Goal: Information Seeking & Learning: Learn about a topic

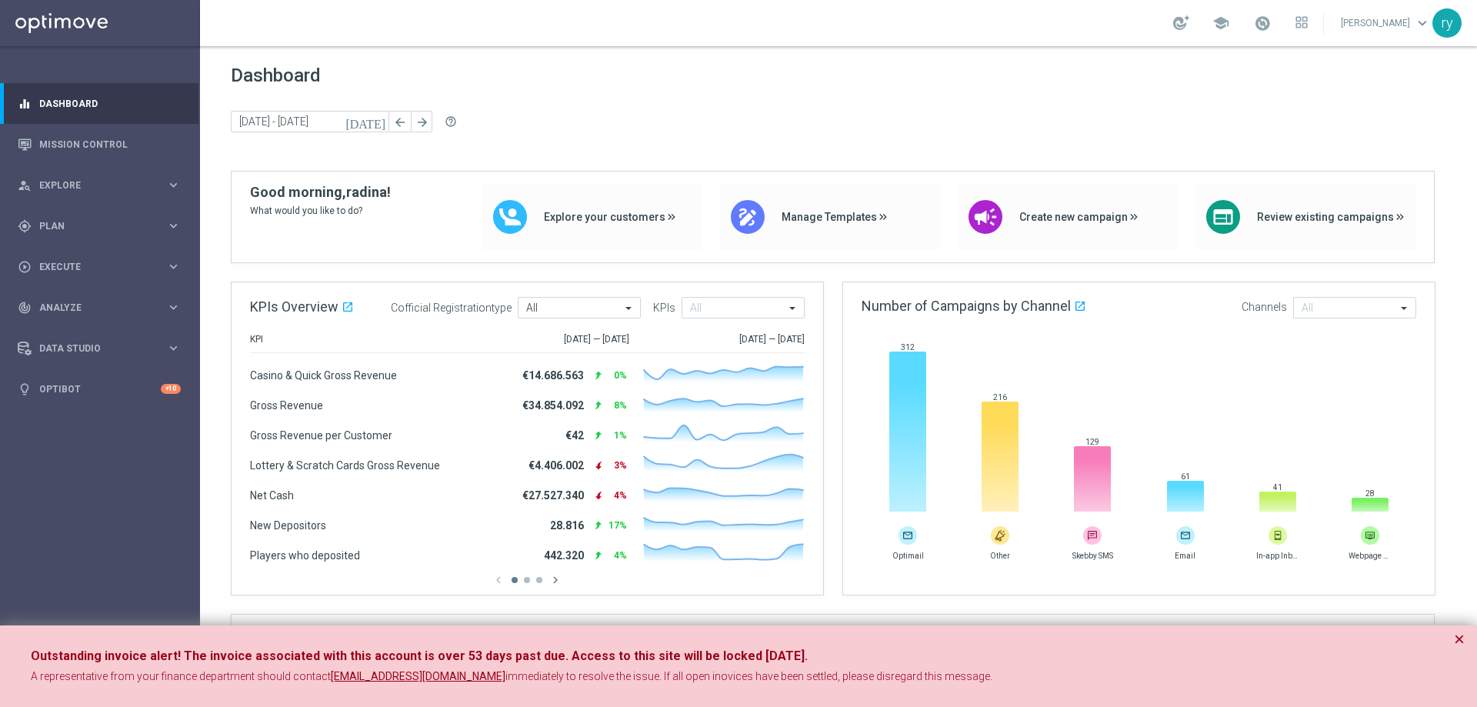
click at [1470, 646] on div "Outstanding invoice alert! The invoice associated with this account is over 53 …" at bounding box center [738, 667] width 1477 height 82
click at [1460, 626] on div "Outstanding invoice alert! The invoice associated with this account is over 53 …" at bounding box center [738, 667] width 1477 height 82
click at [1458, 638] on button "×" at bounding box center [1459, 639] width 11 height 18
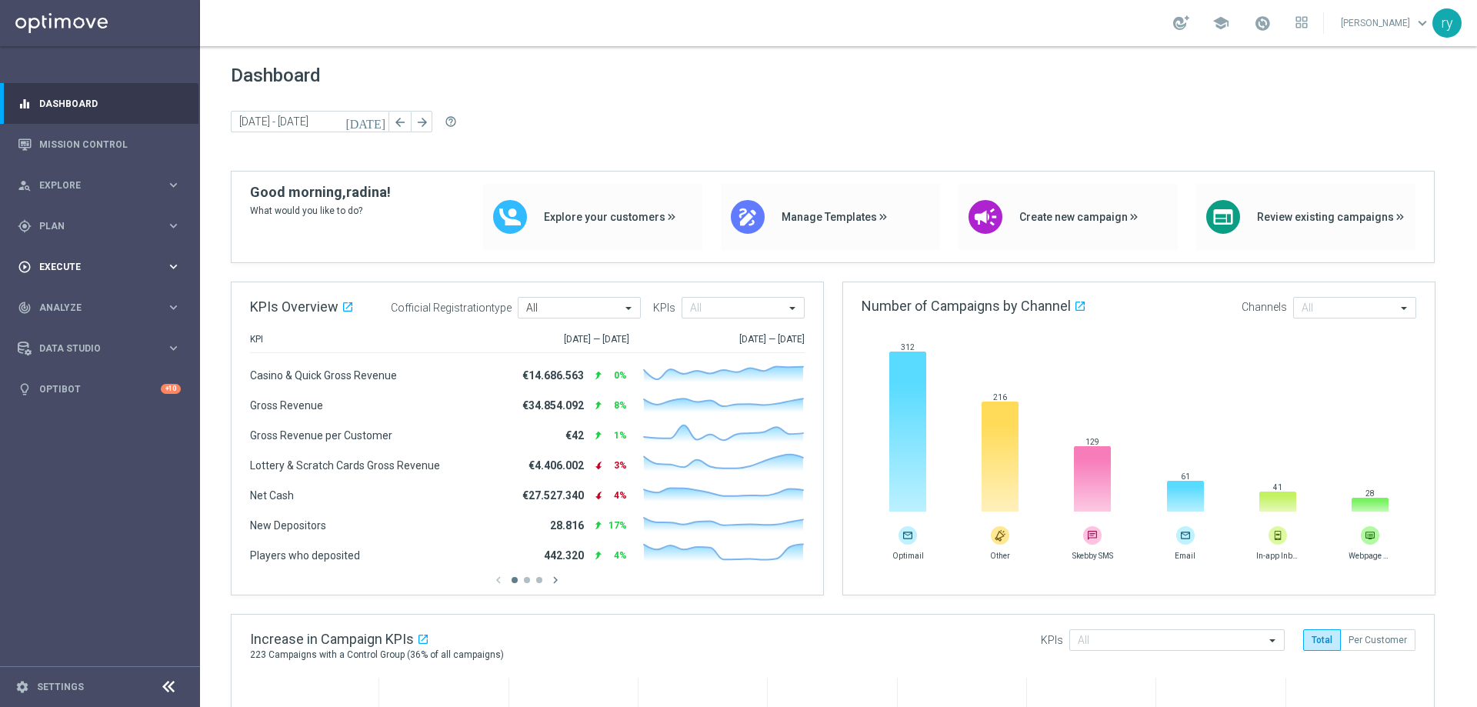
click at [136, 265] on span "Execute" at bounding box center [102, 266] width 127 height 9
click at [148, 149] on link "Mission Control" at bounding box center [110, 144] width 142 height 41
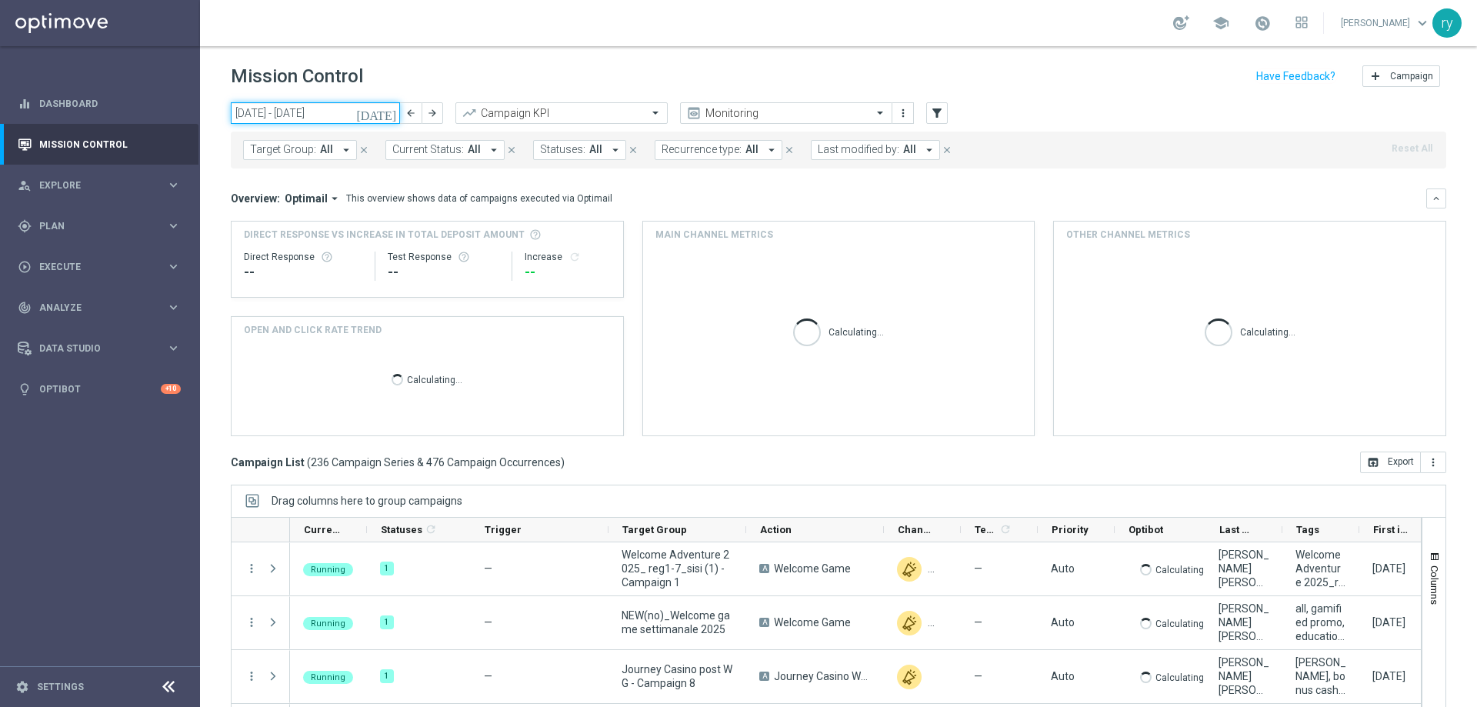
click at [281, 108] on input "08 Sep 2025 - 14 Sep 2025" at bounding box center [315, 113] width 169 height 22
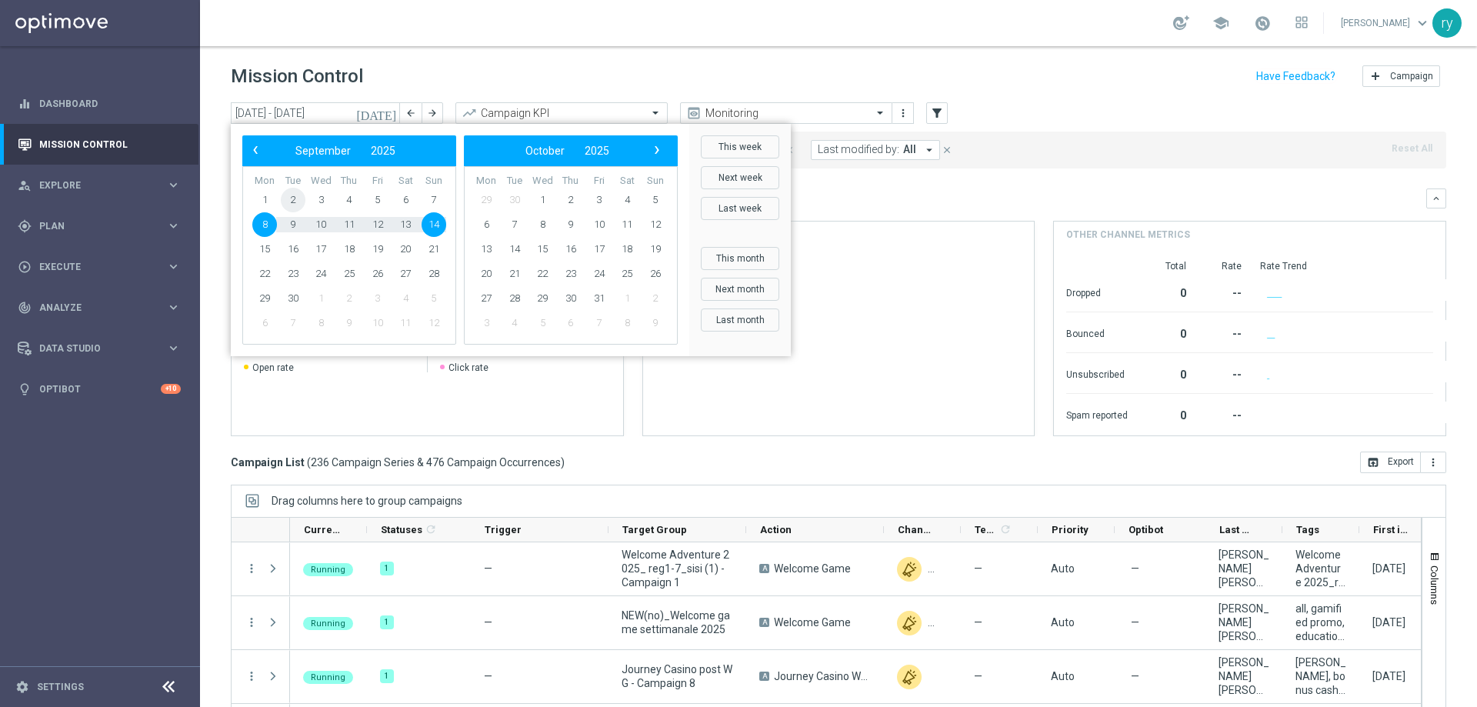
click at [292, 191] on span "2" at bounding box center [293, 200] width 25 height 25
type input "02 Sep 2025 - 02 Sep 2025"
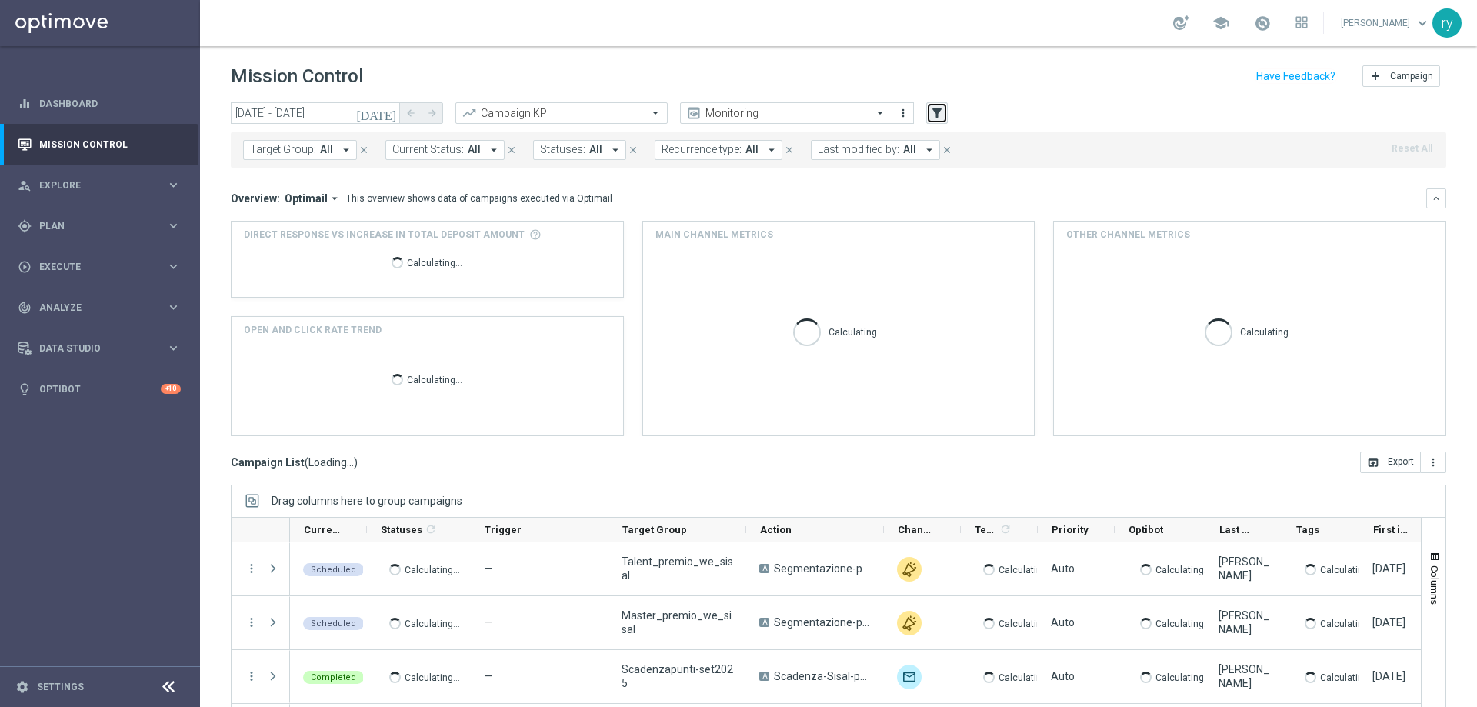
click at [933, 118] on icon "filter_alt" at bounding box center [937, 113] width 14 height 14
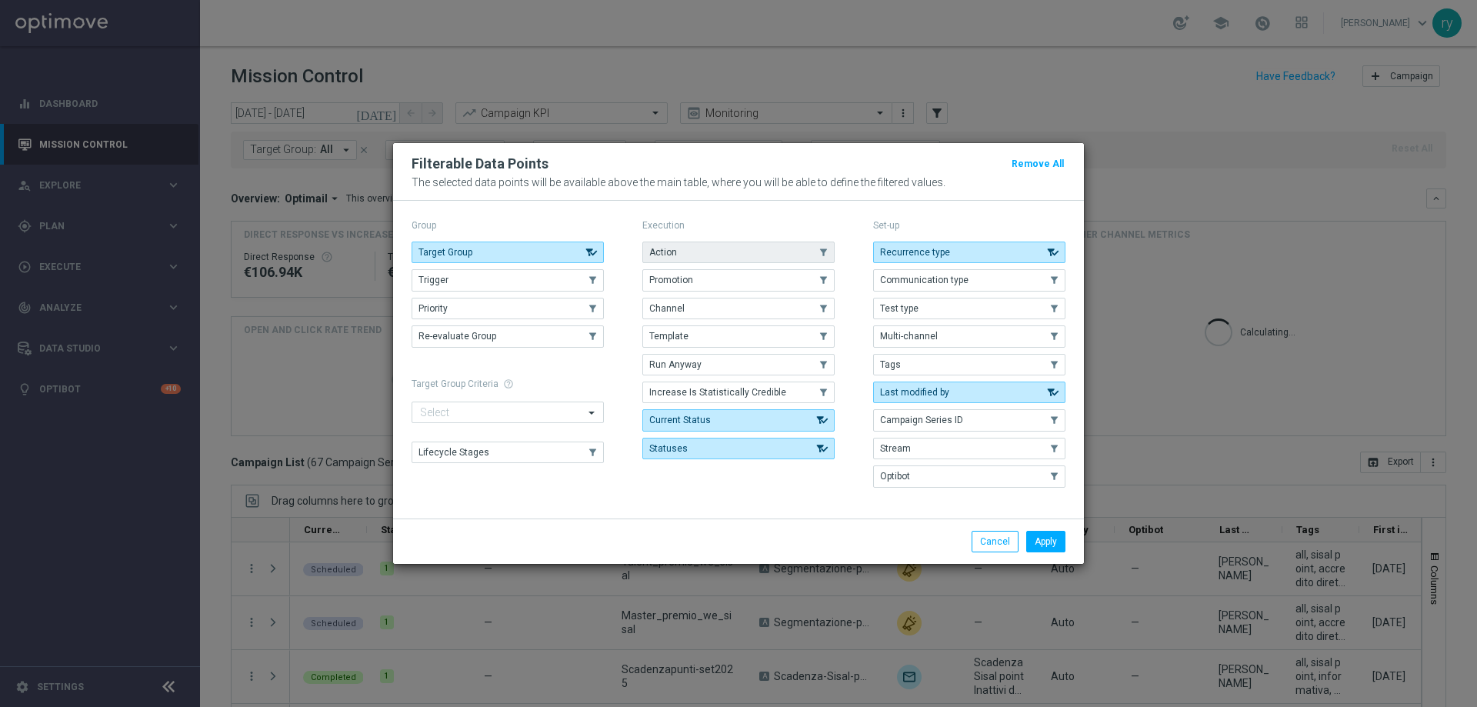
click at [776, 245] on button "Action" at bounding box center [738, 253] width 192 height 22
click at [778, 277] on button "Promotion" at bounding box center [738, 280] width 192 height 22
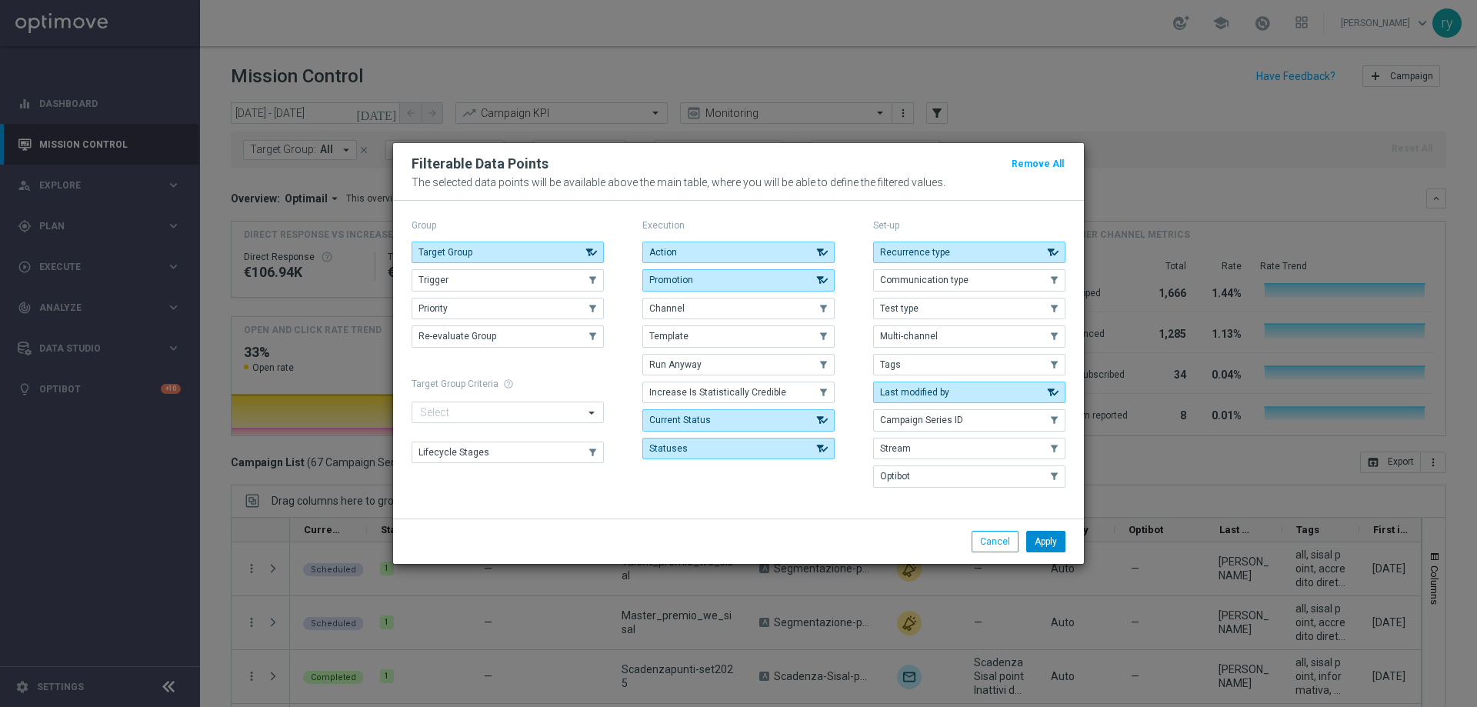
click at [1036, 539] on button "Apply" at bounding box center [1045, 542] width 39 height 22
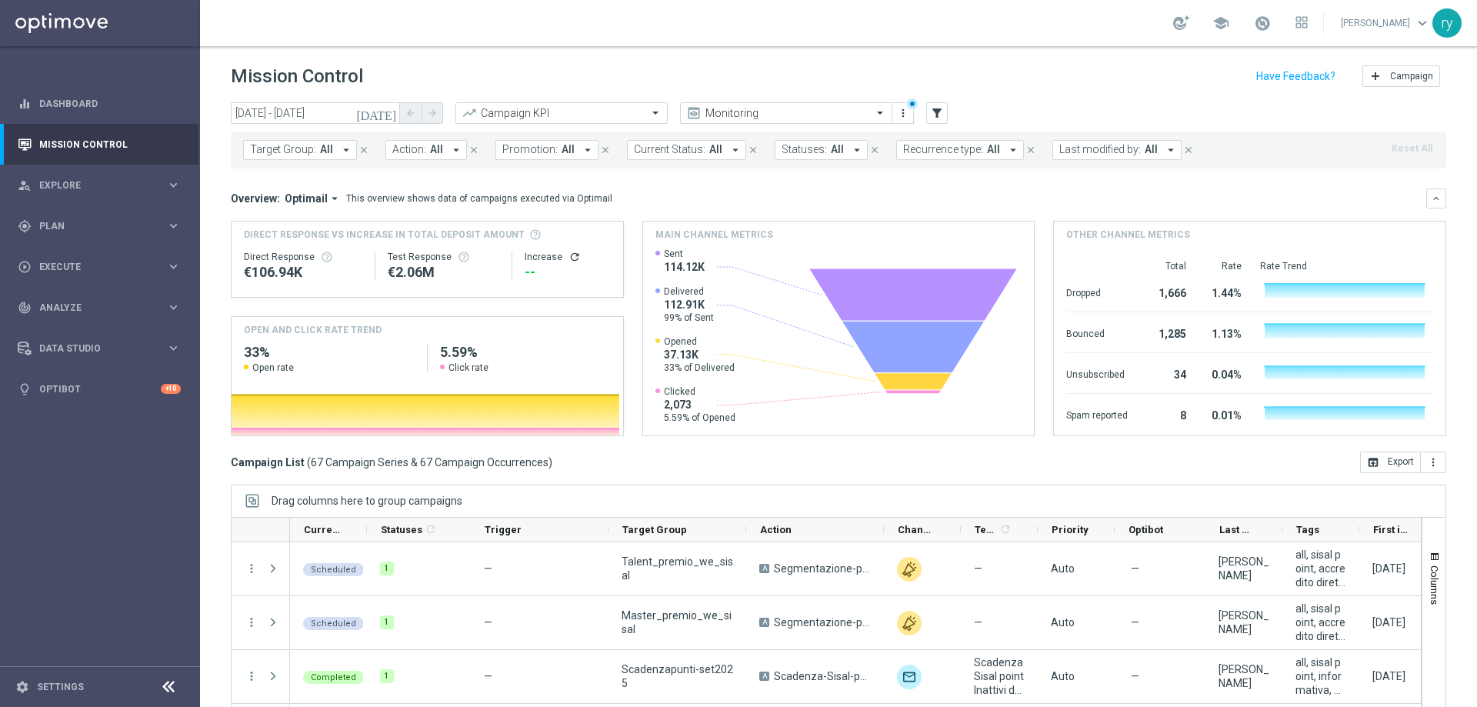
click at [582, 152] on icon "arrow_drop_down" at bounding box center [588, 150] width 14 height 14
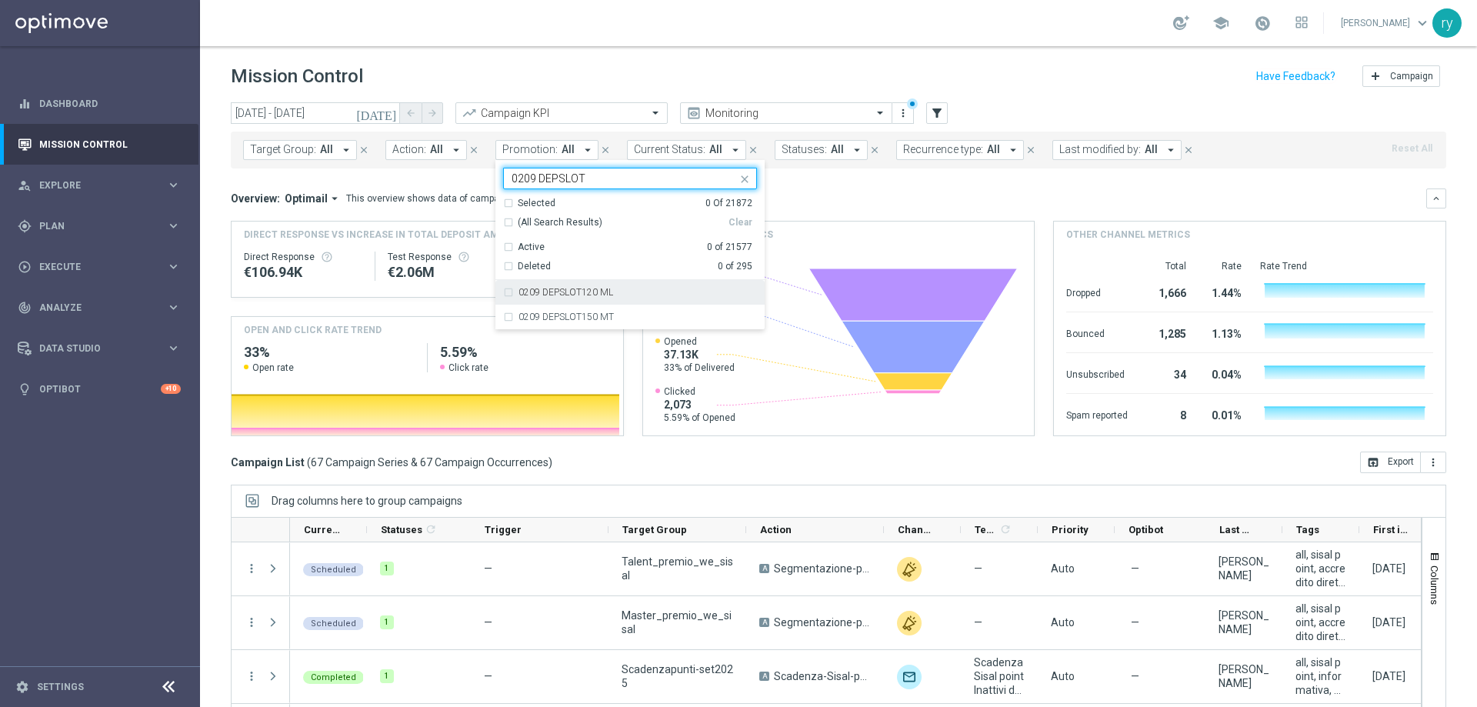
click at [503, 292] on div "0209 DEPSLOT120 ML" at bounding box center [630, 292] width 254 height 25
type input "0209 DEPSLOT"
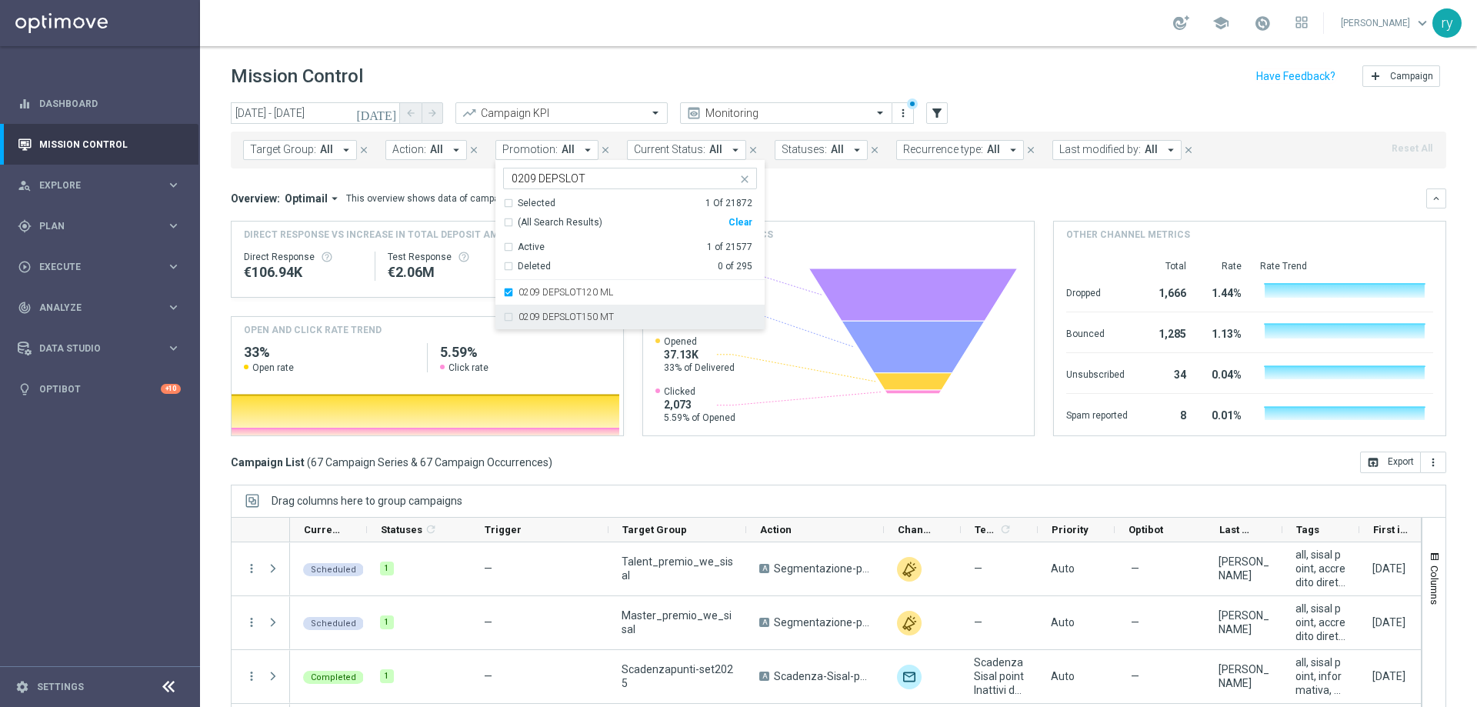
click at [507, 318] on div "0209 DEPSLOT150 MT" at bounding box center [630, 317] width 254 height 25
click at [783, 185] on mini-dashboard "Overview: Optimail arrow_drop_down This overview shows data of campaigns execut…" at bounding box center [839, 310] width 1216 height 283
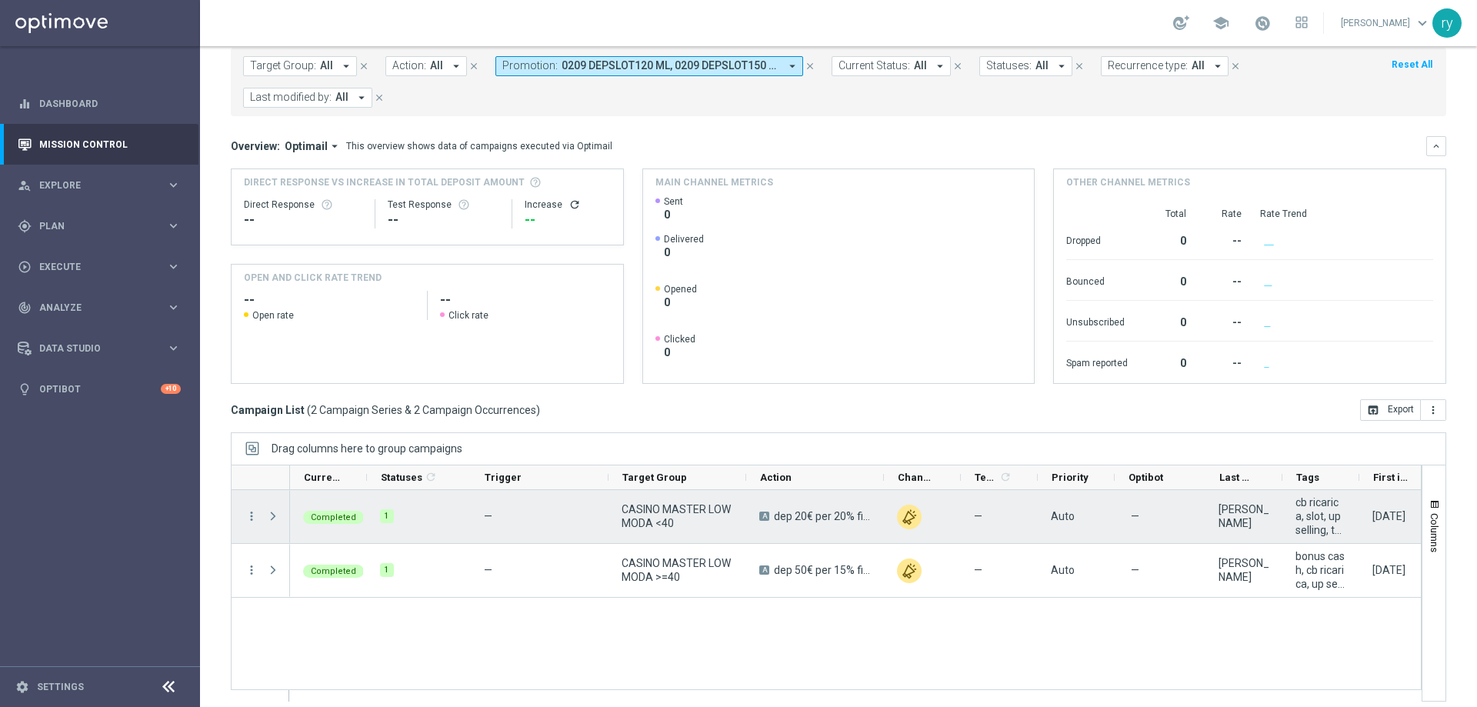
scroll to position [94, 0]
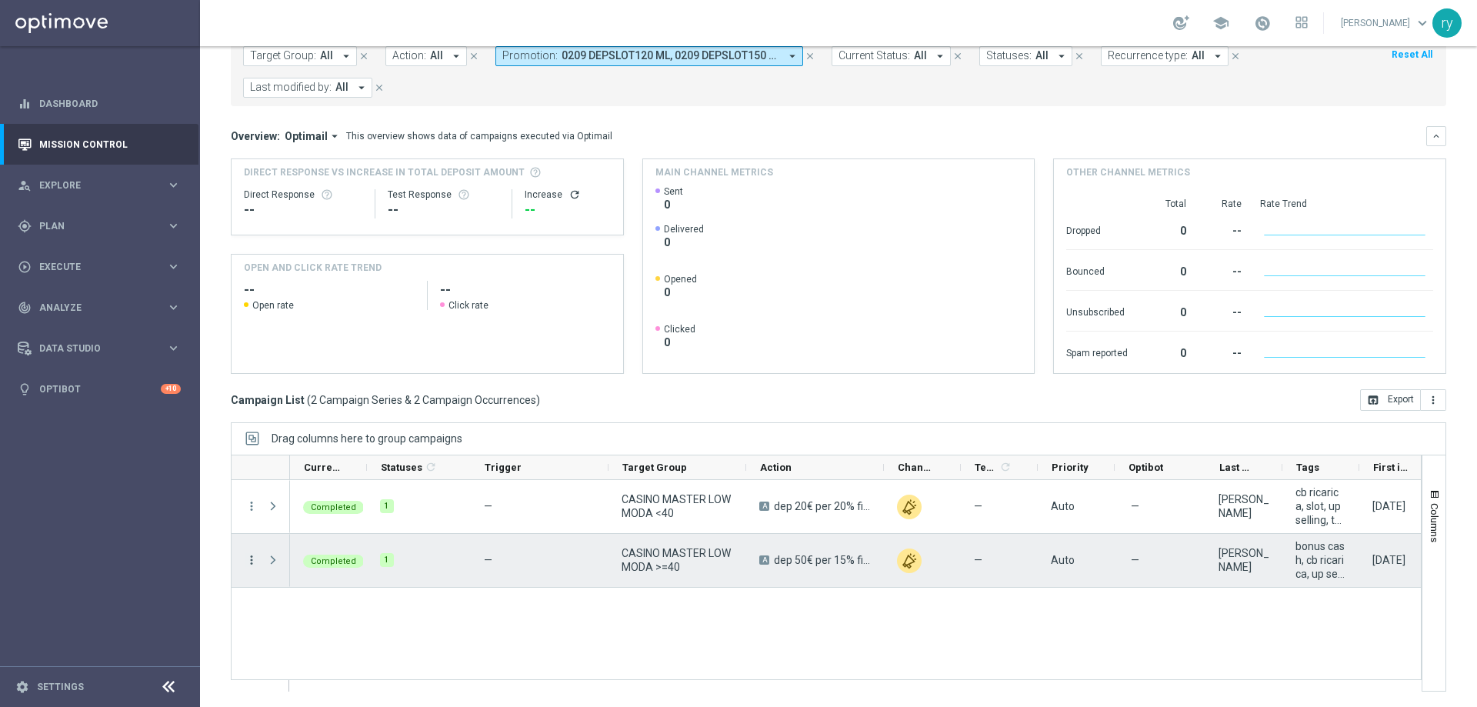
click at [255, 564] on icon "more_vert" at bounding box center [252, 560] width 14 height 14
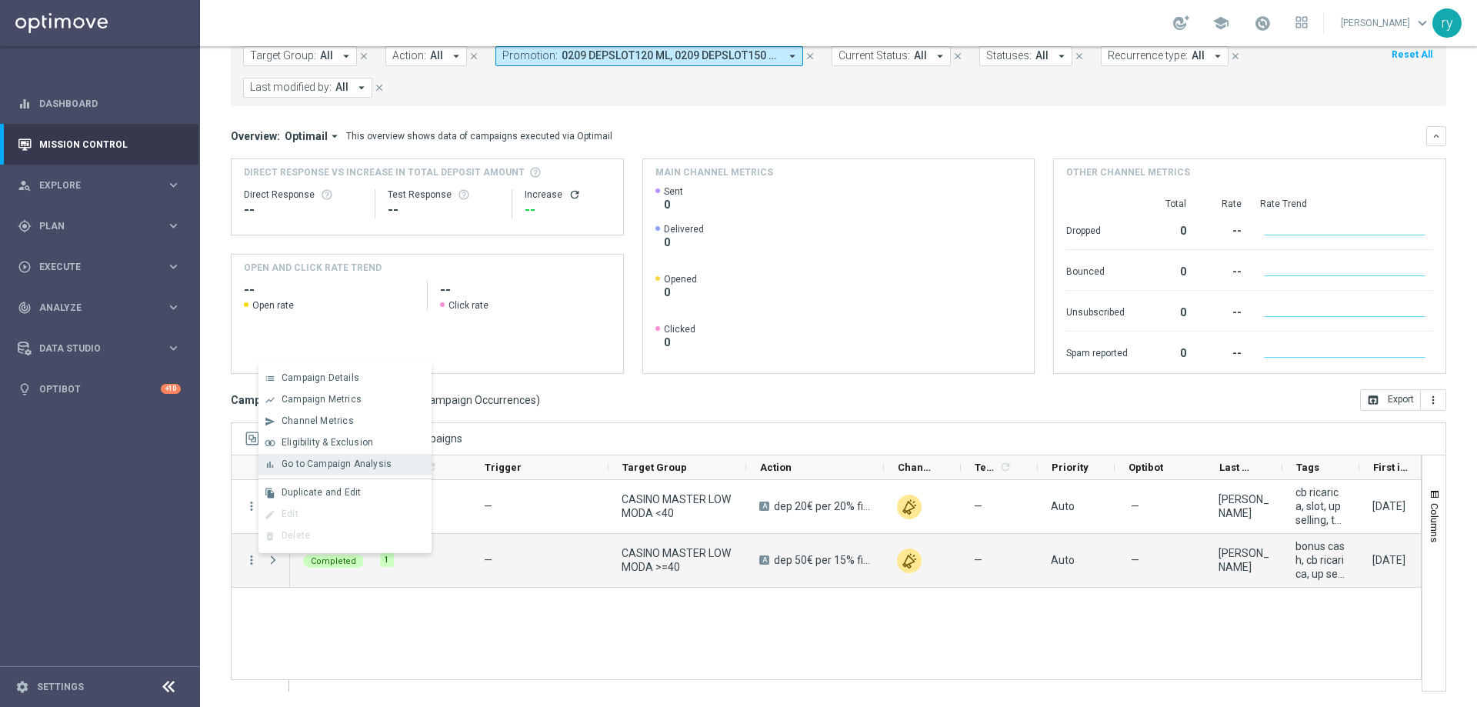
click at [333, 468] on span "Go to Campaign Analysis" at bounding box center [337, 464] width 110 height 11
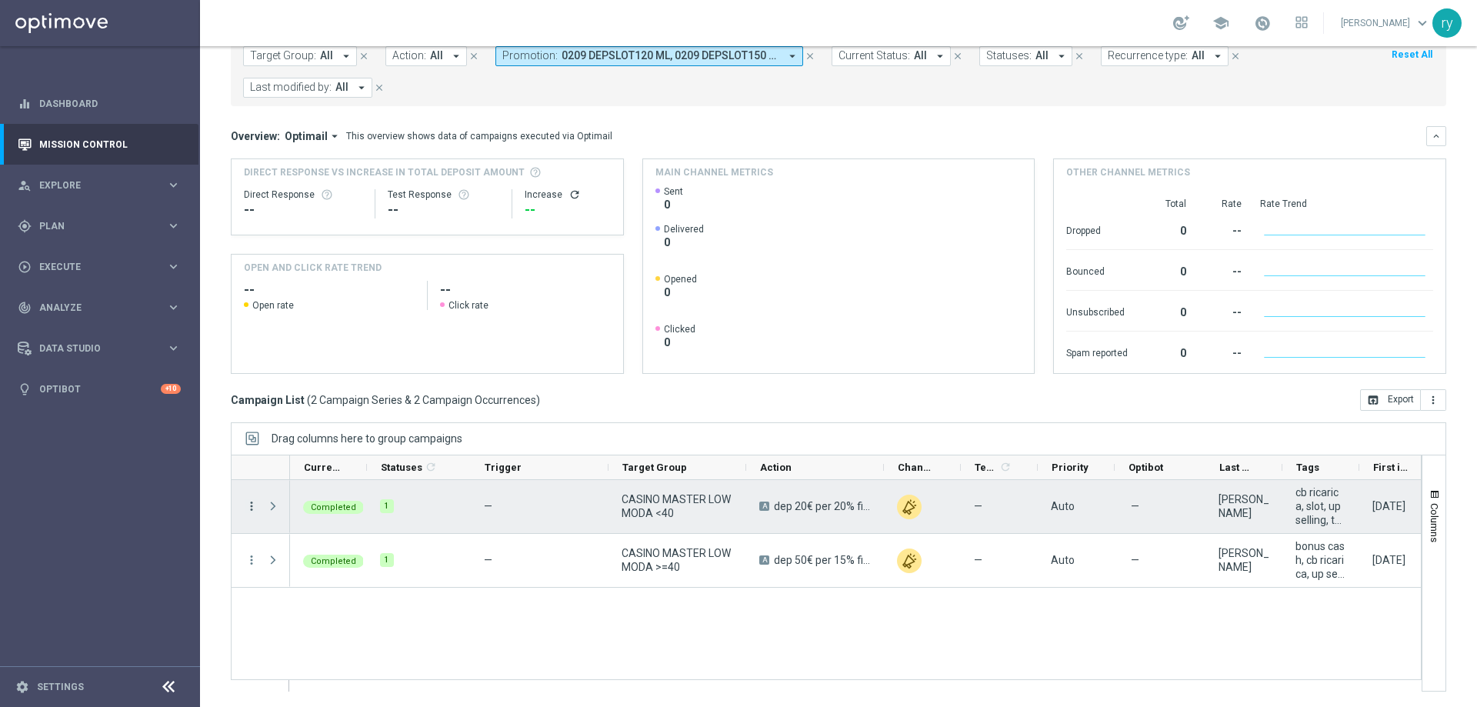
click at [250, 506] on icon "more_vert" at bounding box center [252, 506] width 14 height 14
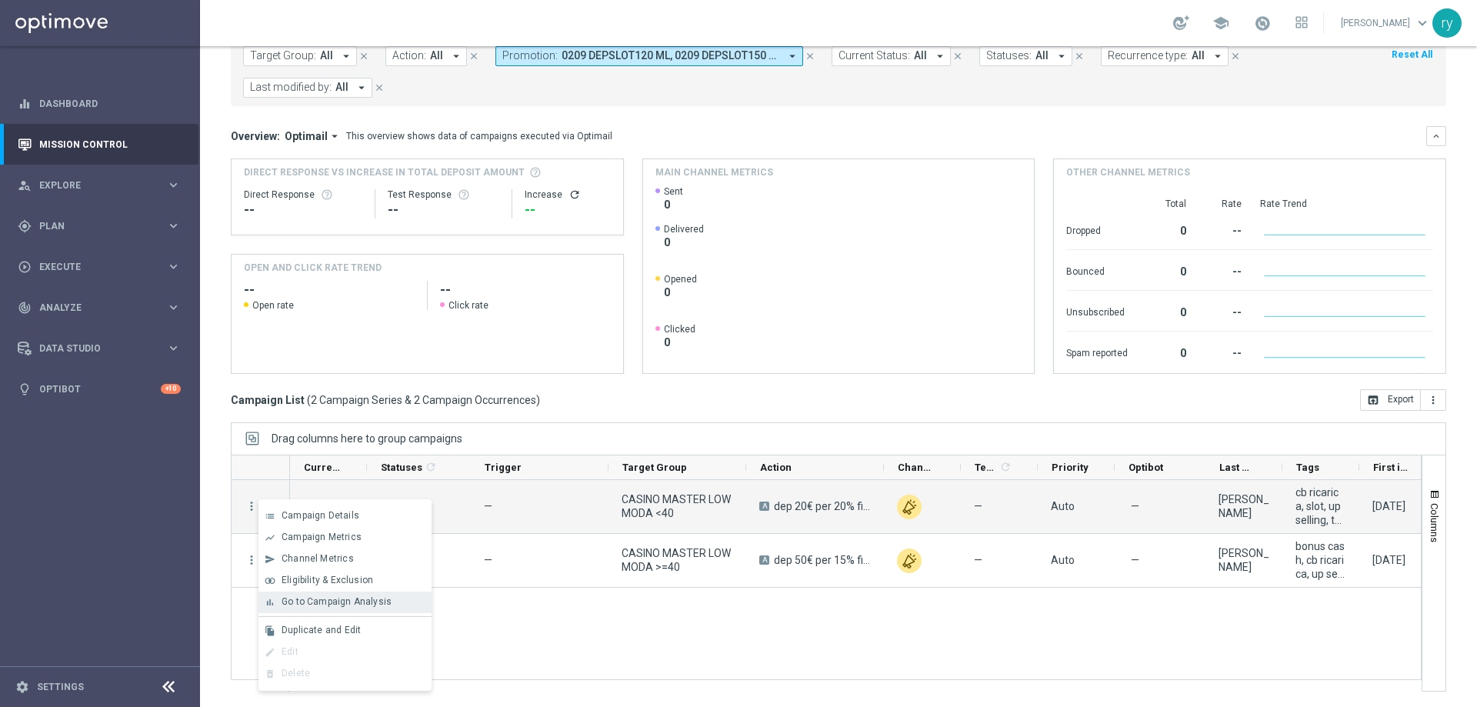
click at [311, 602] on span "Go to Campaign Analysis" at bounding box center [337, 601] width 110 height 11
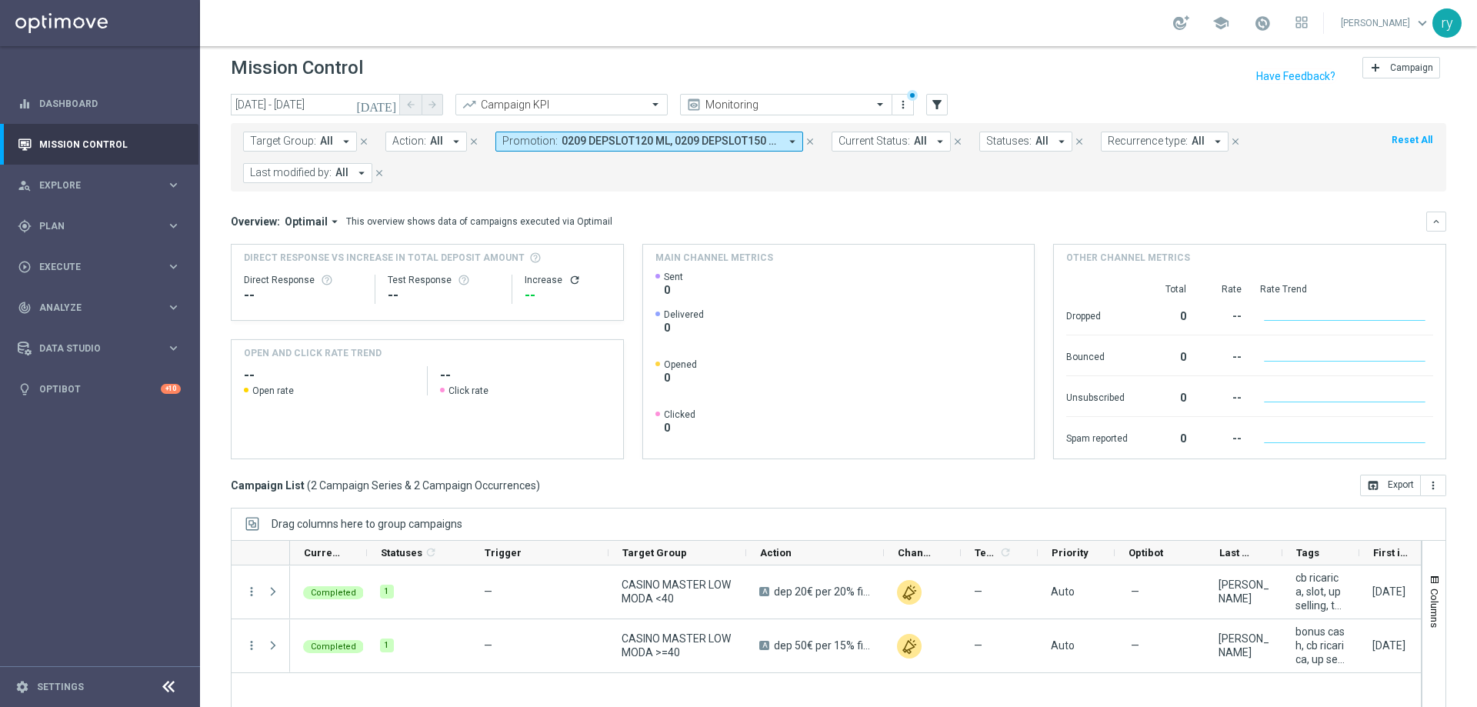
scroll to position [0, 0]
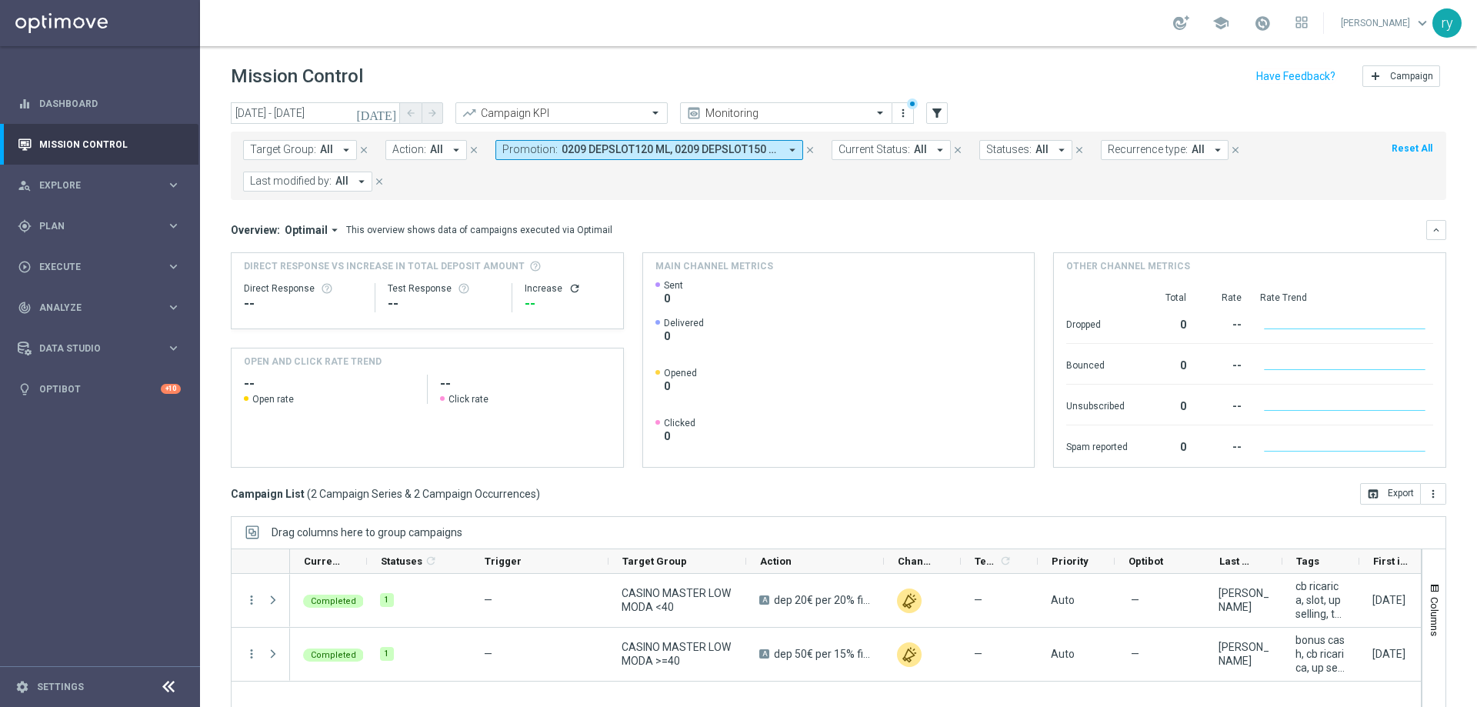
click at [789, 152] on icon "arrow_drop_down" at bounding box center [793, 150] width 14 height 14
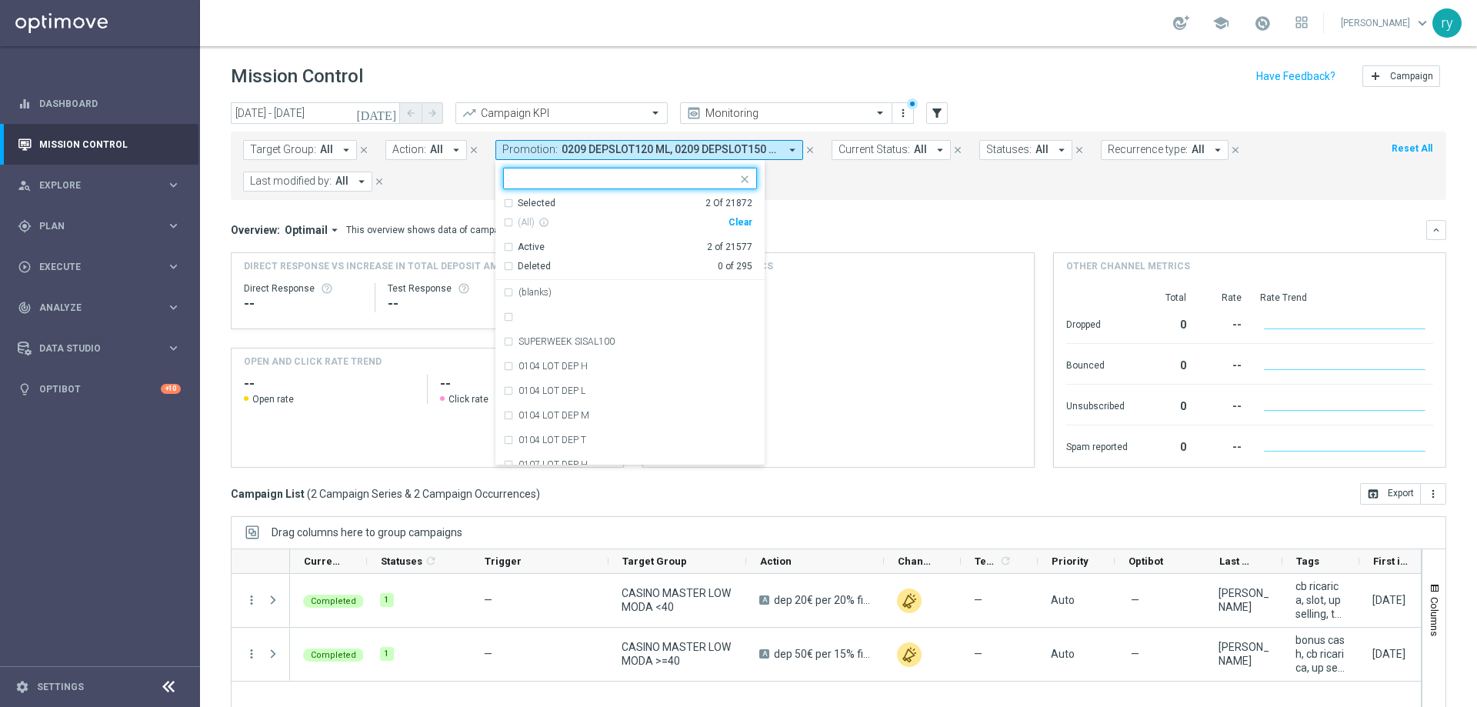
click at [0, 0] on div "Clear" at bounding box center [0, 0] width 0 height 0
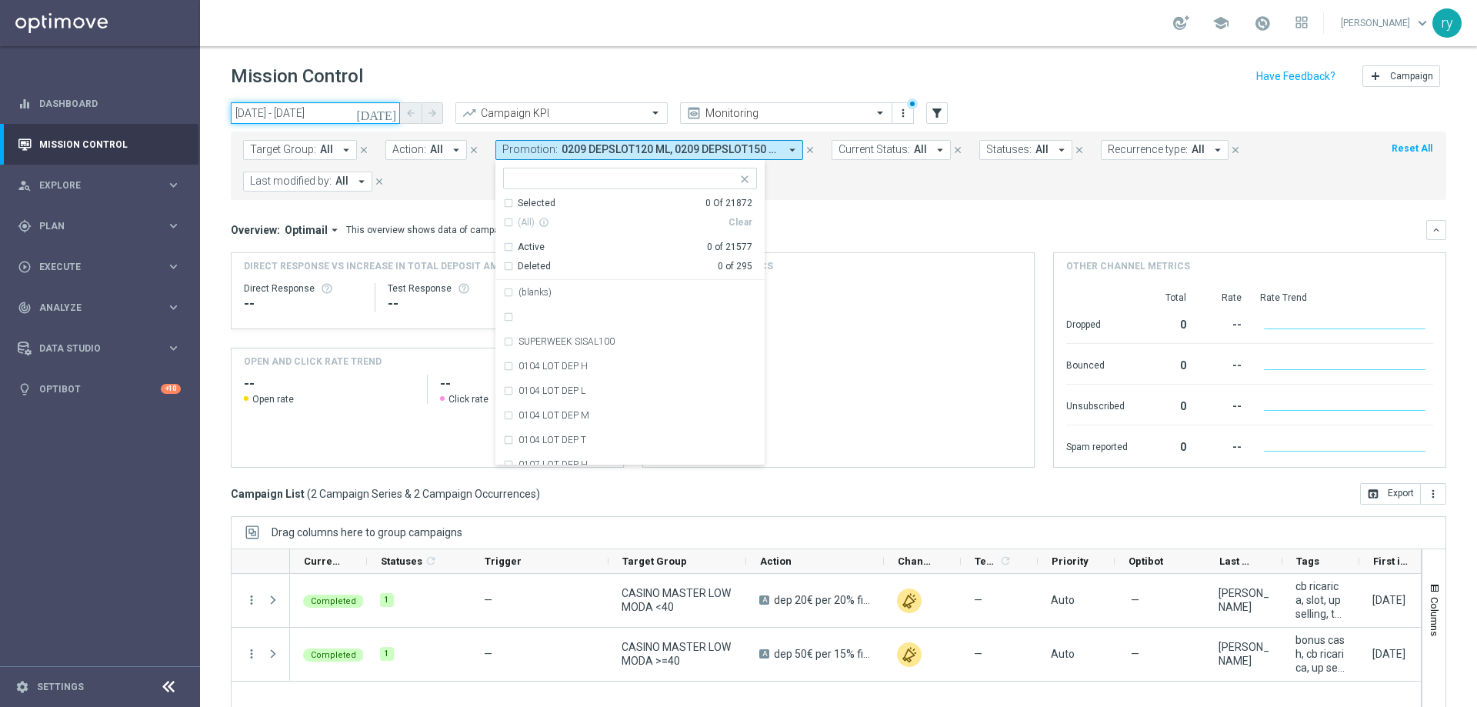
click at [315, 113] on input "02 Sep 2025 - 02 Sep 2025" at bounding box center [315, 113] width 169 height 22
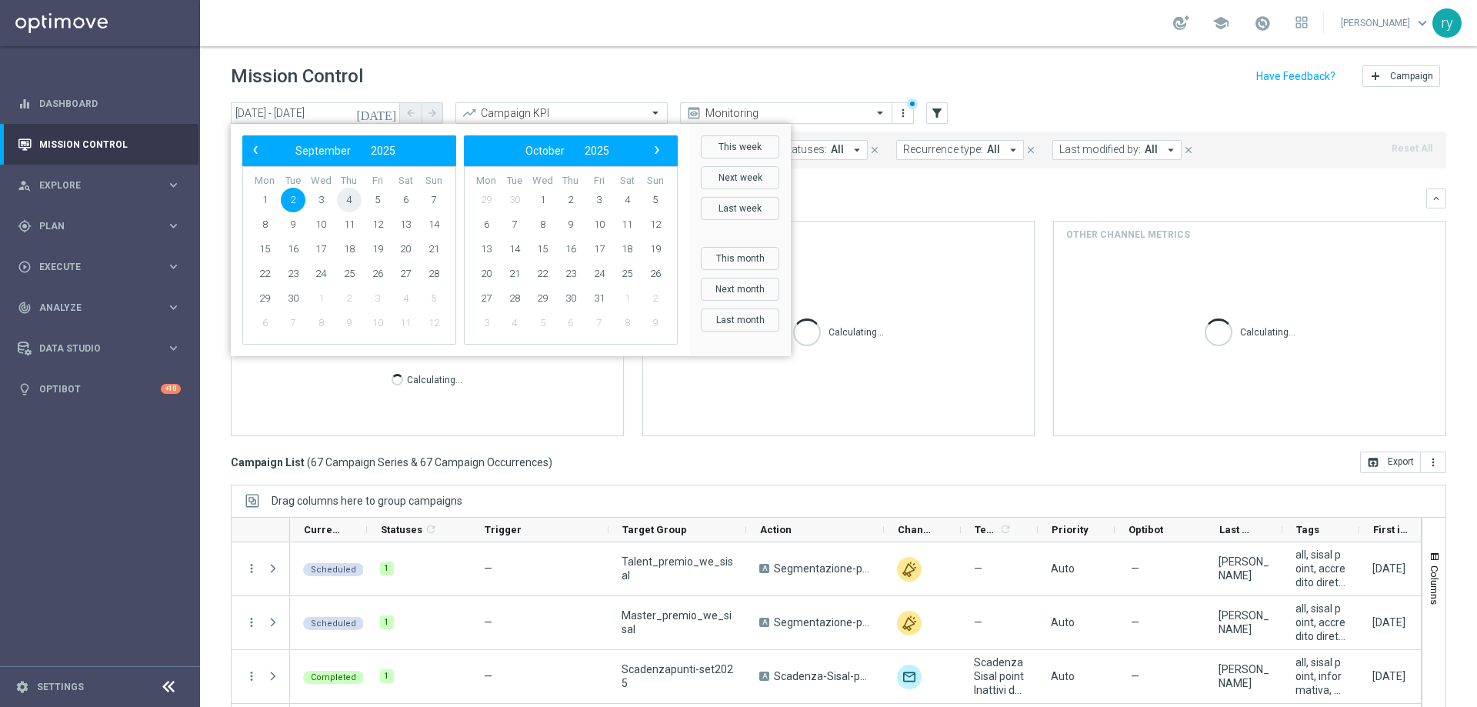
click at [345, 196] on span "4" at bounding box center [349, 200] width 25 height 25
type input "04 Sep 2025 - 04 Sep 2025"
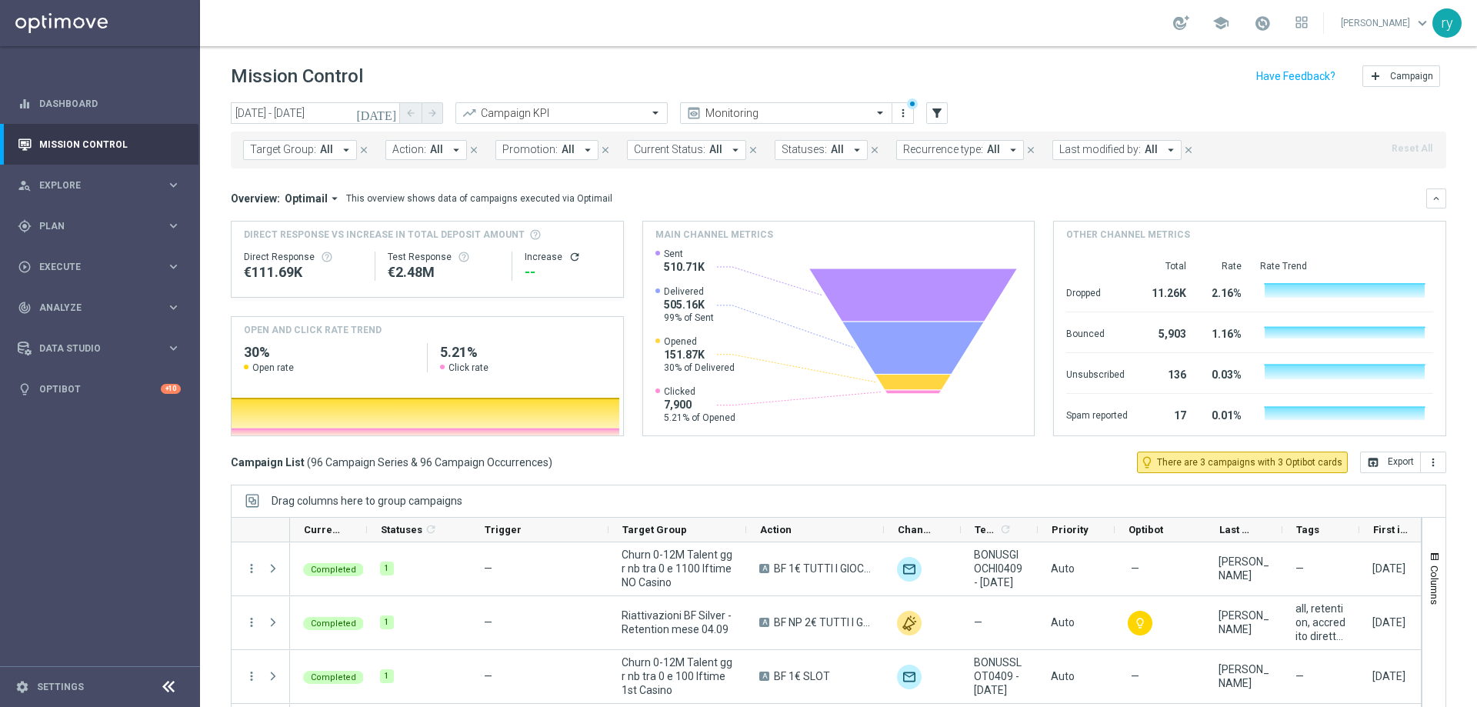
click at [581, 148] on icon "arrow_drop_down" at bounding box center [588, 150] width 14 height 14
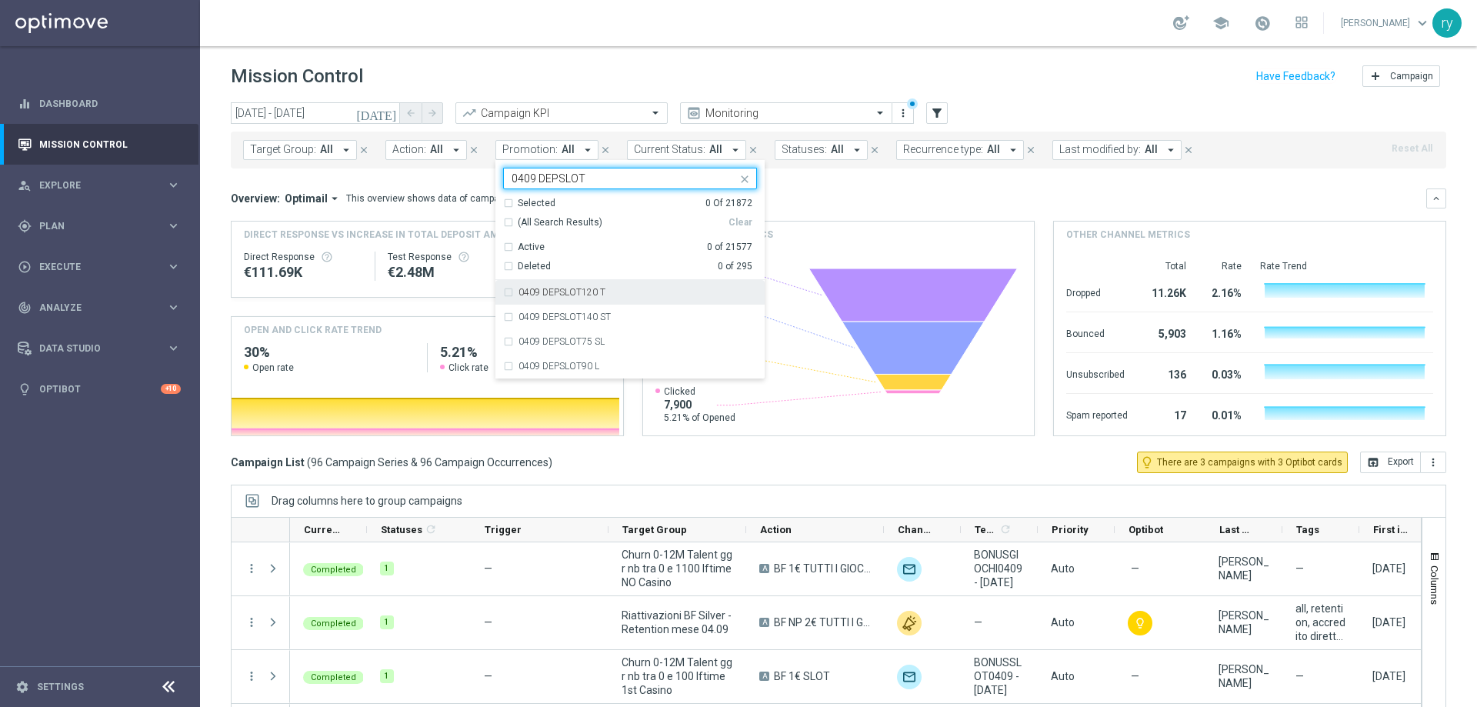
click at [503, 292] on div "0409 DEPSLOT120 T" at bounding box center [630, 292] width 254 height 25
type input "0409 DEPSLOT"
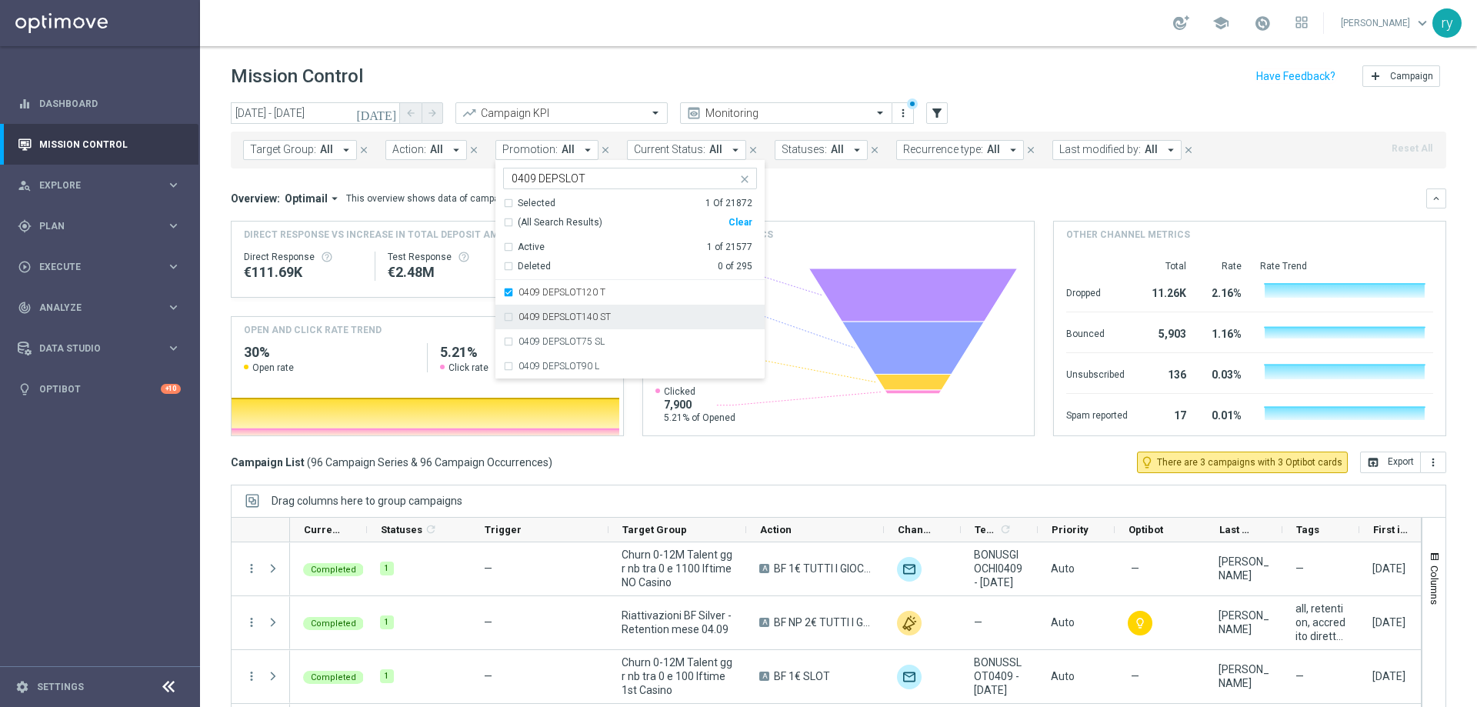
click at [503, 312] on div "0409 DEPSLOT140 ST" at bounding box center [630, 317] width 254 height 25
click at [503, 346] on div "0409 DEPSLOT75 SL" at bounding box center [630, 341] width 254 height 25
click at [504, 377] on div "0409 DEPSLOT90 L" at bounding box center [630, 366] width 254 height 25
click at [823, 205] on div "Overview: Optimail arrow_drop_down This overview shows data of campaigns execut…" at bounding box center [829, 199] width 1196 height 14
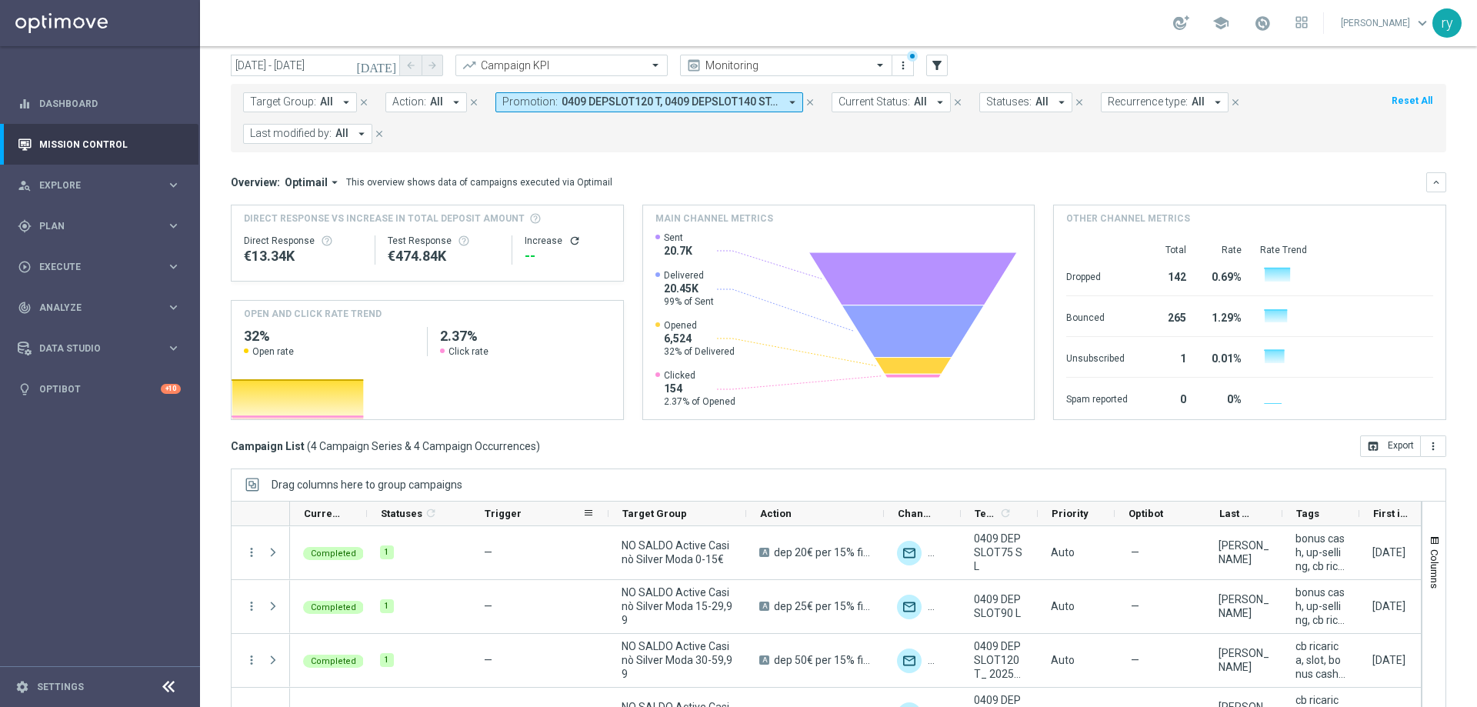
scroll to position [94, 0]
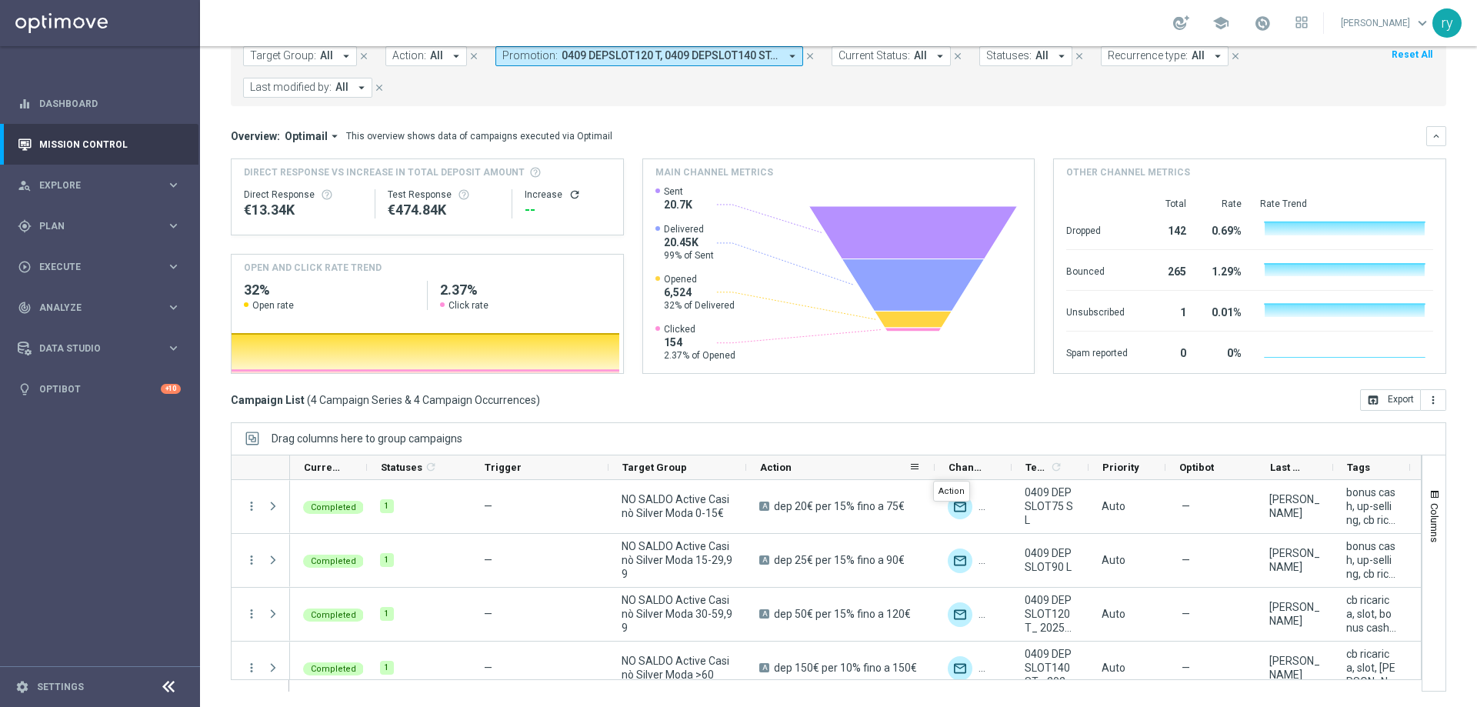
drag, startPoint x: 883, startPoint y: 466, endPoint x: 933, endPoint y: 467, distance: 50.8
click at [933, 467] on div at bounding box center [935, 468] width 6 height 24
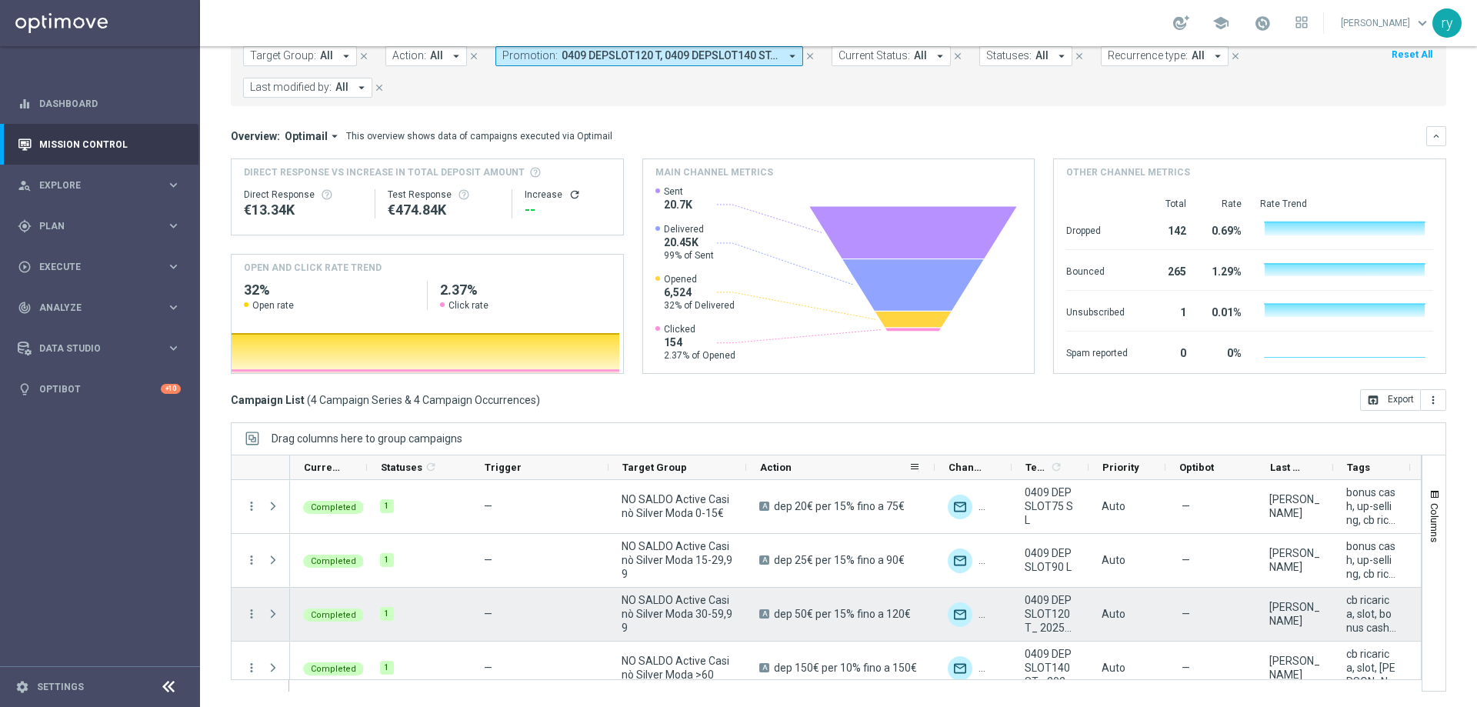
scroll to position [16, 0]
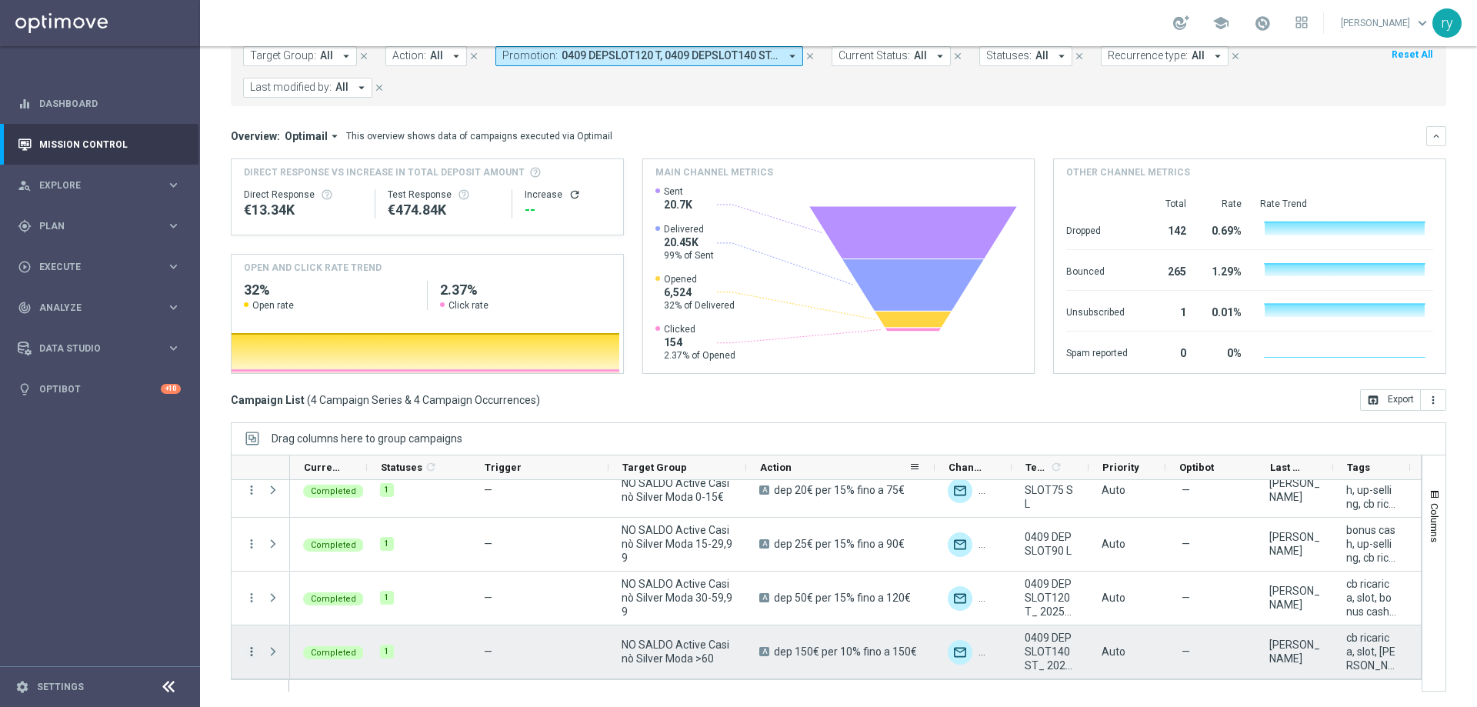
click at [252, 651] on icon "more_vert" at bounding box center [252, 652] width 14 height 14
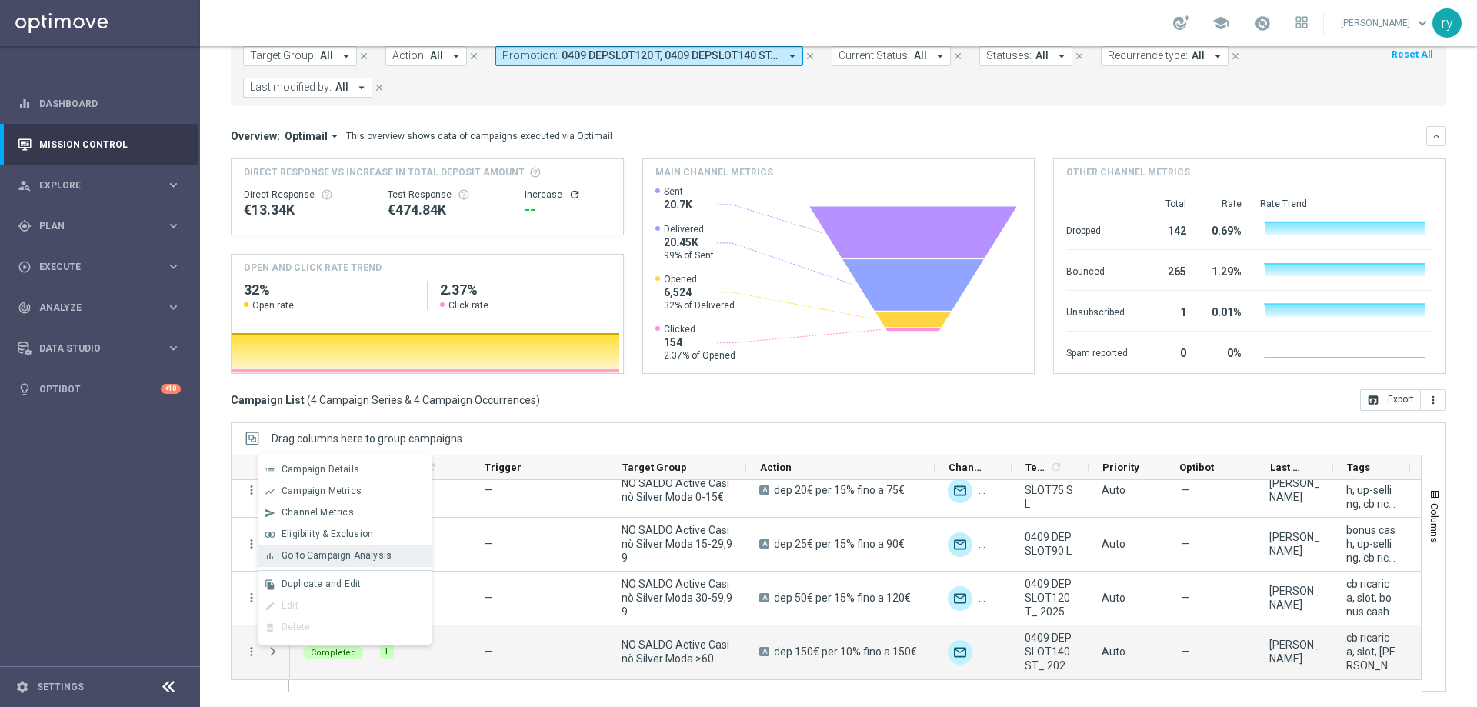
click at [305, 557] on span "Go to Campaign Analysis" at bounding box center [337, 555] width 110 height 11
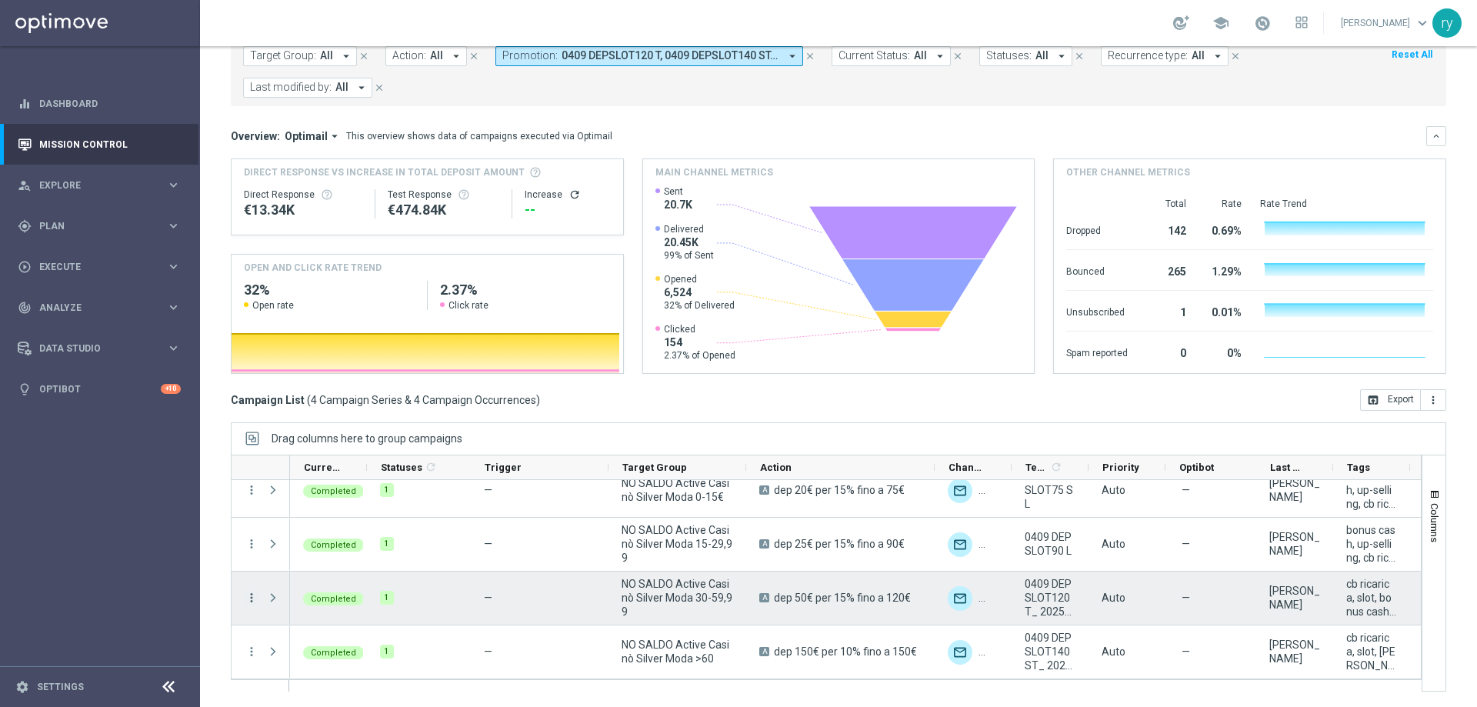
click at [247, 598] on icon "more_vert" at bounding box center [252, 598] width 14 height 14
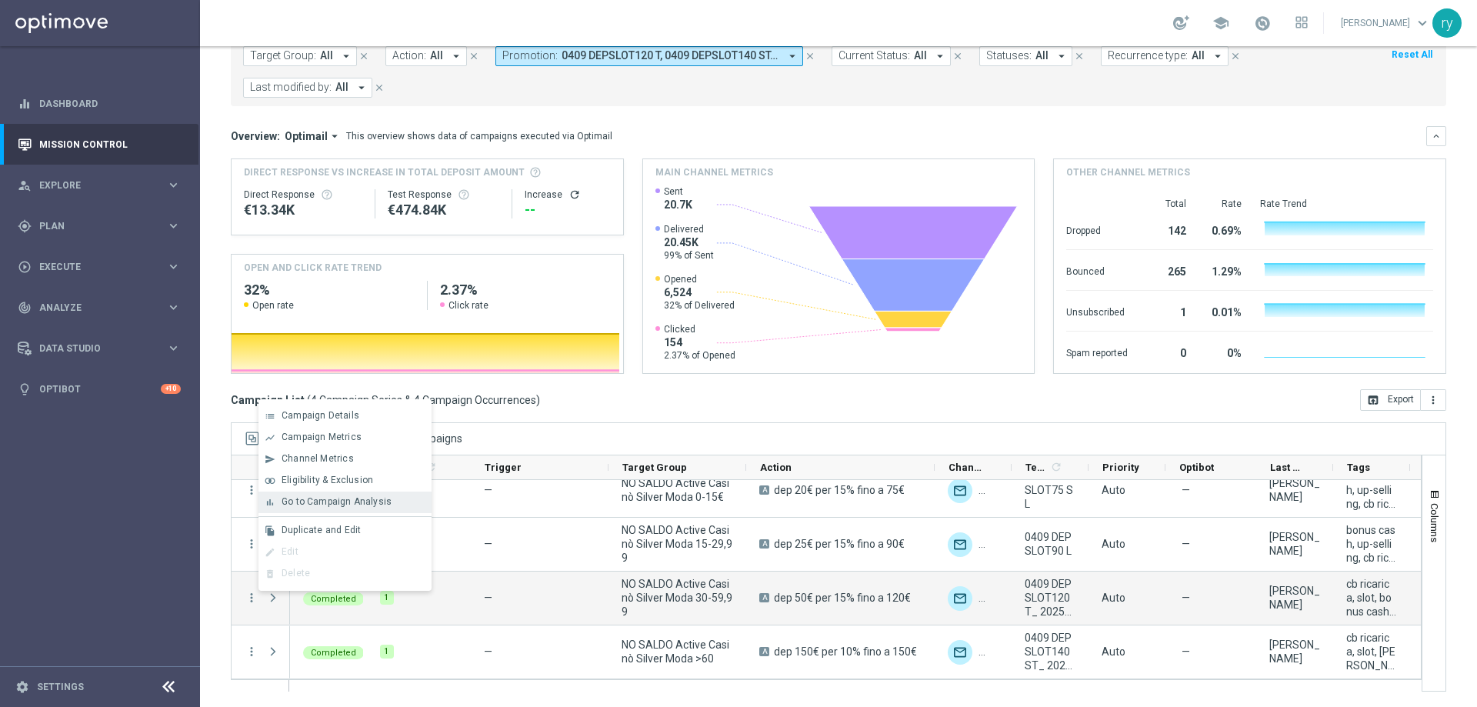
click at [309, 496] on span "Go to Campaign Analysis" at bounding box center [337, 501] width 110 height 11
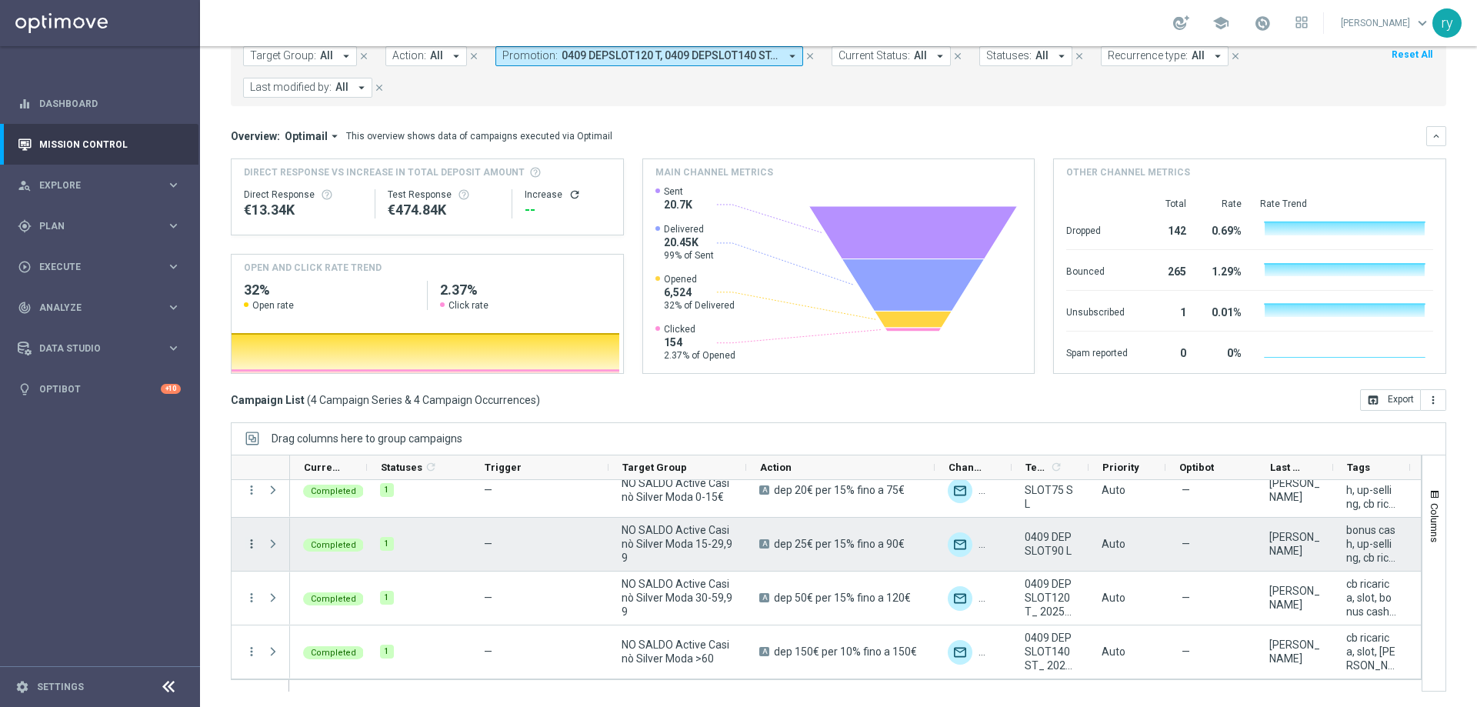
click at [249, 538] on icon "more_vert" at bounding box center [252, 544] width 14 height 14
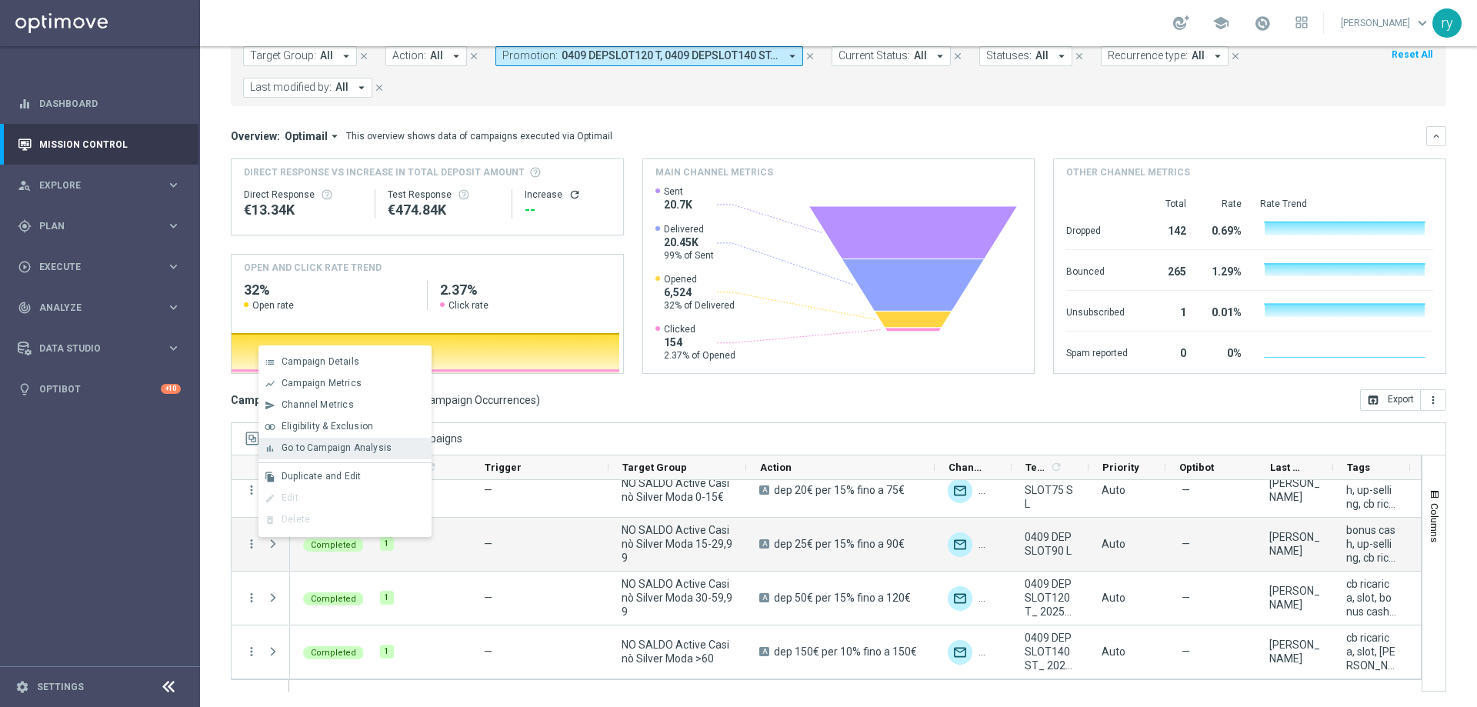
click at [291, 456] on div "bar_chart Go to Campaign Analysis" at bounding box center [345, 449] width 173 height 22
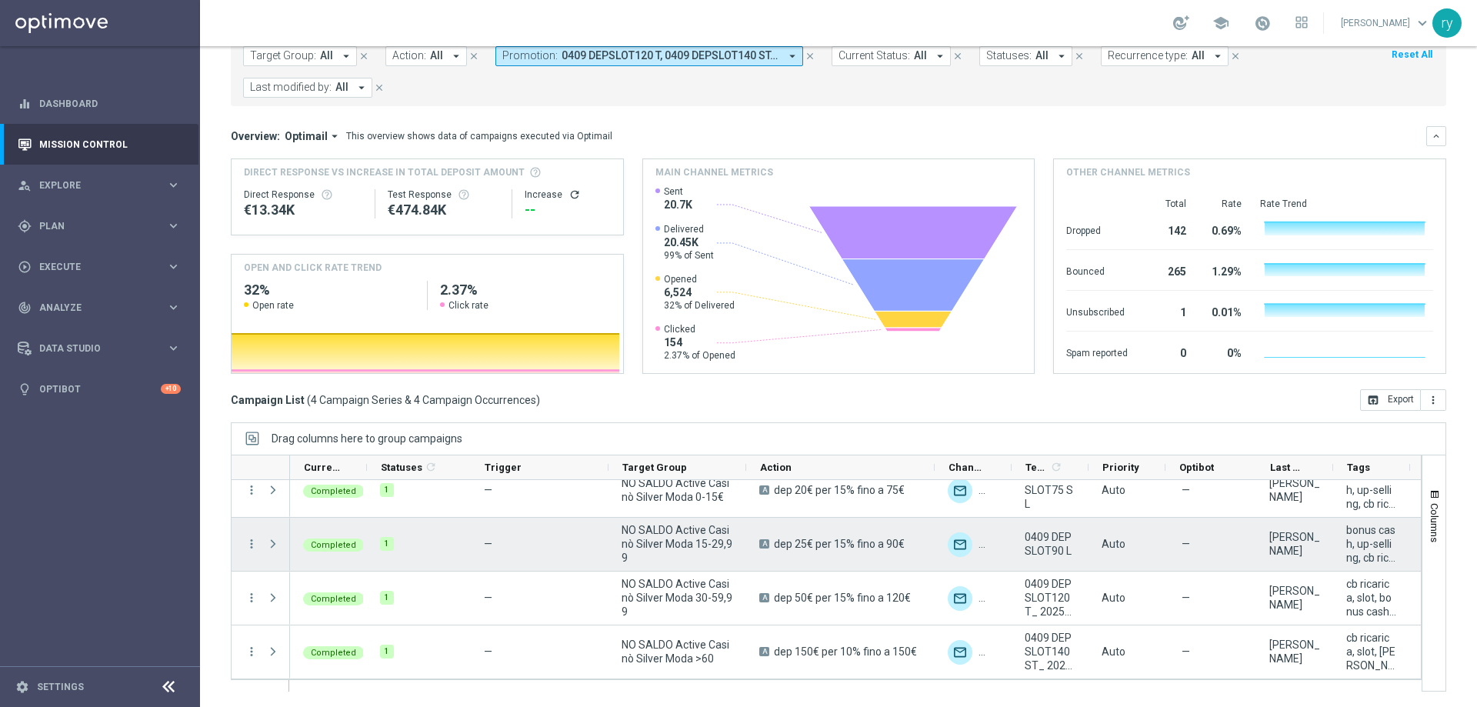
scroll to position [0, 0]
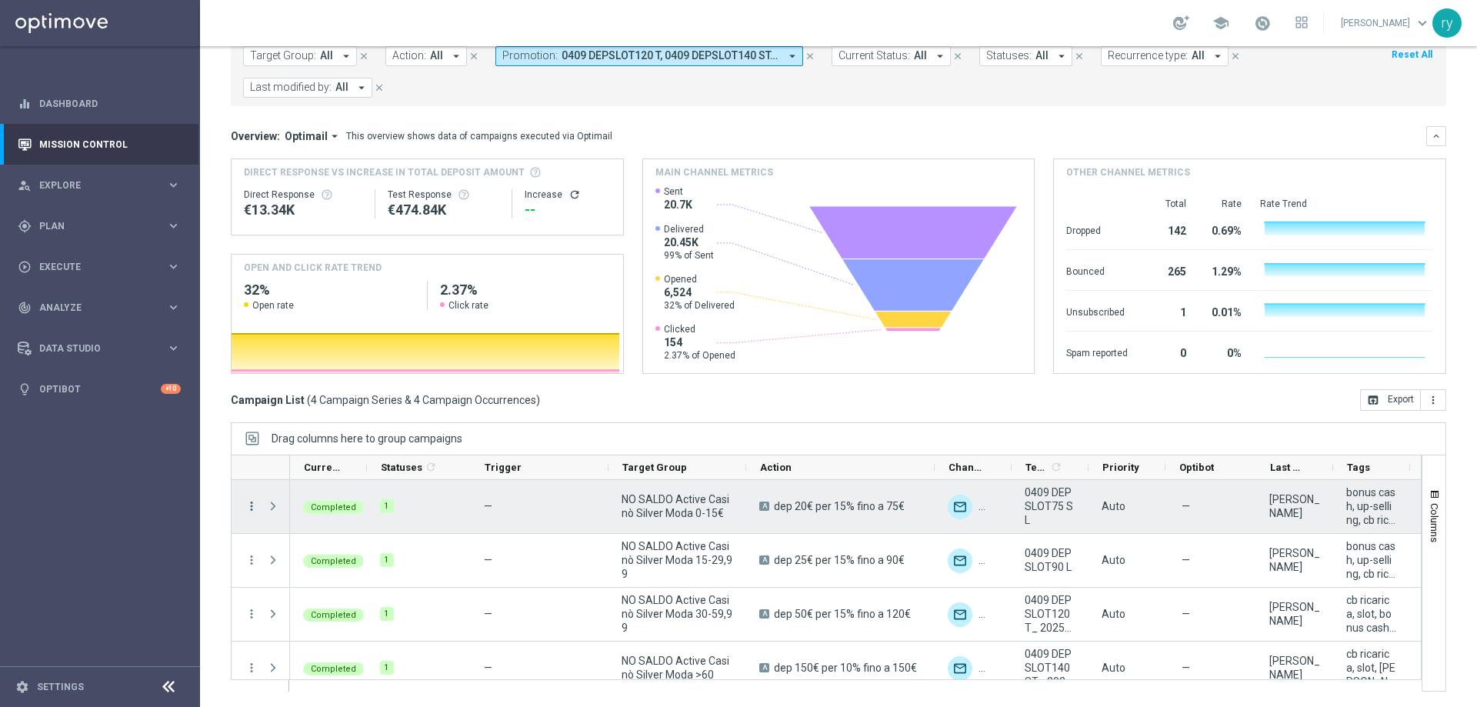
click at [252, 510] on icon "more_vert" at bounding box center [252, 506] width 14 height 14
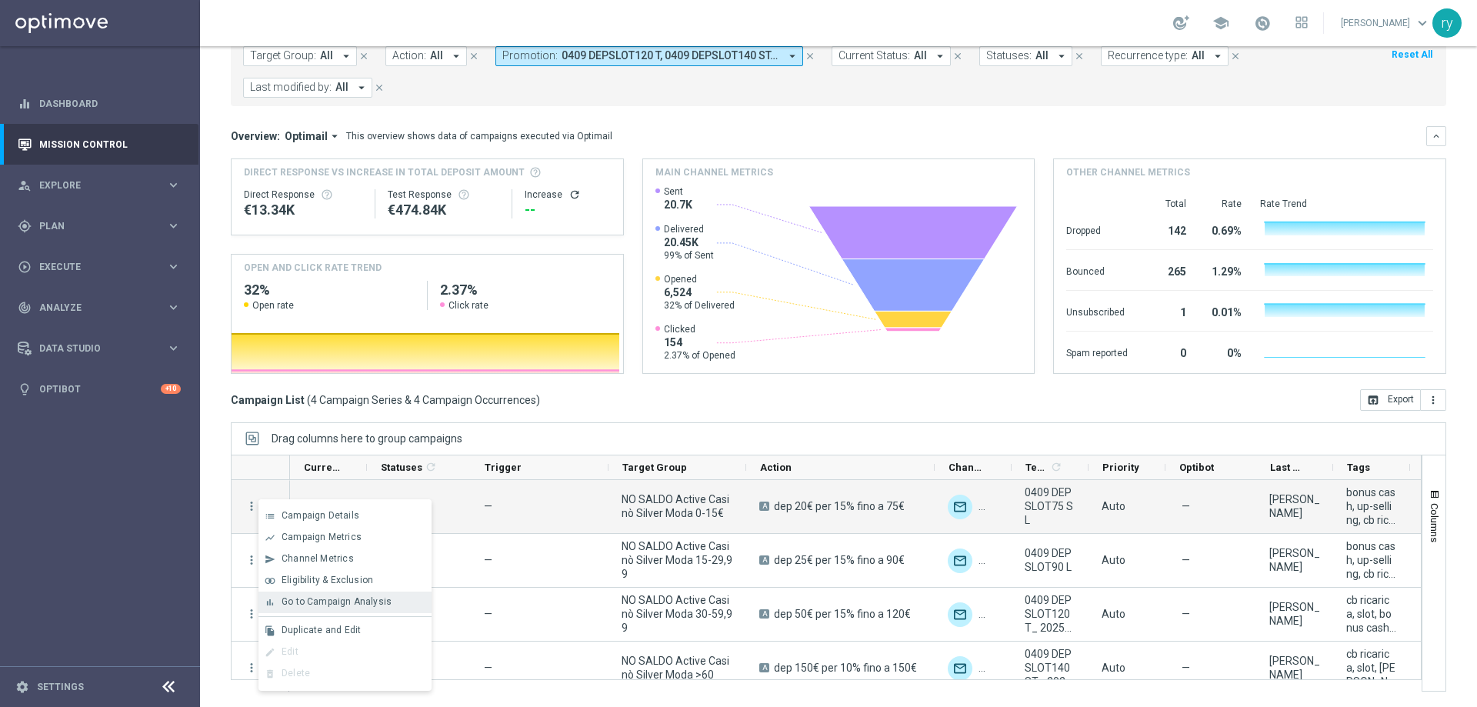
click at [308, 599] on span "Go to Campaign Analysis" at bounding box center [337, 601] width 110 height 11
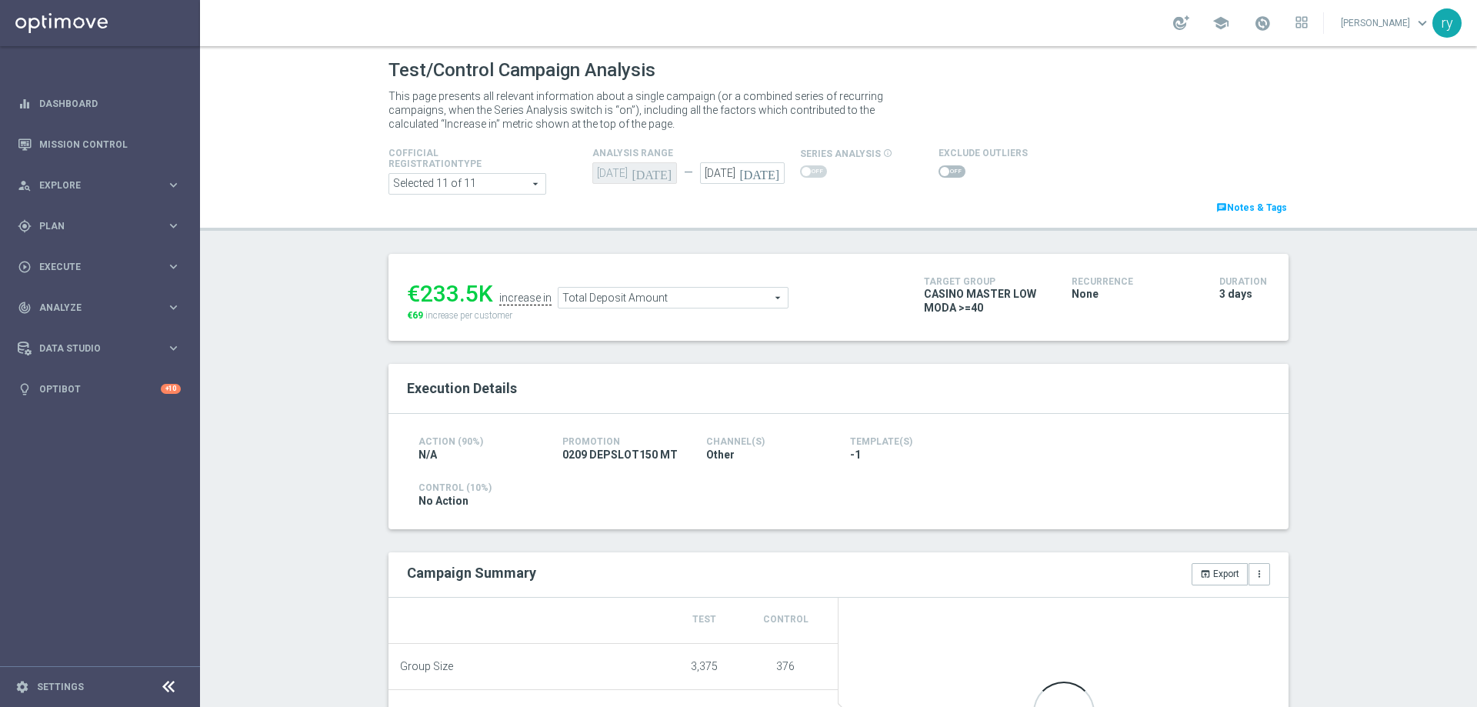
click at [684, 384] on h2 "Execution Details" at bounding box center [838, 388] width 863 height 18
drag, startPoint x: 476, startPoint y: 296, endPoint x: 420, endPoint y: 299, distance: 56.2
click at [420, 299] on div "€233.5K" at bounding box center [450, 294] width 86 height 28
click at [685, 506] on div "No Action" at bounding box center [839, 502] width 840 height 17
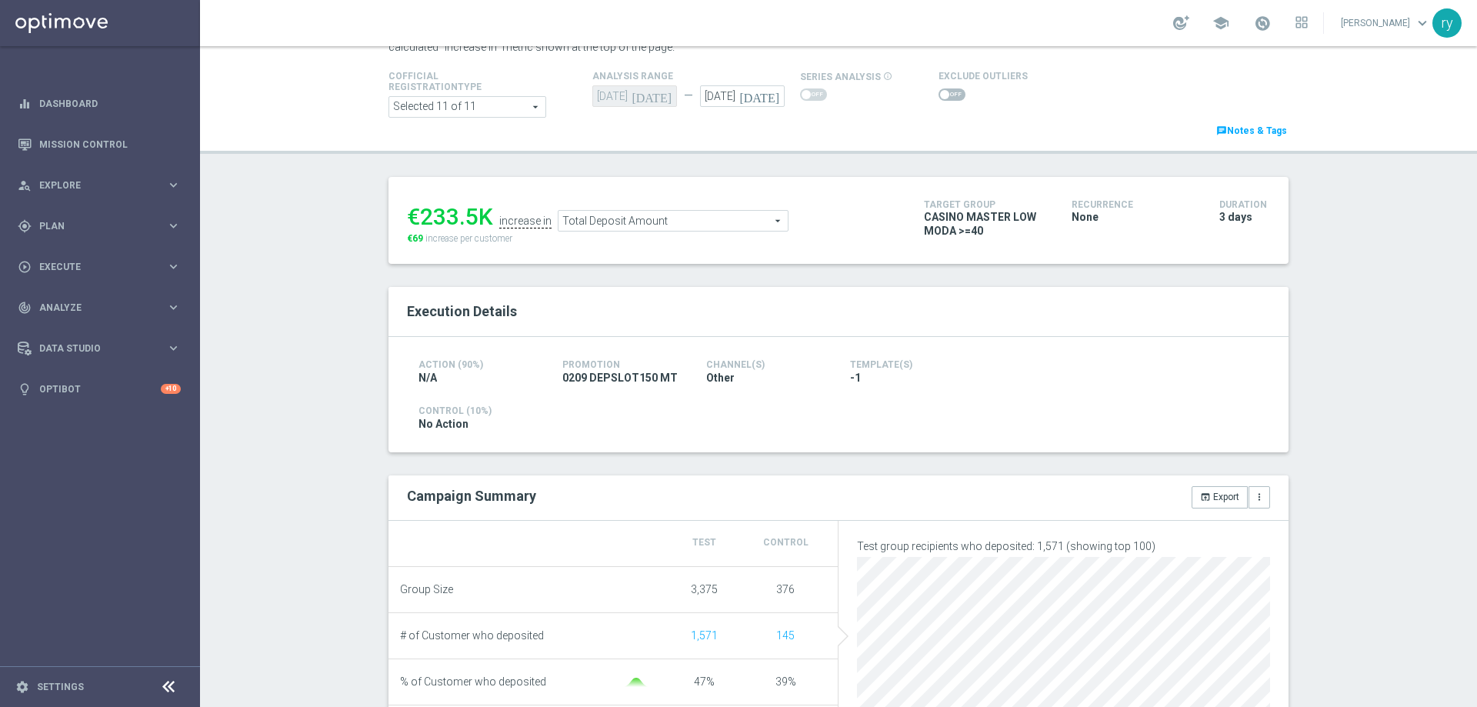
click at [617, 220] on span "Total Deposit Amount" at bounding box center [673, 221] width 229 height 20
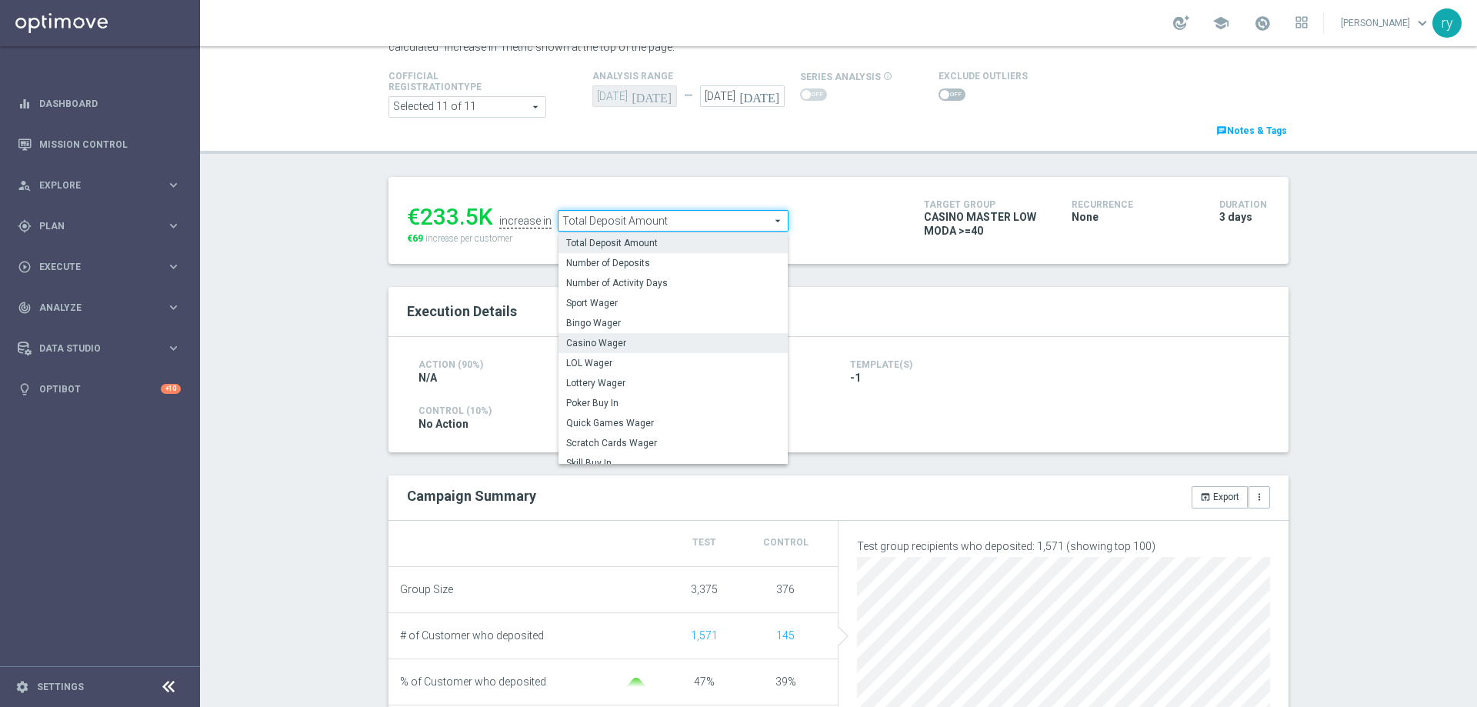
click at [628, 343] on span "Casino Wager" at bounding box center [673, 343] width 214 height 12
type input "Casino Wager"
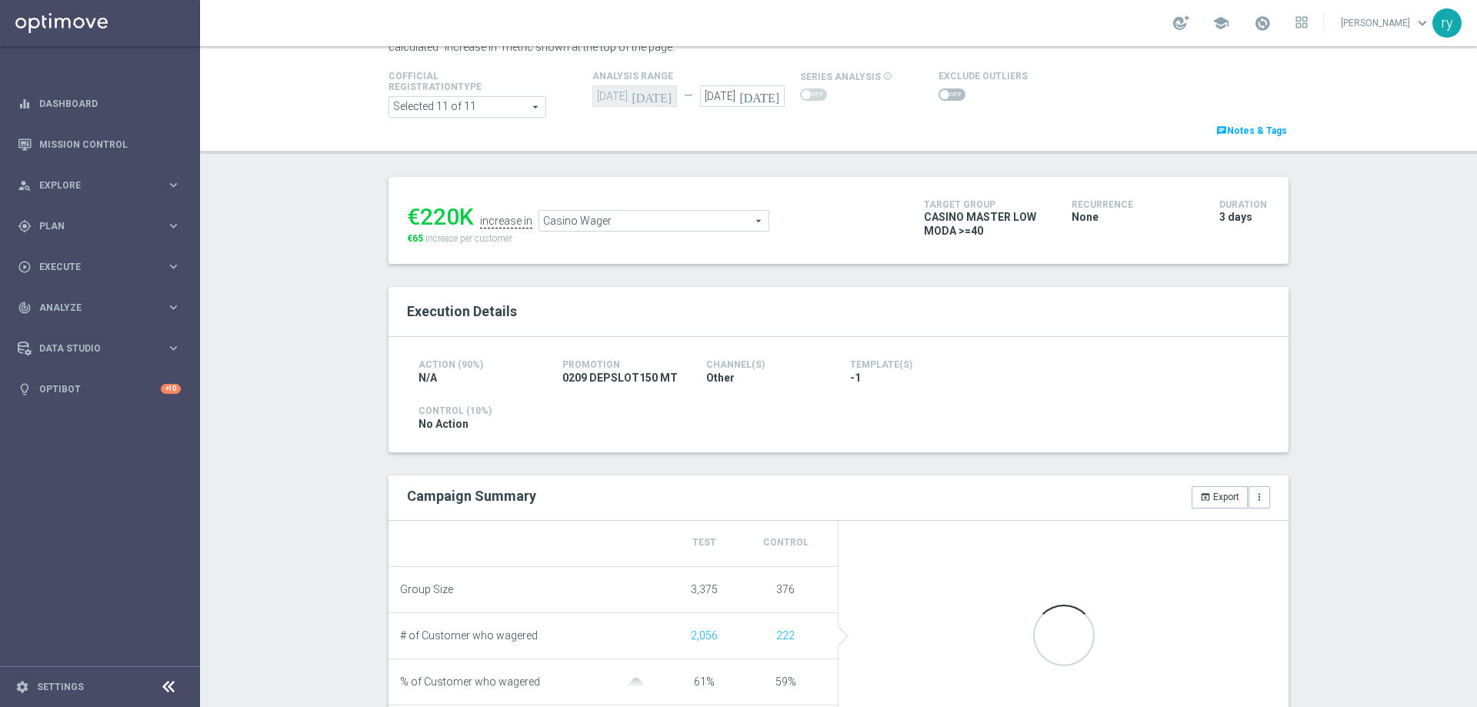
click at [602, 301] on div "Execution Details" at bounding box center [838, 312] width 886 height 26
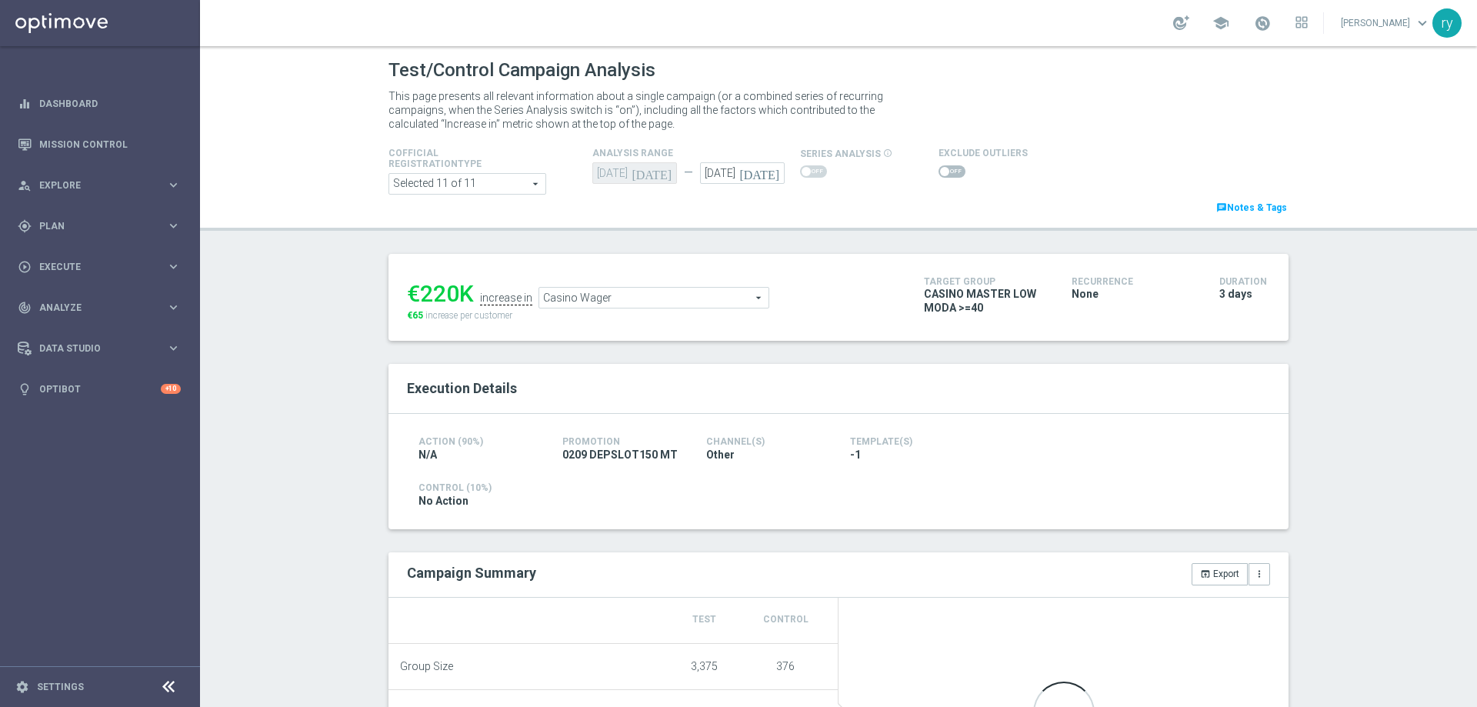
click at [940, 170] on span at bounding box center [944, 171] width 9 height 9
click at [939, 170] on input "checkbox" at bounding box center [952, 171] width 27 height 12
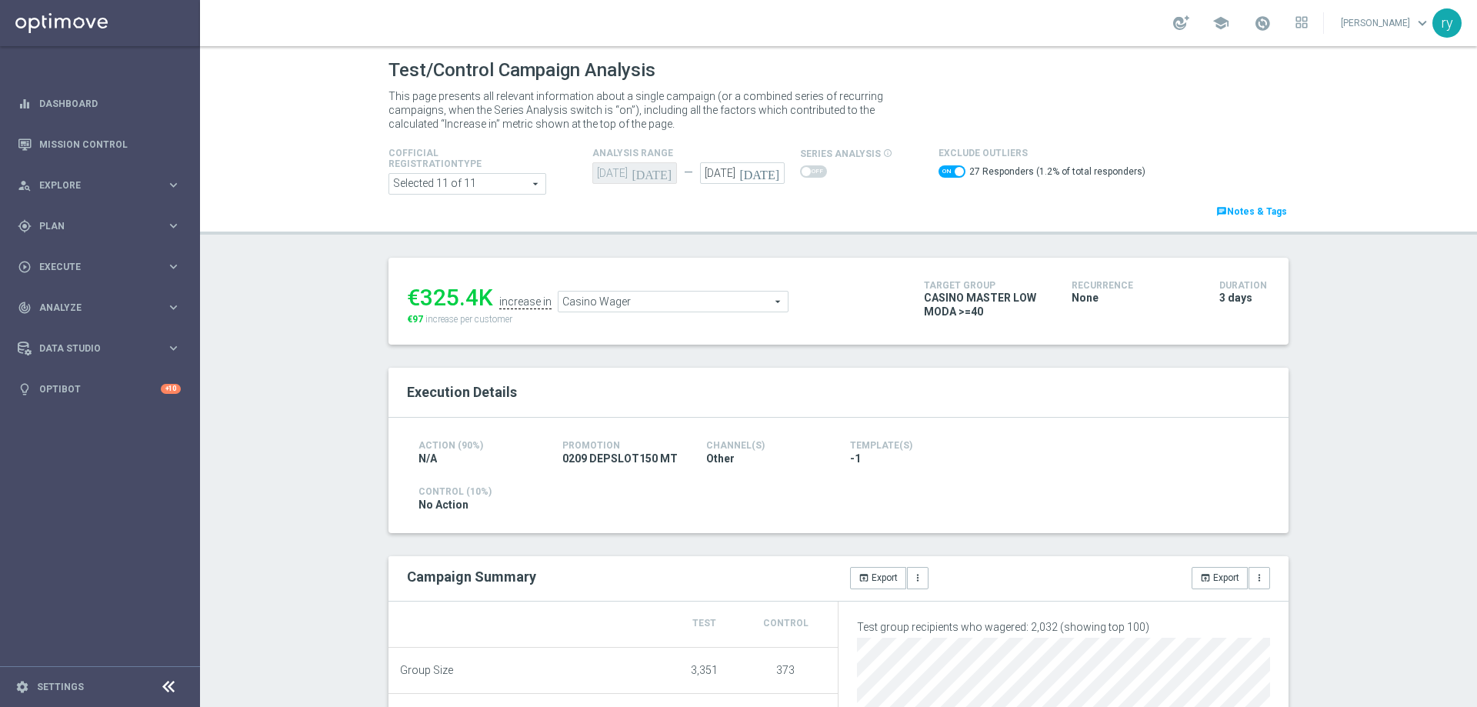
drag, startPoint x: 471, startPoint y: 302, endPoint x: 421, endPoint y: 296, distance: 50.3
click at [421, 296] on div "€325.4K" at bounding box center [450, 298] width 86 height 28
copy div "325.4"
click at [671, 299] on span "Casino Wager" at bounding box center [673, 302] width 229 height 20
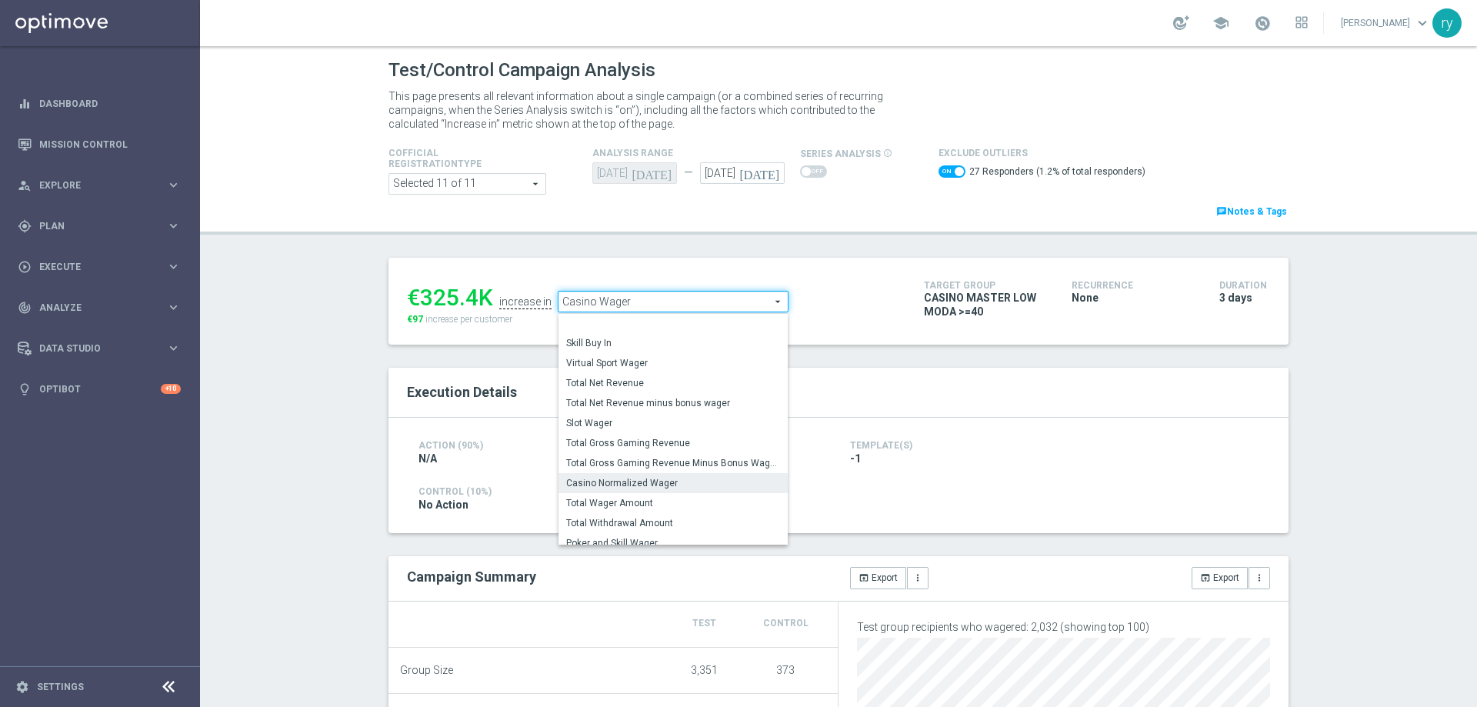
scroll to position [214, 0]
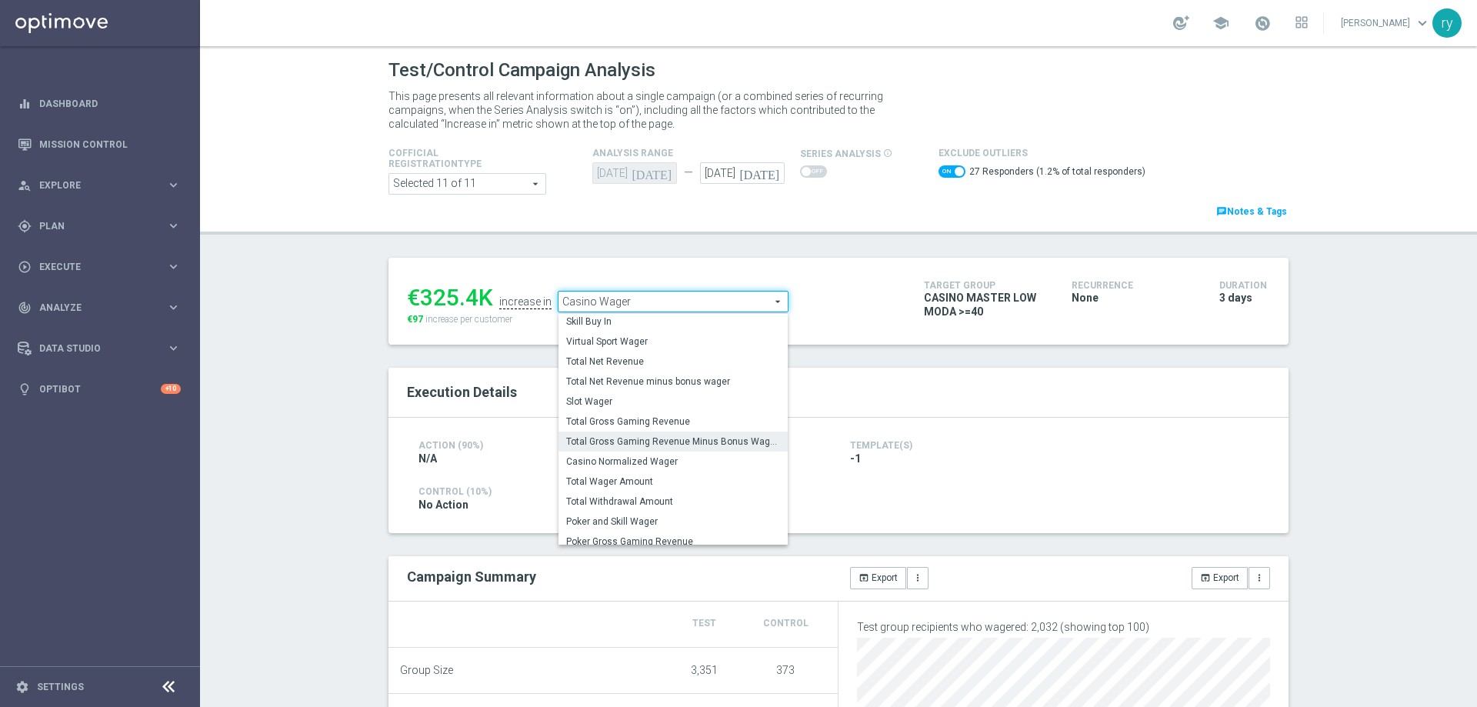
click at [674, 438] on span "Total Gross Gaming Revenue Minus Bonus Wagared" at bounding box center [673, 442] width 214 height 12
checkbox input "false"
type input "Total Gross Gaming Revenue Minus Bonus Wagared"
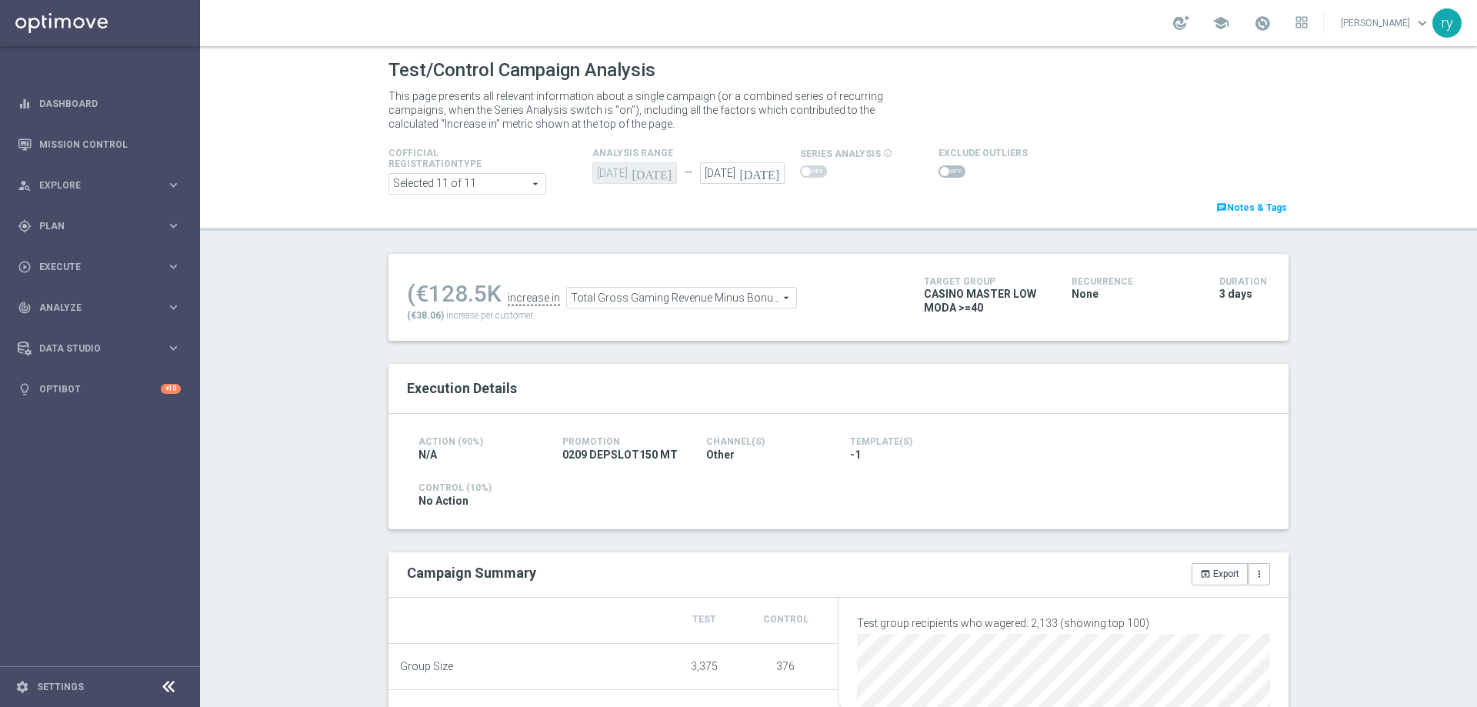
click at [625, 354] on div "(€128.5K increase in Total Gross Gaming Revenue Minus Bonus Wagared Total Gross…" at bounding box center [838, 624] width 923 height 741
click at [940, 170] on span at bounding box center [952, 171] width 27 height 12
click at [940, 170] on input "checkbox" at bounding box center [952, 171] width 27 height 12
checkbox input "true"
drag, startPoint x: 467, startPoint y: 299, endPoint x: 421, endPoint y: 302, distance: 46.3
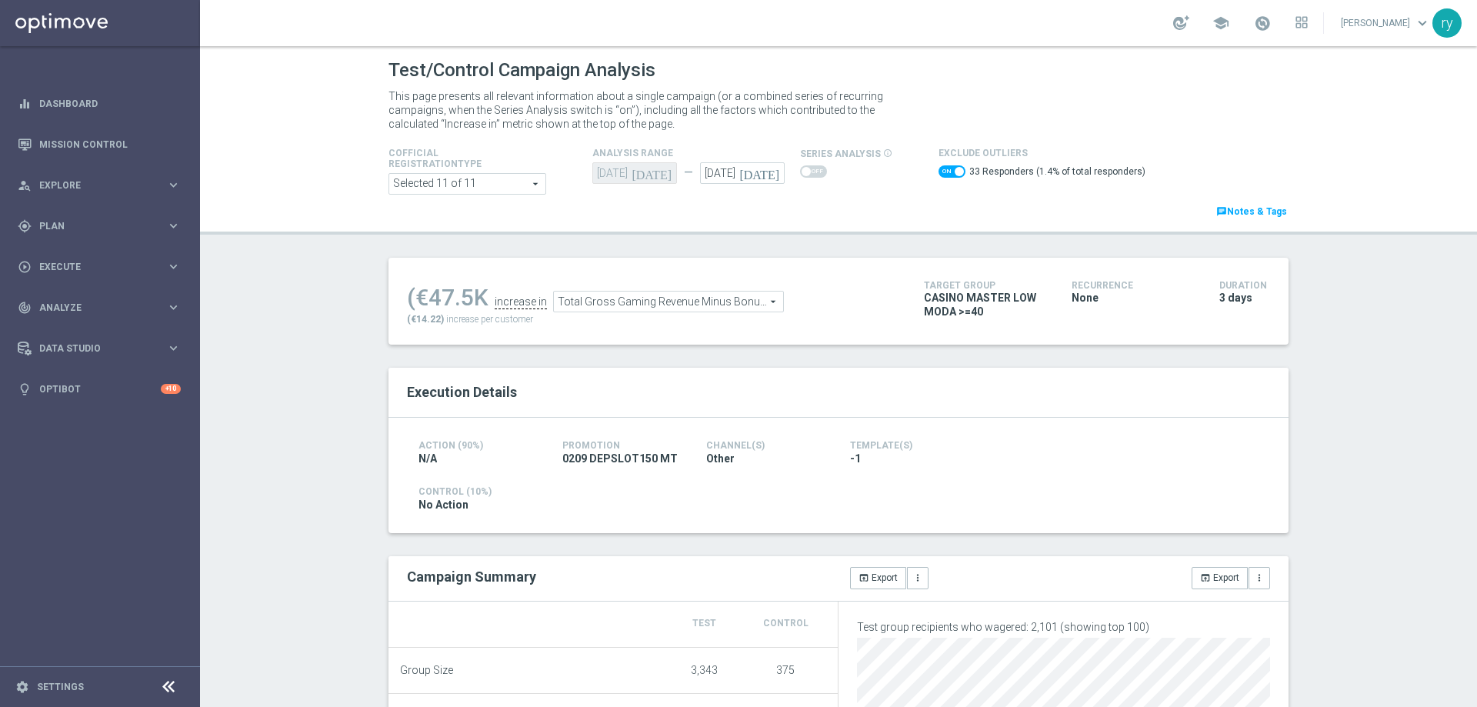
click at [421, 302] on div "(€47.5K" at bounding box center [448, 298] width 82 height 28
copy div "47.5"
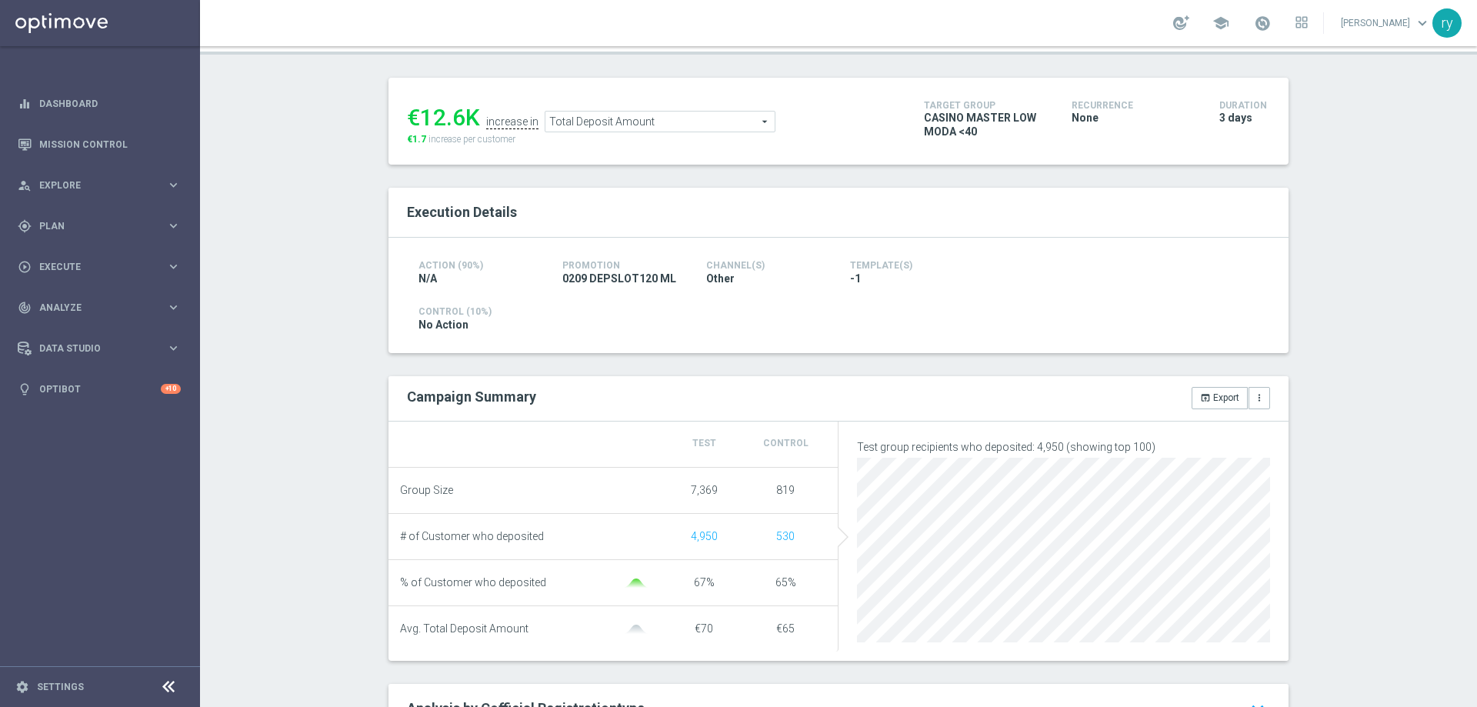
scroll to position [77, 0]
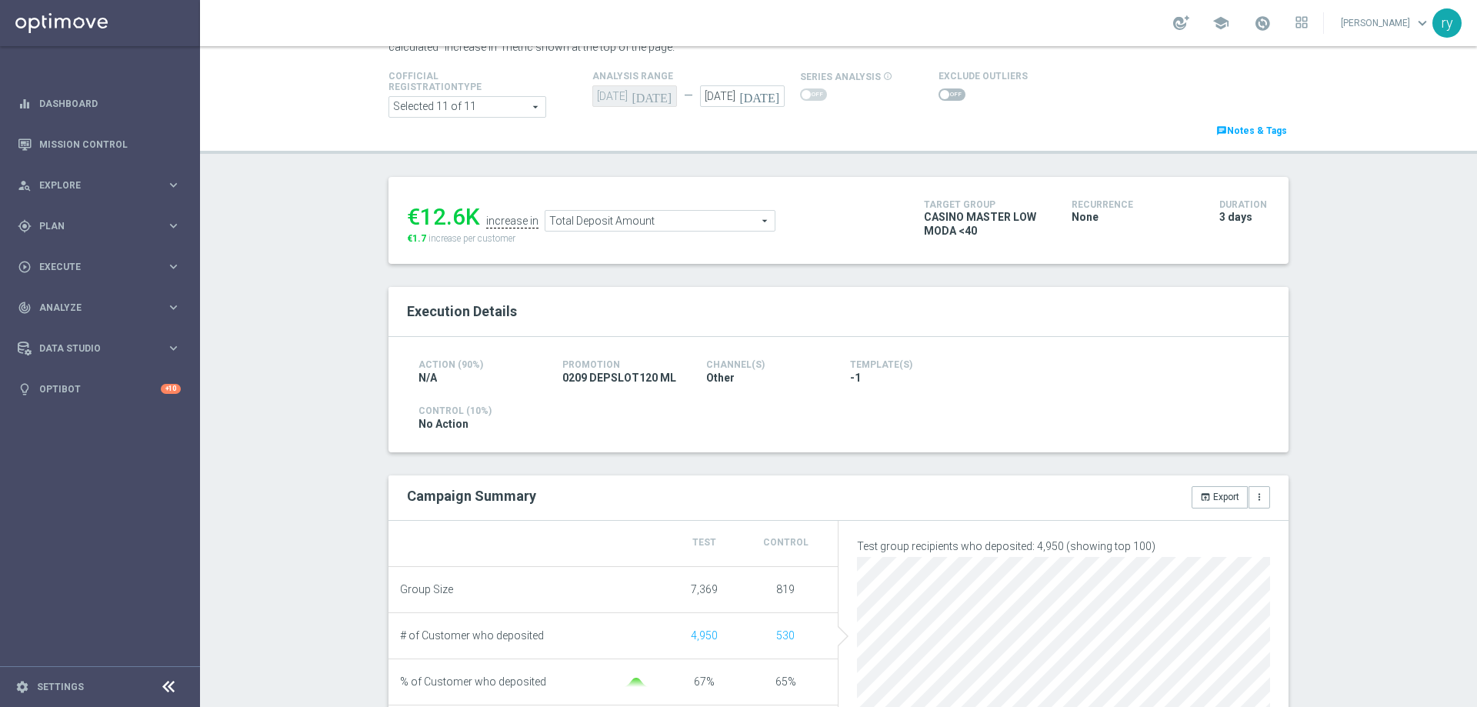
click at [950, 96] on span at bounding box center [952, 94] width 27 height 12
click at [950, 96] on input "checkbox" at bounding box center [952, 94] width 27 height 12
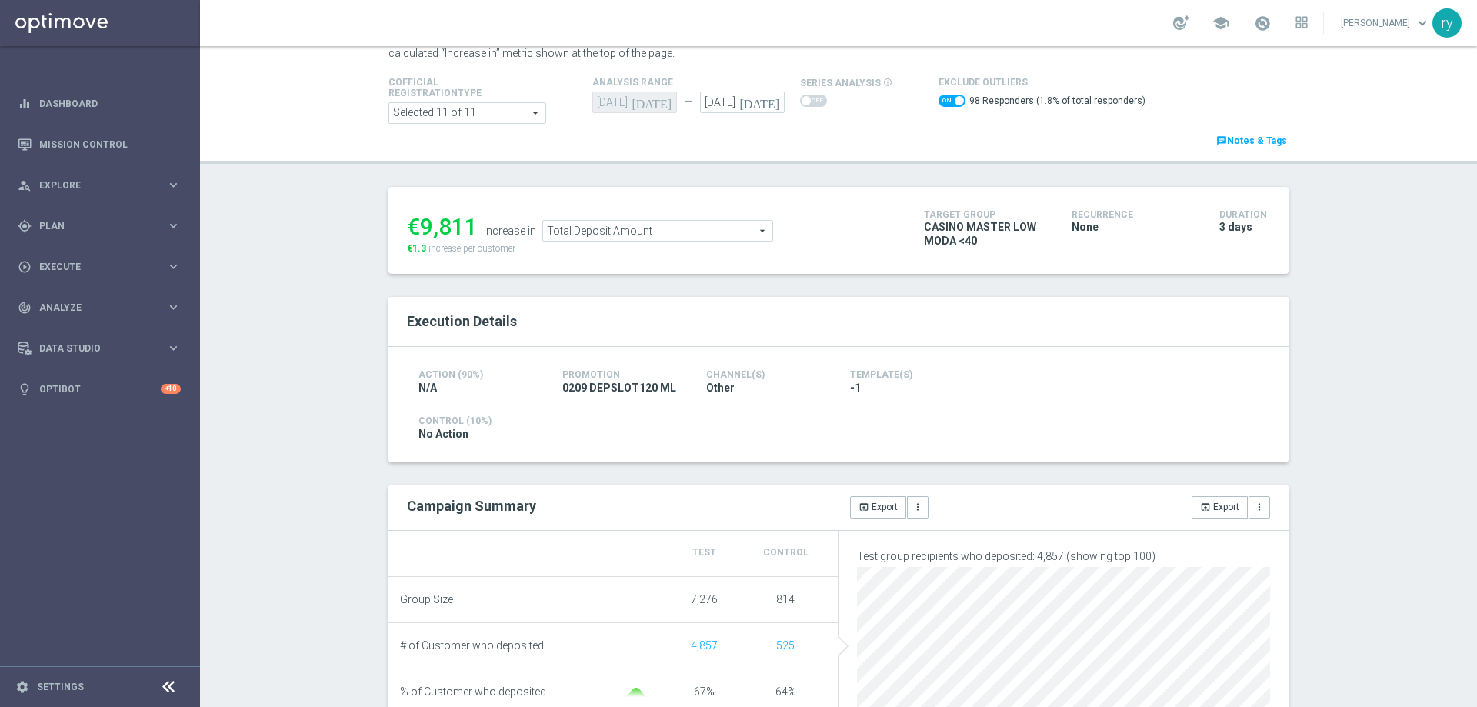
scroll to position [0, 0]
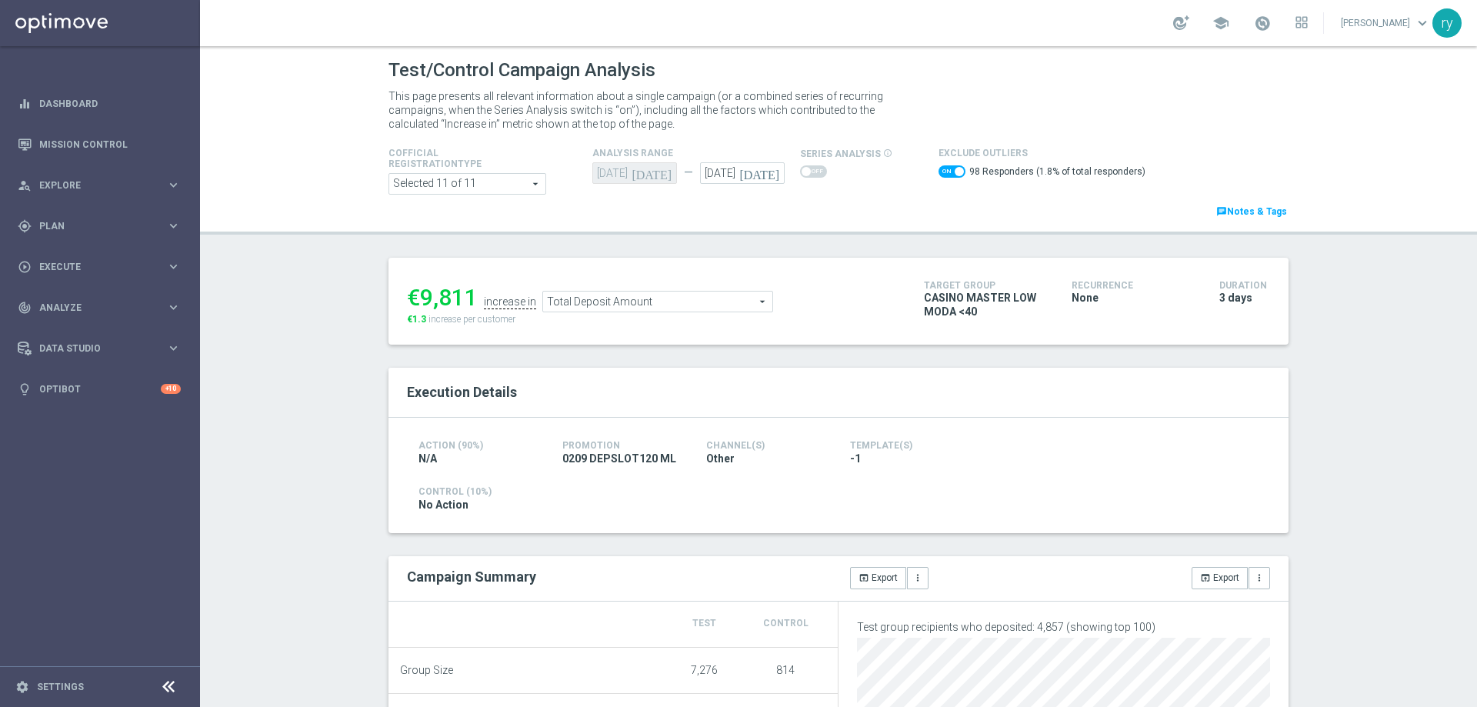
click at [942, 173] on span at bounding box center [952, 171] width 27 height 12
click at [942, 173] on input "checkbox" at bounding box center [952, 171] width 27 height 12
checkbox input "false"
drag, startPoint x: 456, startPoint y: 297, endPoint x: 416, endPoint y: 302, distance: 40.4
click at [416, 302] on div "€12.6K" at bounding box center [443, 294] width 73 height 28
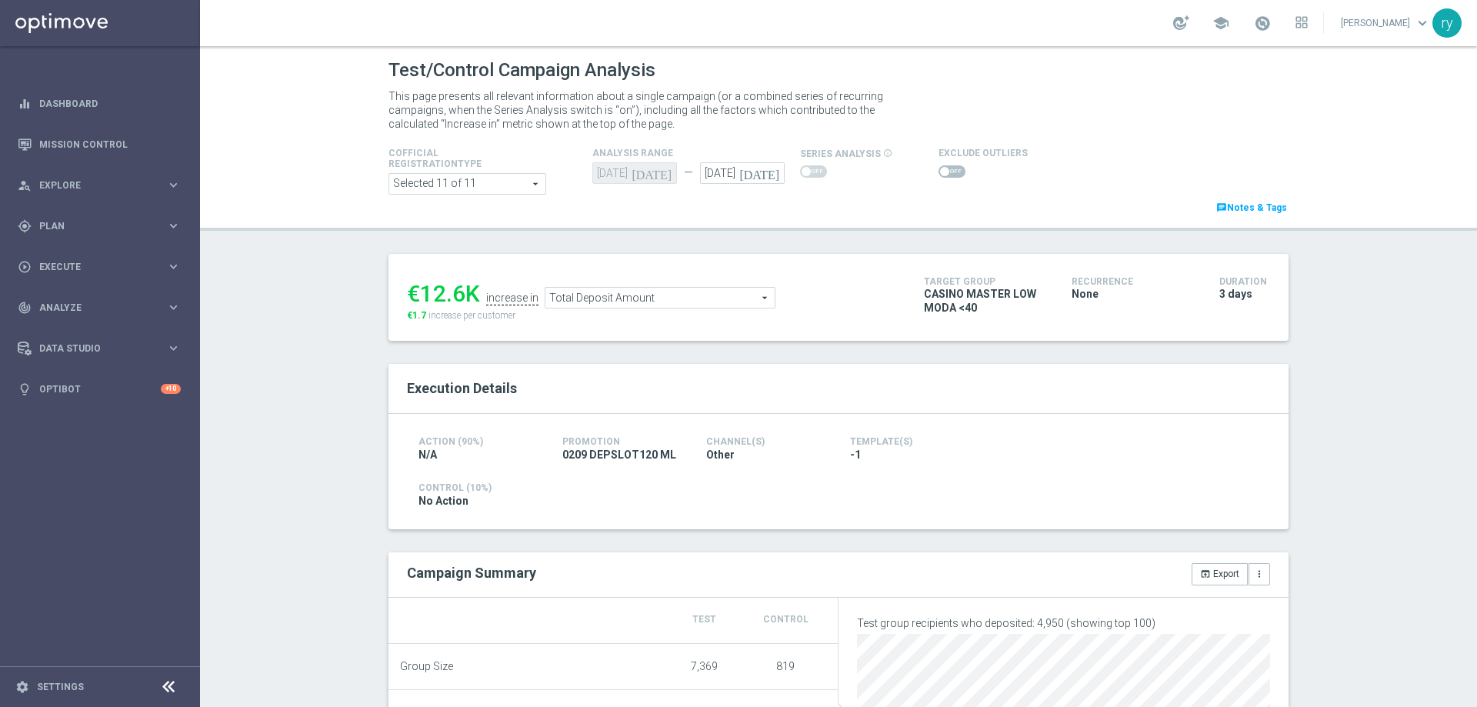
copy div "12.6"
click at [771, 519] on div "Action (90%) N/A Promotion 0209 DEPSLOT120 ML Channel(s) Other Template(s) -1 C…" at bounding box center [839, 471] width 900 height 115
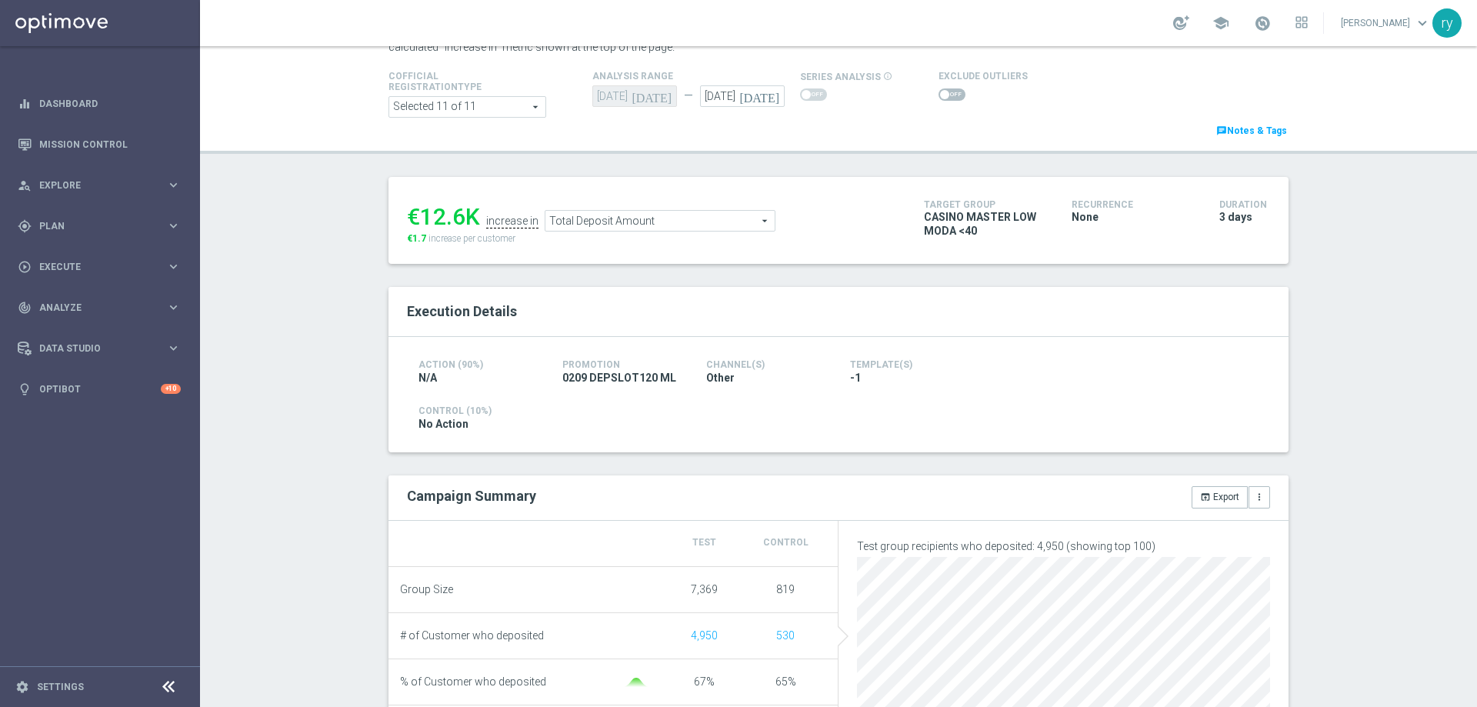
click at [681, 218] on span "Total Deposit Amount" at bounding box center [660, 221] width 229 height 20
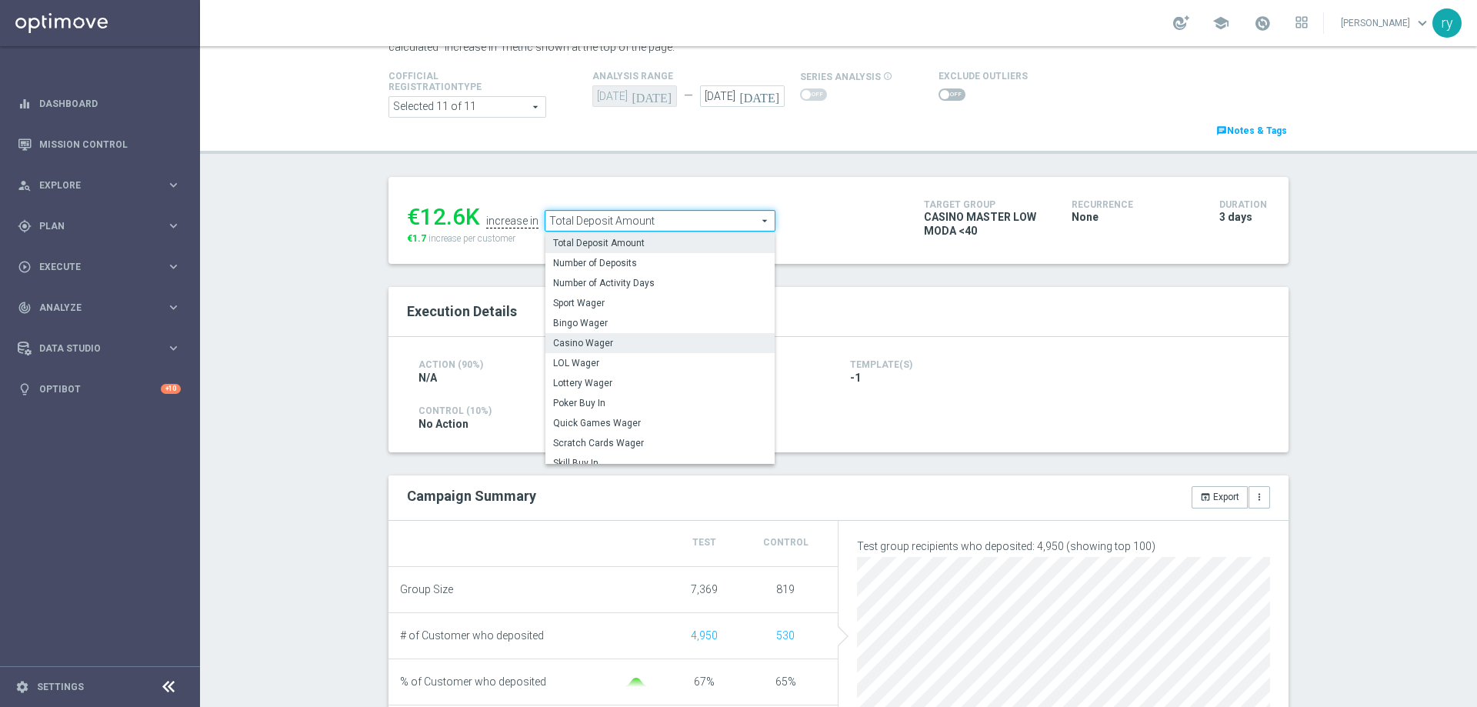
click at [676, 339] on span "Casino Wager" at bounding box center [660, 343] width 214 height 12
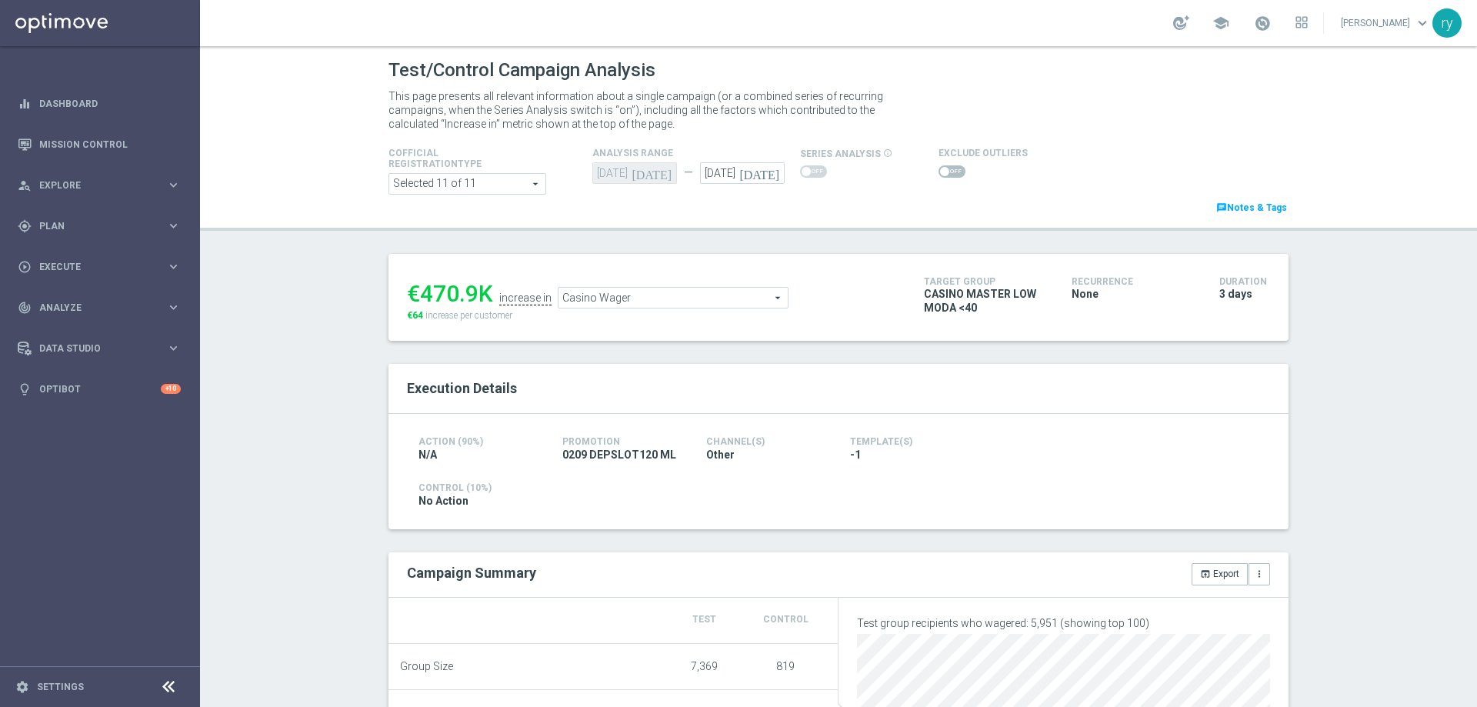
drag, startPoint x: 467, startPoint y: 299, endPoint x: 420, endPoint y: 294, distance: 47.2
click at [420, 294] on div "€470.9K" at bounding box center [450, 294] width 86 height 28
copy div "470.9"
click at [634, 297] on span "Casino Wager" at bounding box center [673, 298] width 229 height 20
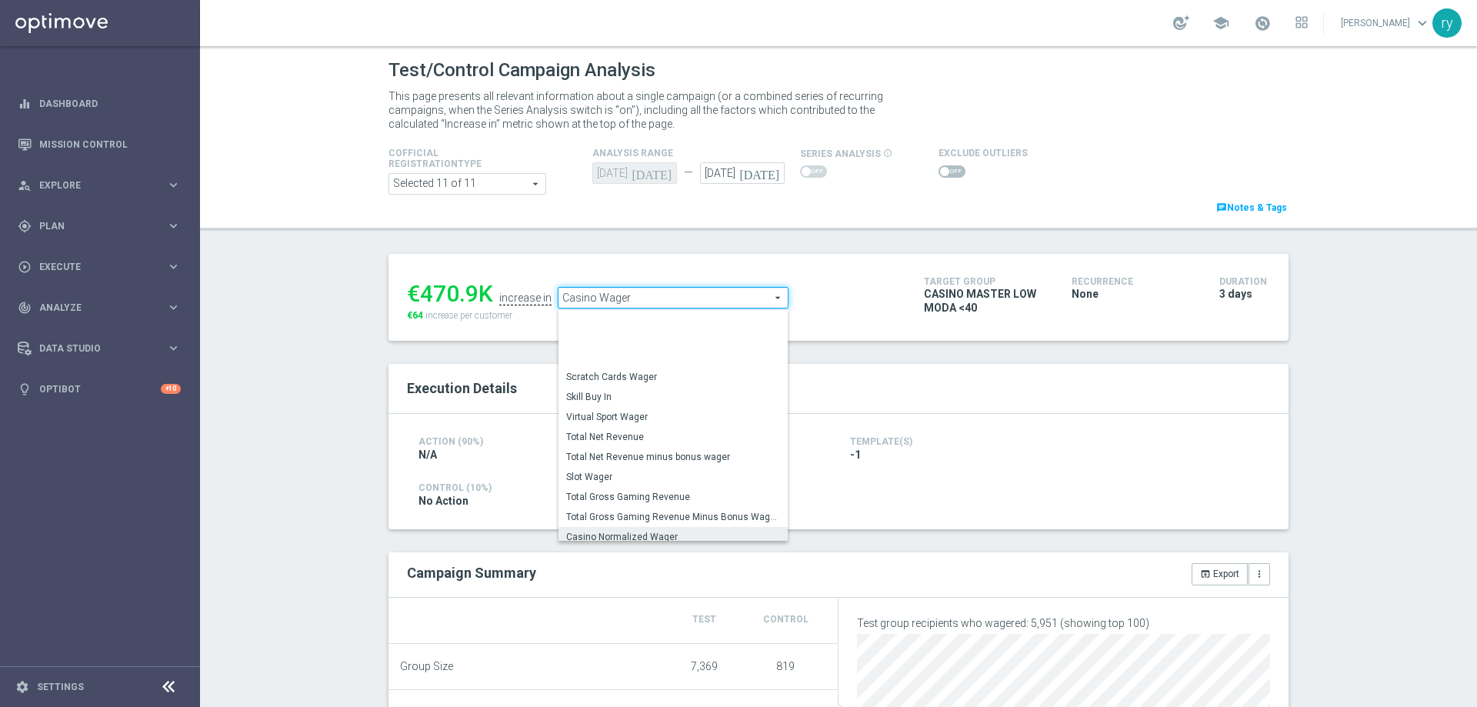
scroll to position [205, 0]
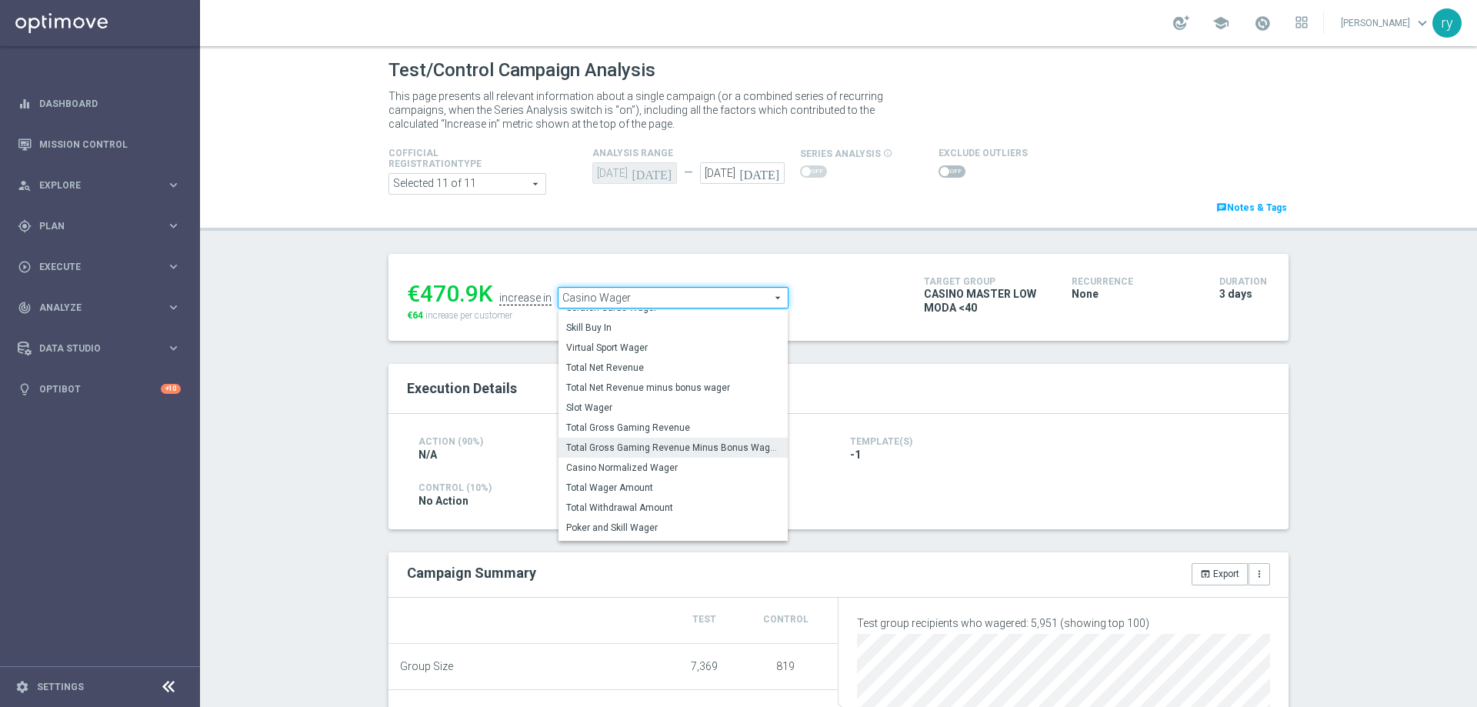
click at [641, 454] on span "Total Gross Gaming Revenue Minus Bonus Wagared" at bounding box center [673, 448] width 214 height 12
type input "Total Gross Gaming Revenue Minus Bonus Wagared"
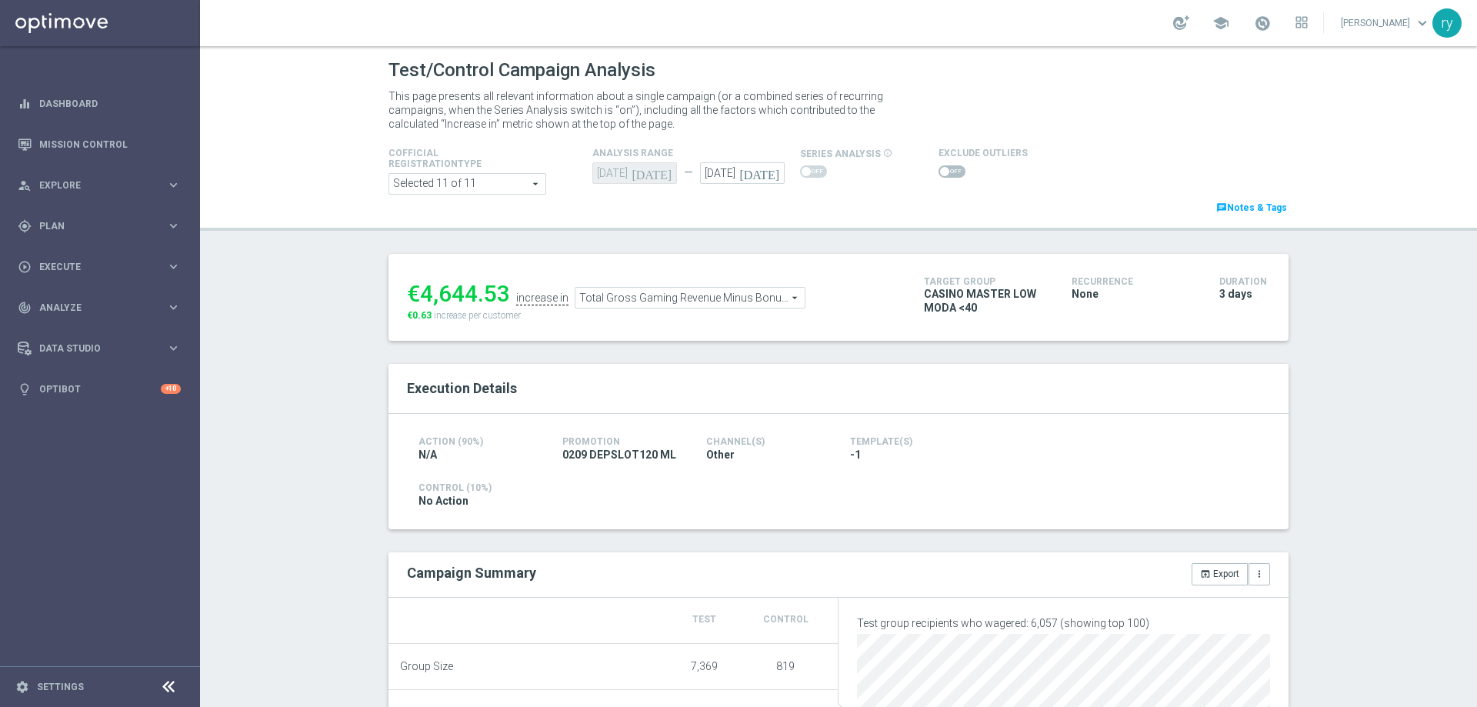
click at [940, 170] on span at bounding box center [944, 171] width 9 height 9
click at [939, 170] on input "checkbox" at bounding box center [952, 171] width 27 height 12
checkbox input "true"
drag, startPoint x: 499, startPoint y: 296, endPoint x: 419, endPoint y: 299, distance: 80.1
click at [419, 299] on div "€6,133.47" at bounding box center [458, 298] width 103 height 28
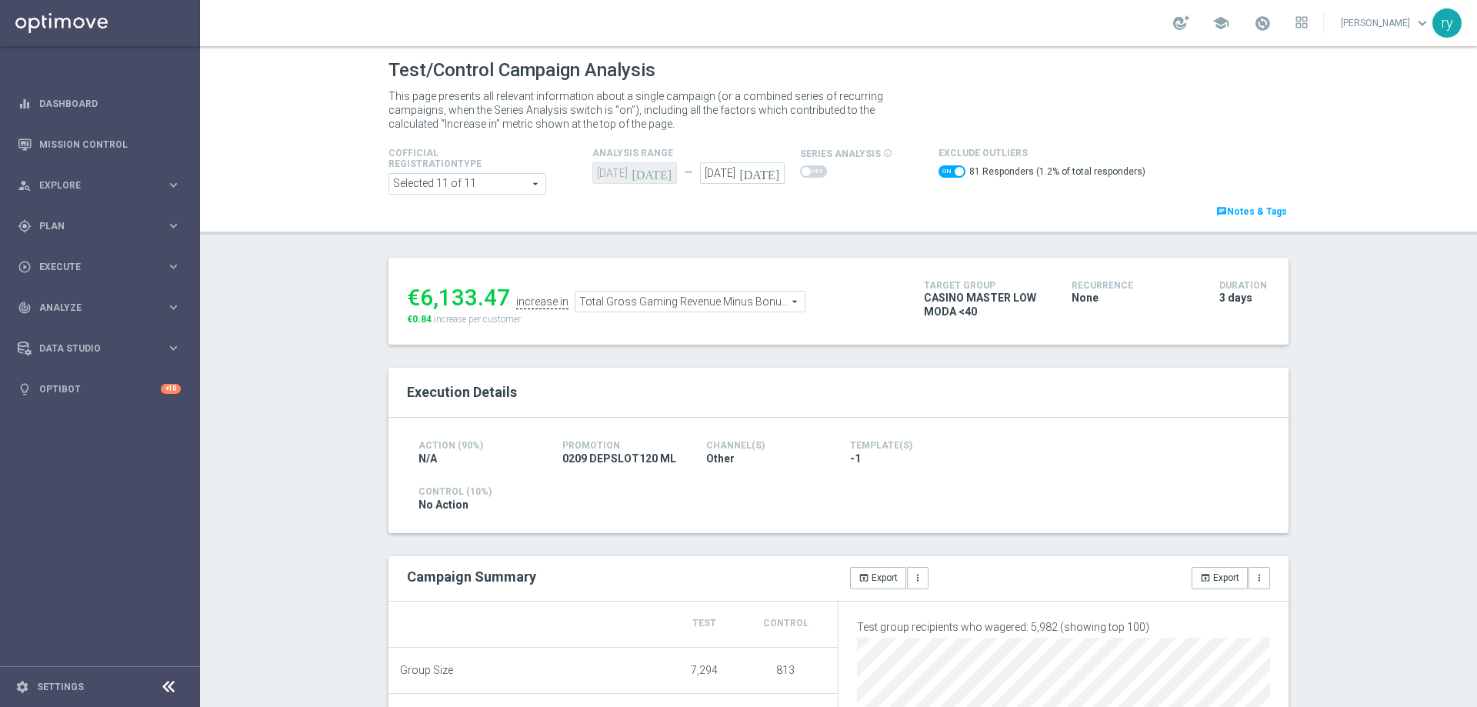
copy div "6,133.47"
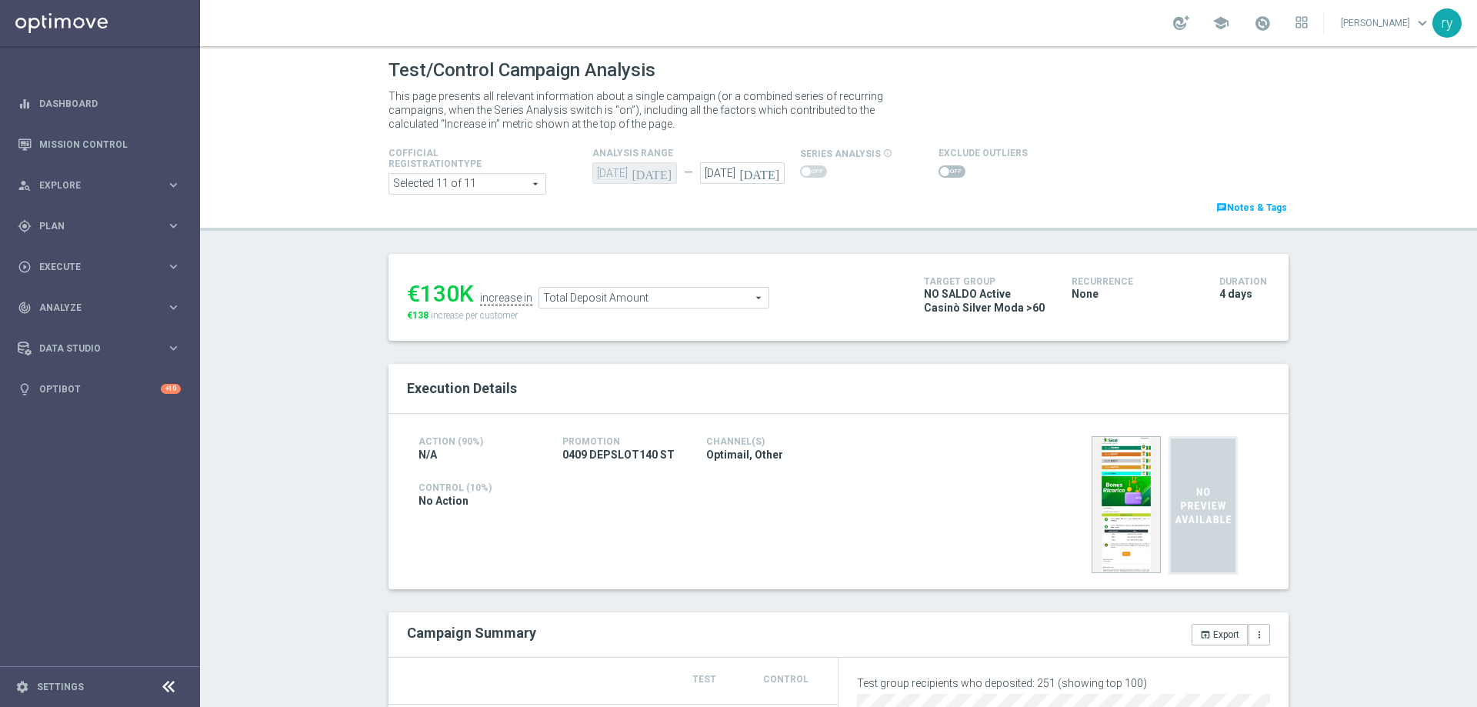
drag, startPoint x: 452, startPoint y: 299, endPoint x: 418, endPoint y: 294, distance: 34.9
click at [418, 294] on div "€130K" at bounding box center [440, 294] width 67 height 28
copy div "130"
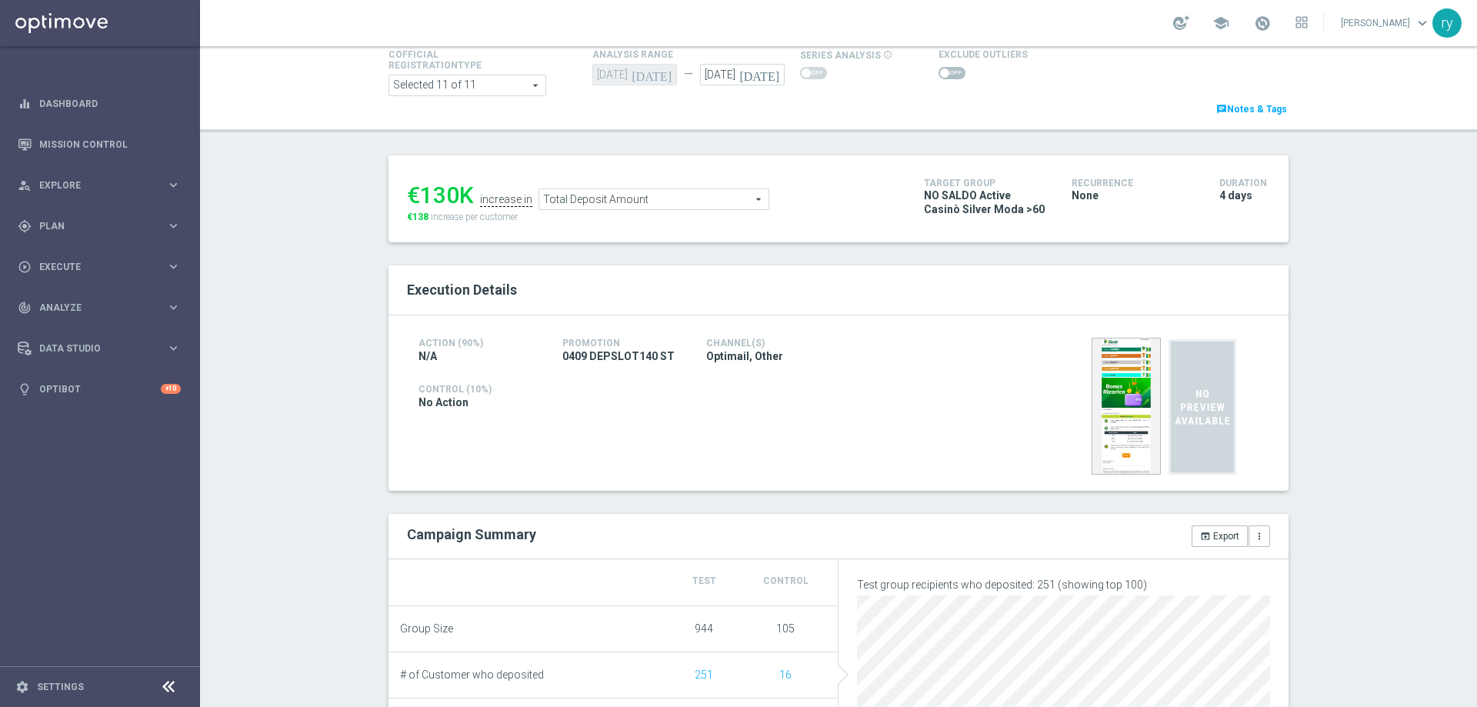
scroll to position [77, 0]
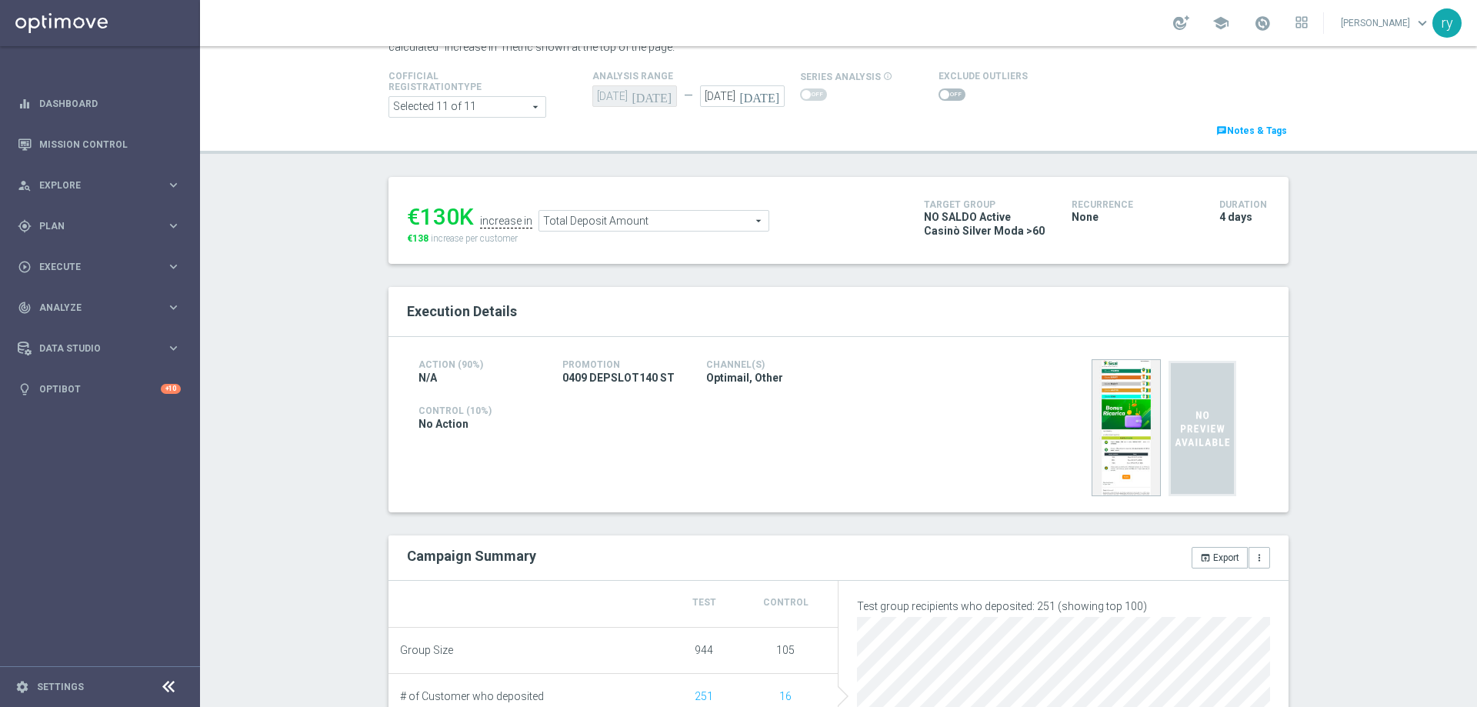
click at [602, 231] on span "Total Deposit Amount" at bounding box center [653, 221] width 229 height 20
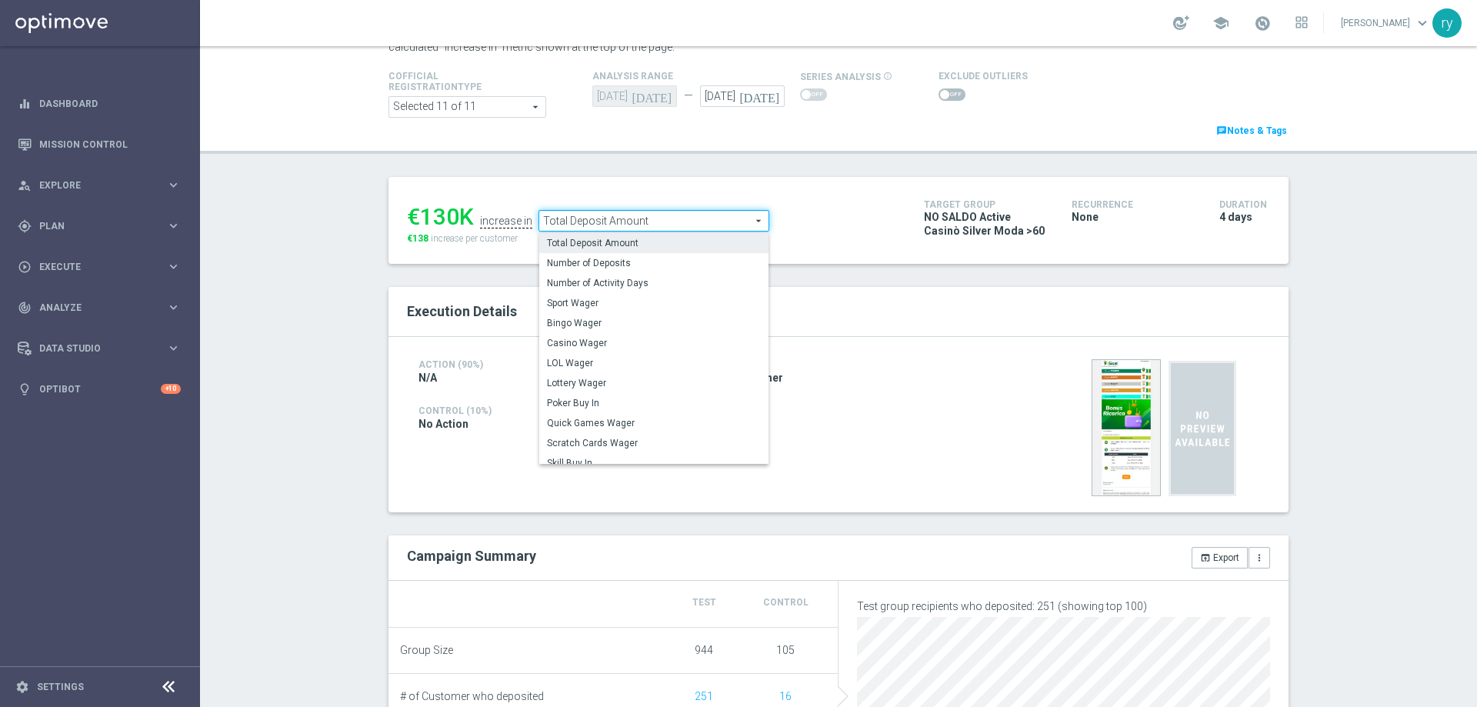
click at [602, 229] on span "Total Deposit Amount" at bounding box center [653, 221] width 229 height 20
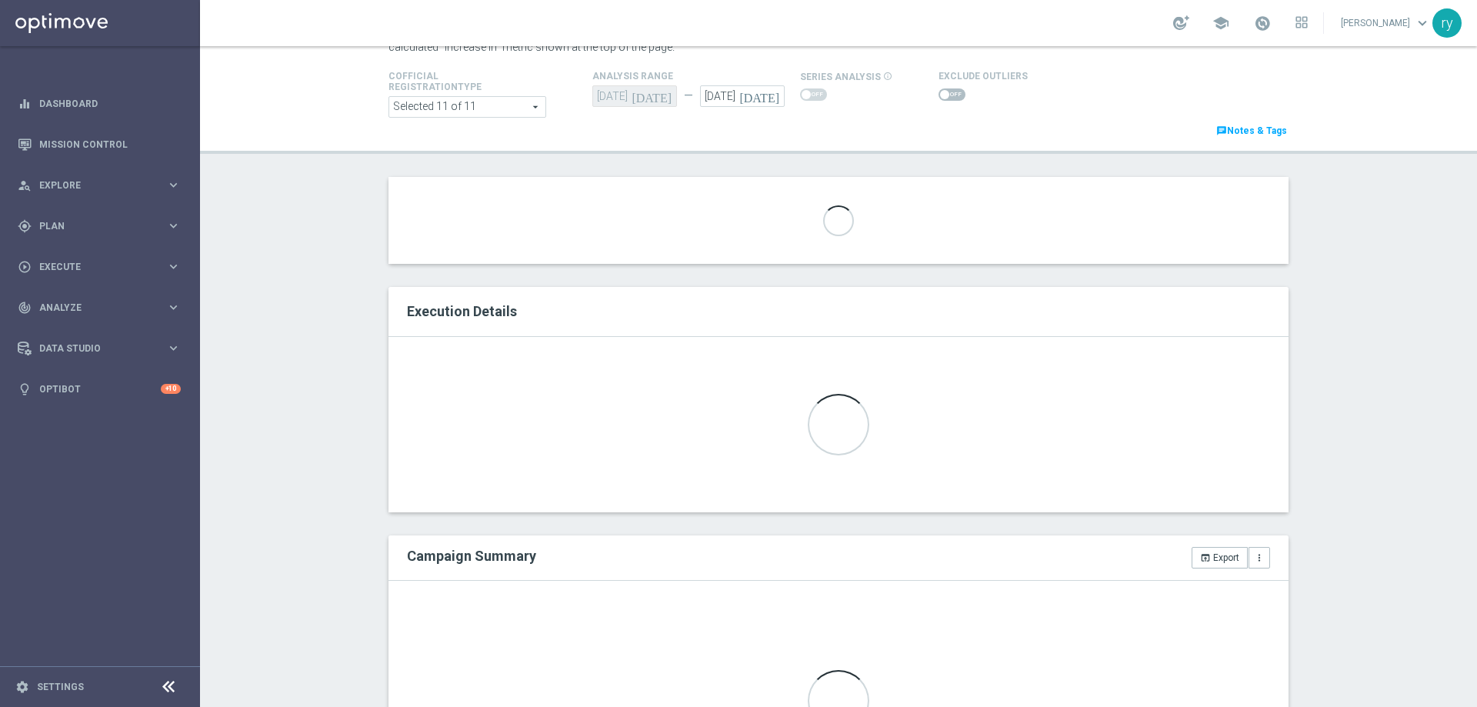
click at [602, 229] on div "Loading..." at bounding box center [839, 220] width 900 height 87
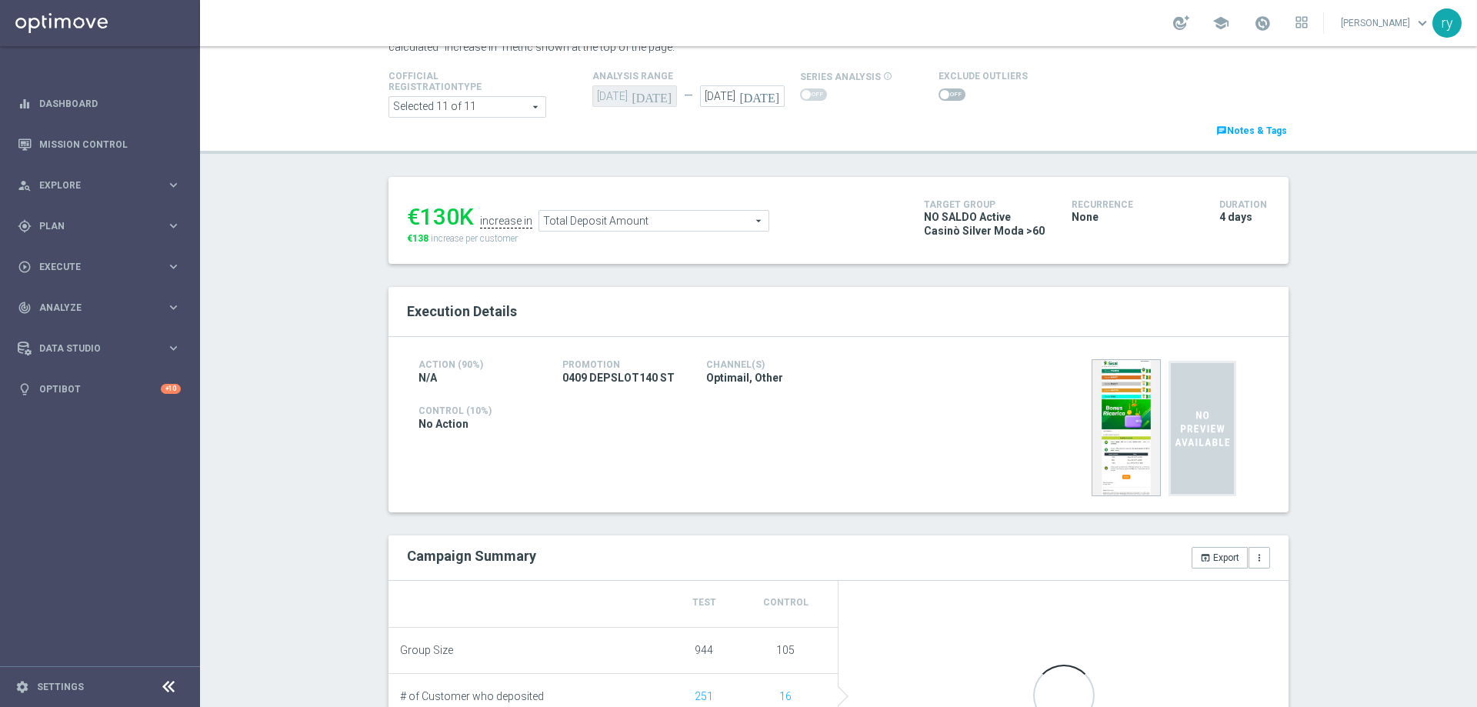
click at [602, 229] on span "Total Deposit Amount" at bounding box center [653, 221] width 229 height 20
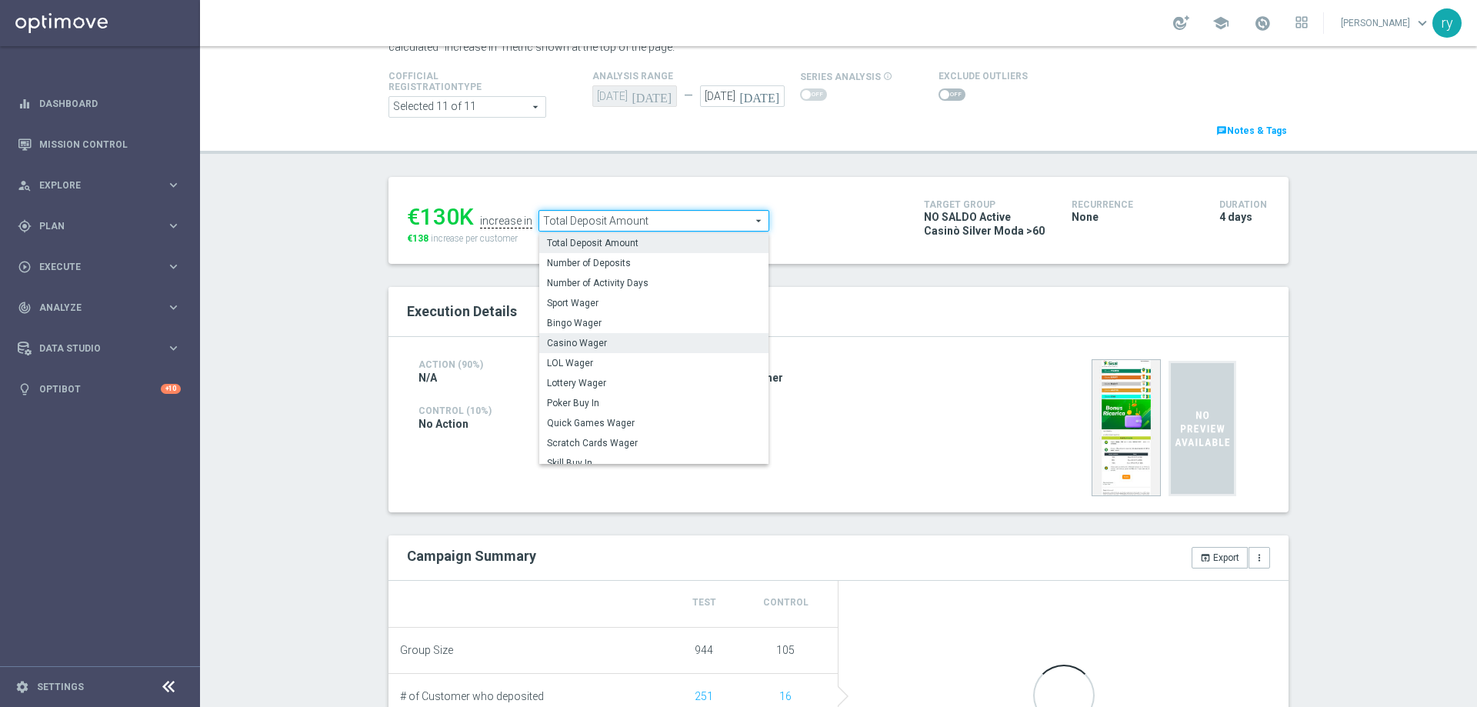
click at [606, 345] on span "Casino Wager" at bounding box center [654, 343] width 214 height 12
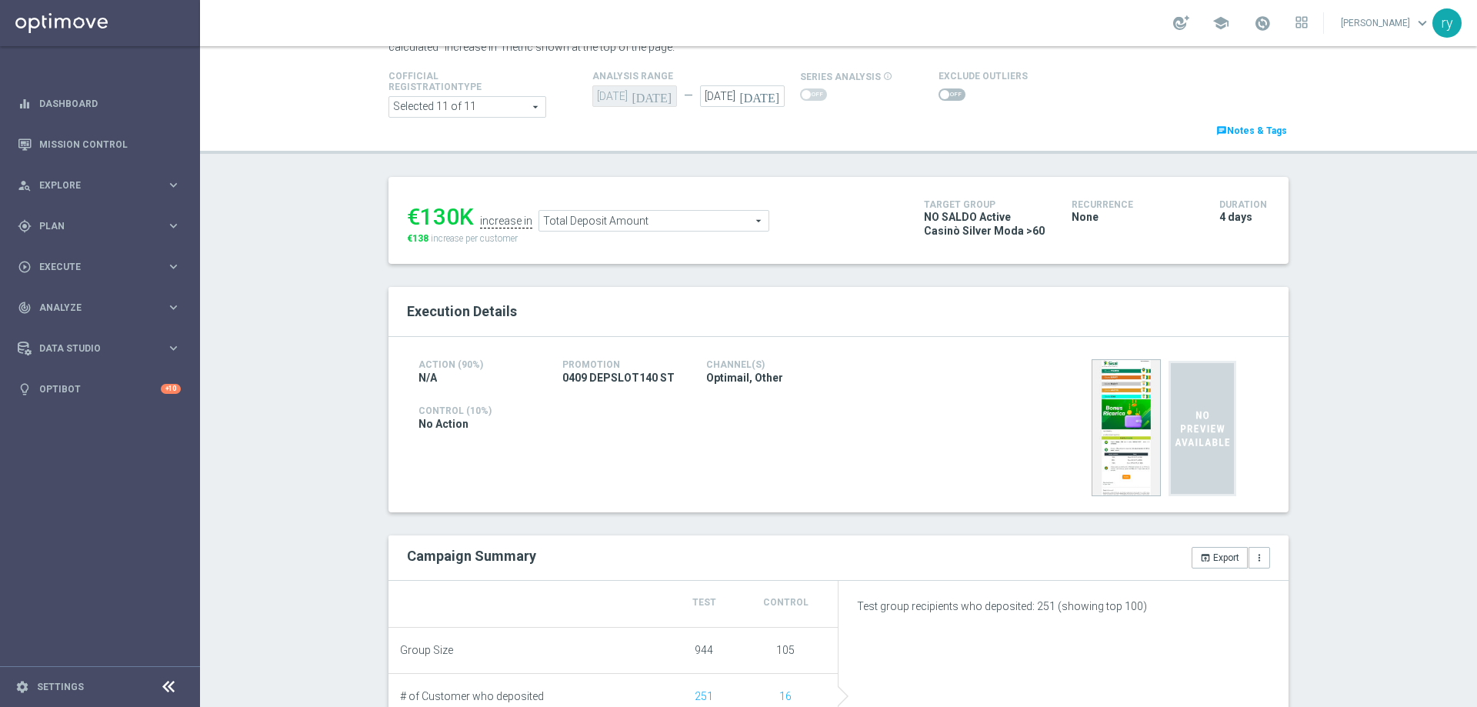
type input "Casino Wager"
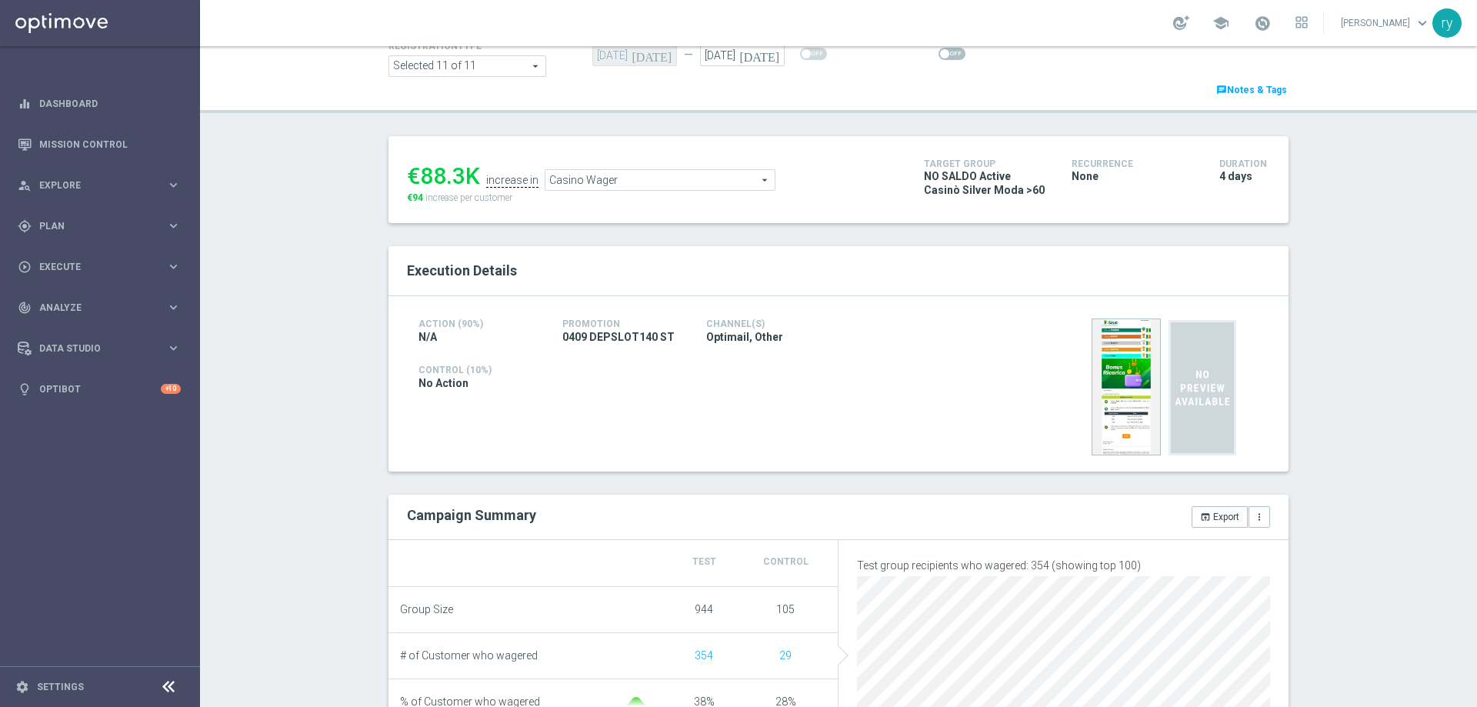
scroll to position [77, 0]
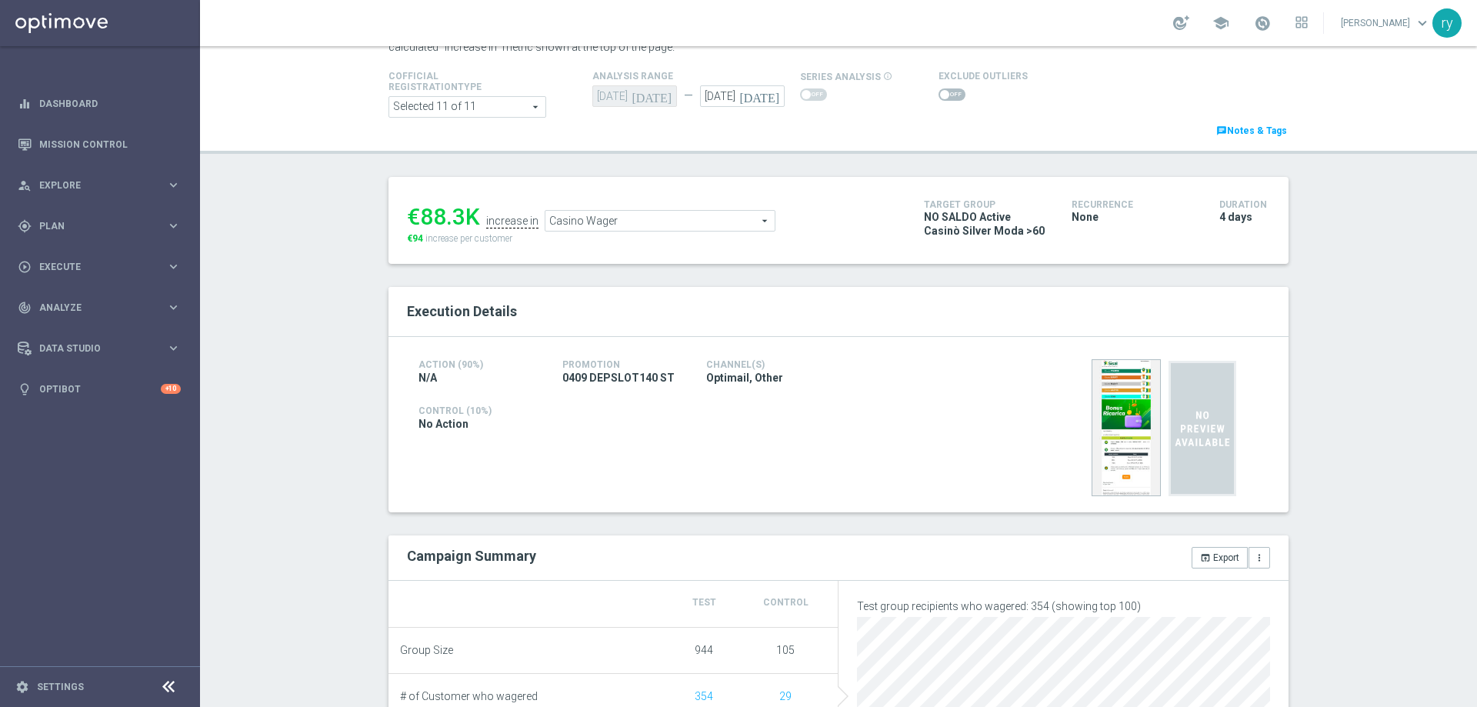
click at [943, 94] on span at bounding box center [952, 94] width 27 height 12
click at [943, 94] on input "checkbox" at bounding box center [952, 94] width 27 height 12
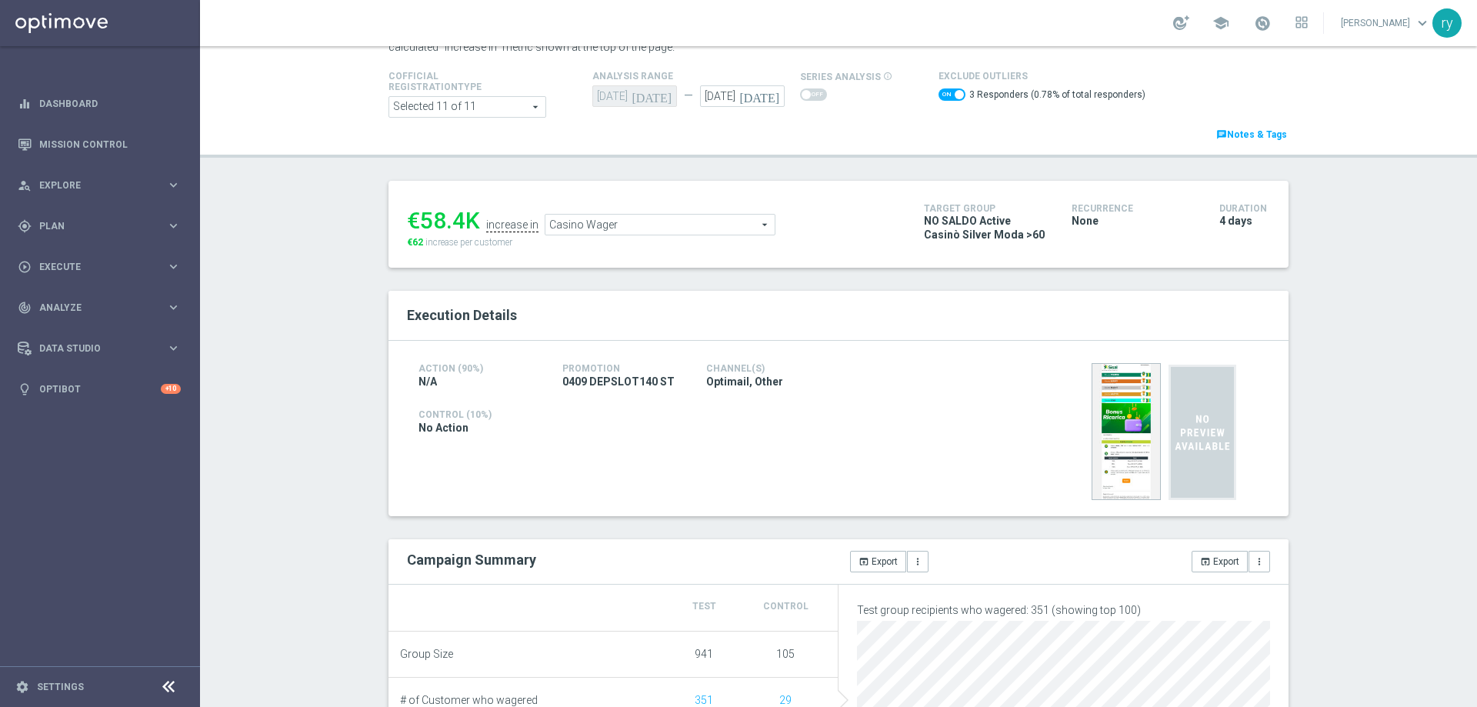
click at [939, 92] on span at bounding box center [952, 94] width 27 height 12
click at [939, 92] on input "checkbox" at bounding box center [952, 94] width 27 height 12
checkbox input "false"
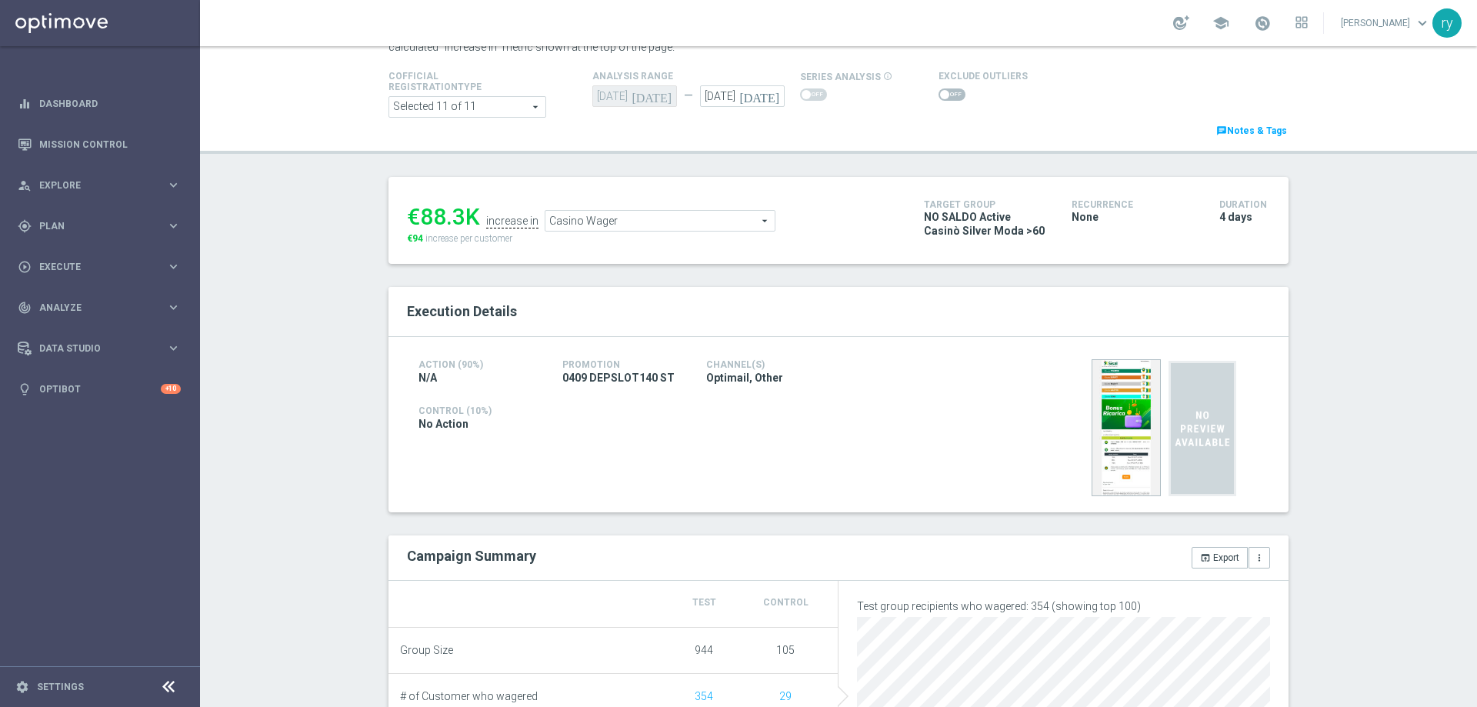
click at [459, 215] on div "€88.3K" at bounding box center [443, 217] width 73 height 28
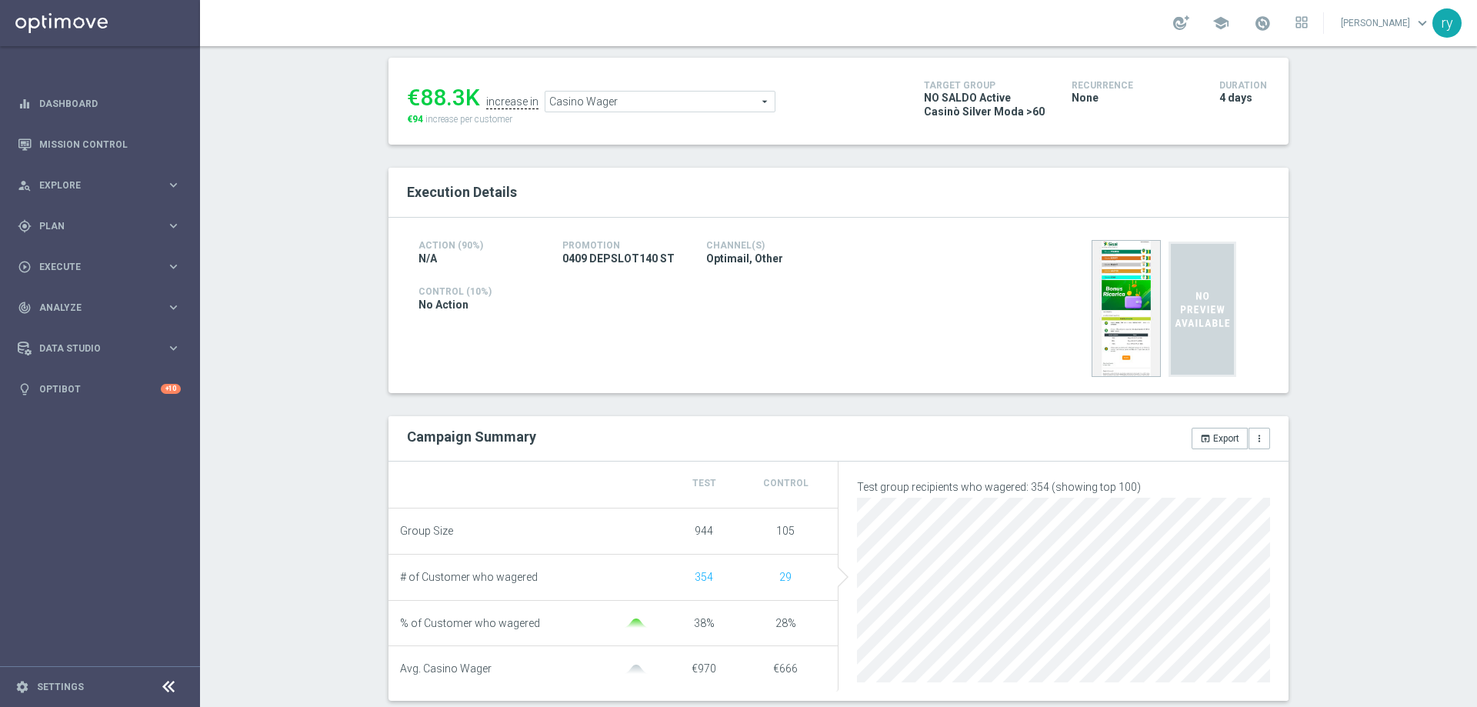
scroll to position [154, 0]
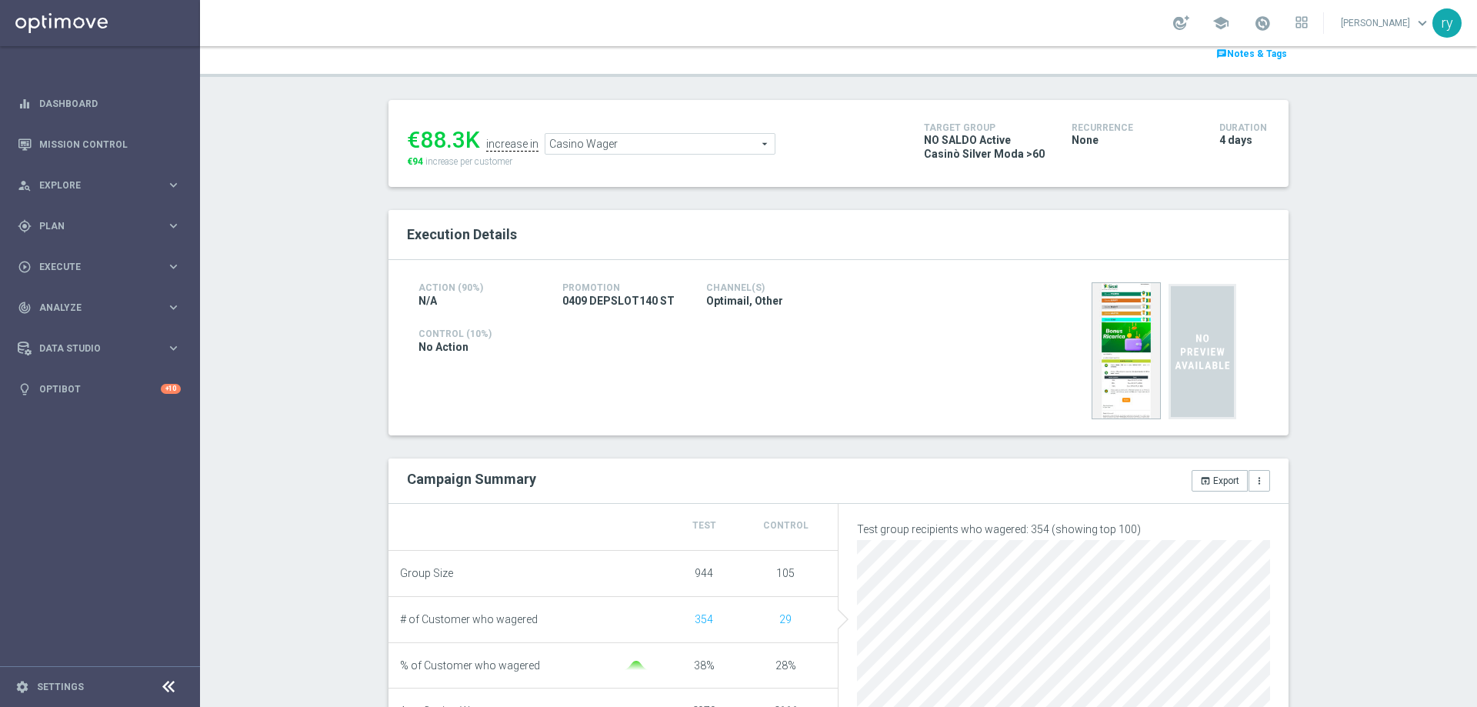
drag, startPoint x: 457, startPoint y: 138, endPoint x: 416, endPoint y: 145, distance: 41.4
click at [416, 145] on div "€88.3K" at bounding box center [443, 140] width 73 height 28
copy div "88.3"
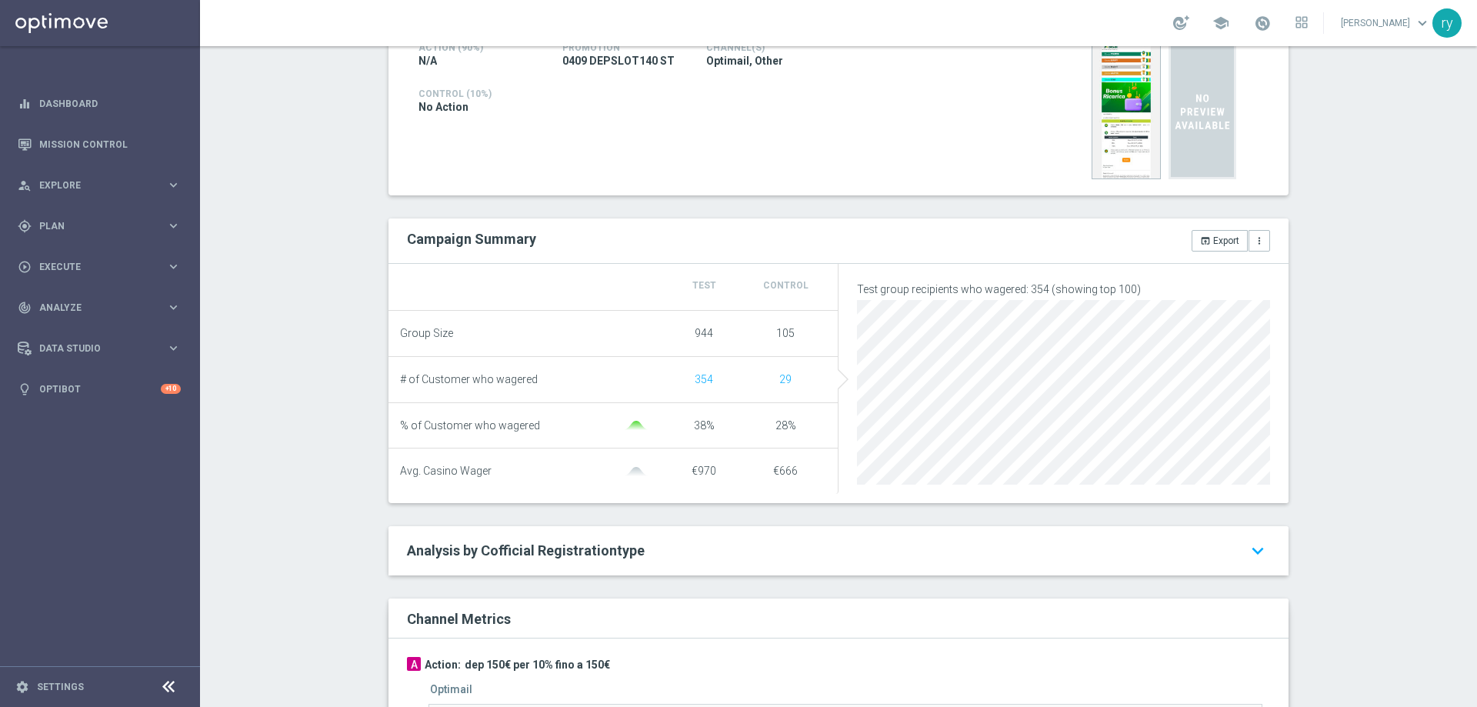
scroll to position [86, 0]
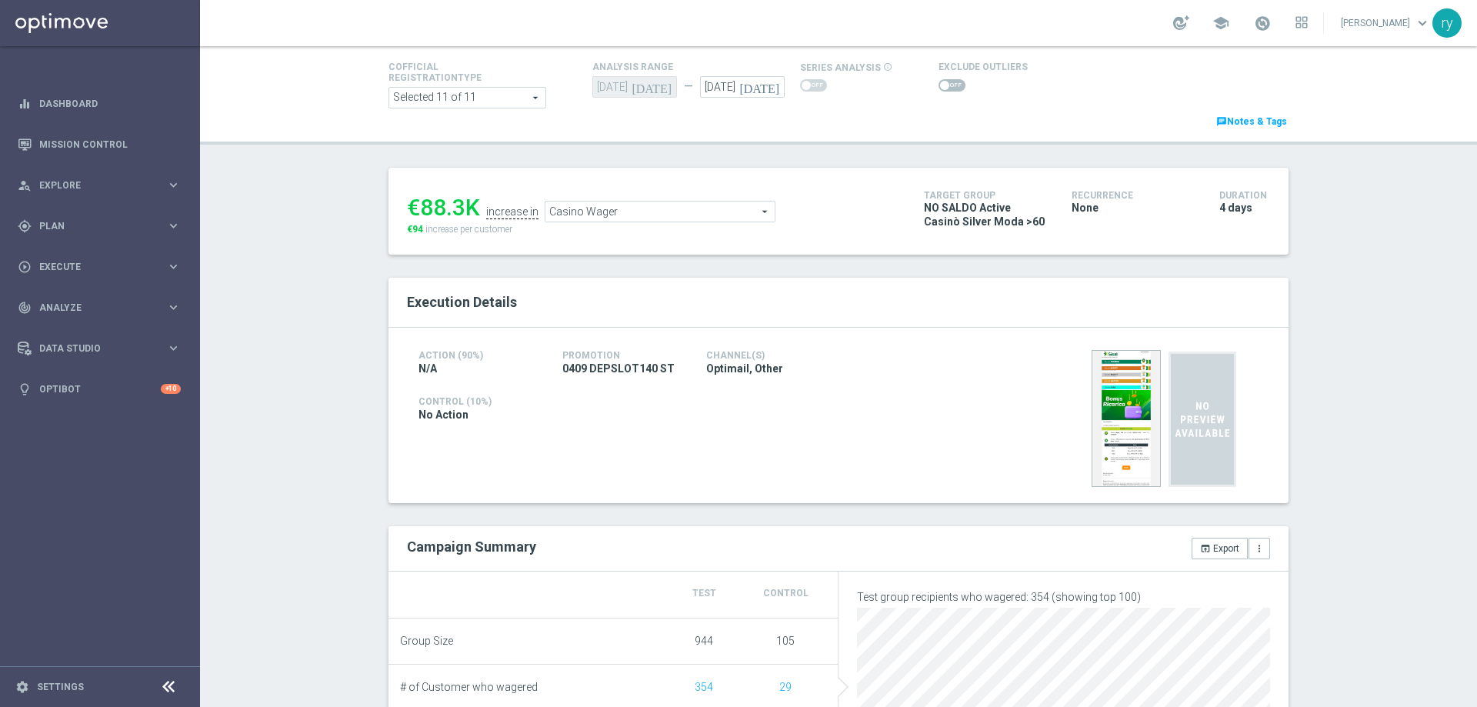
click at [604, 212] on span "Casino Wager" at bounding box center [660, 212] width 229 height 20
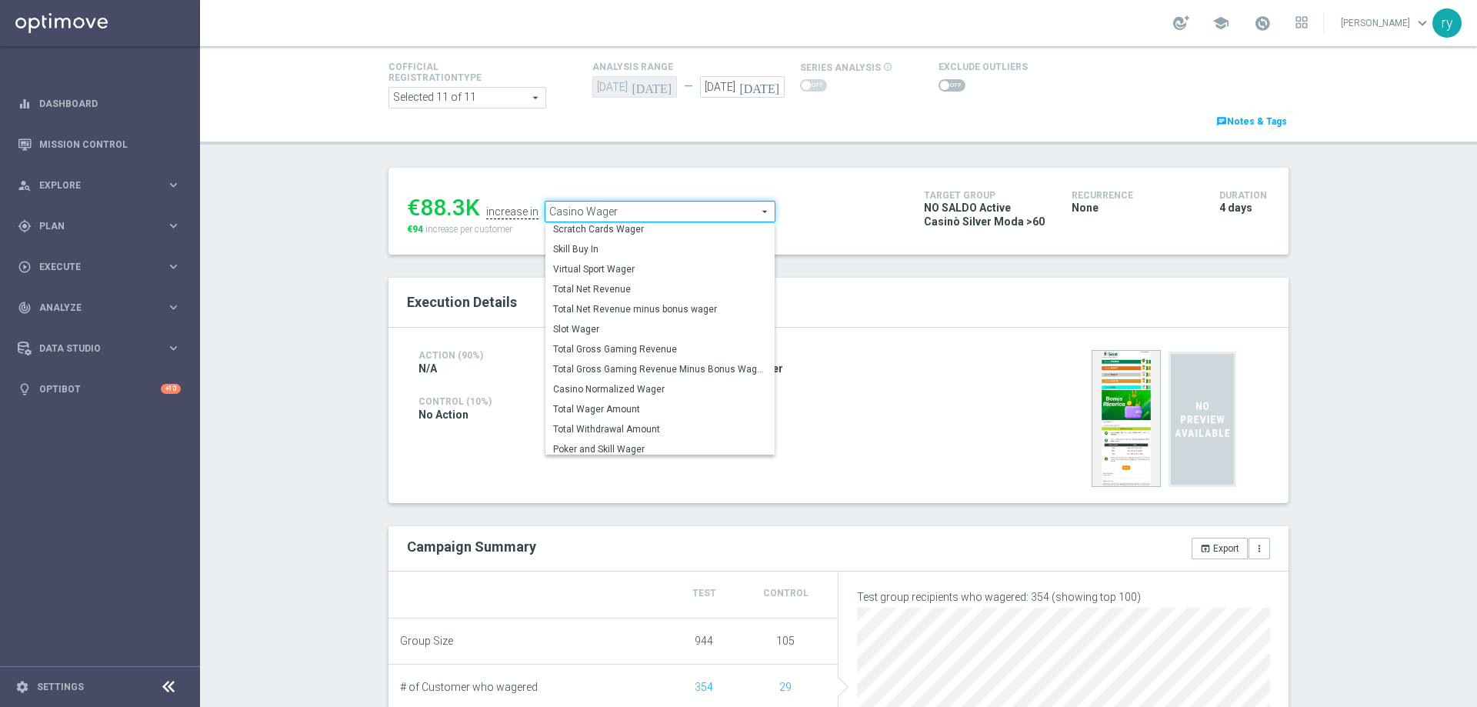
scroll to position [214, 0]
click at [626, 353] on span "Total Gross Gaming Revenue Minus Bonus Wagared" at bounding box center [660, 351] width 214 height 12
type input "Total Gross Gaming Revenue Minus Bonus Wagared"
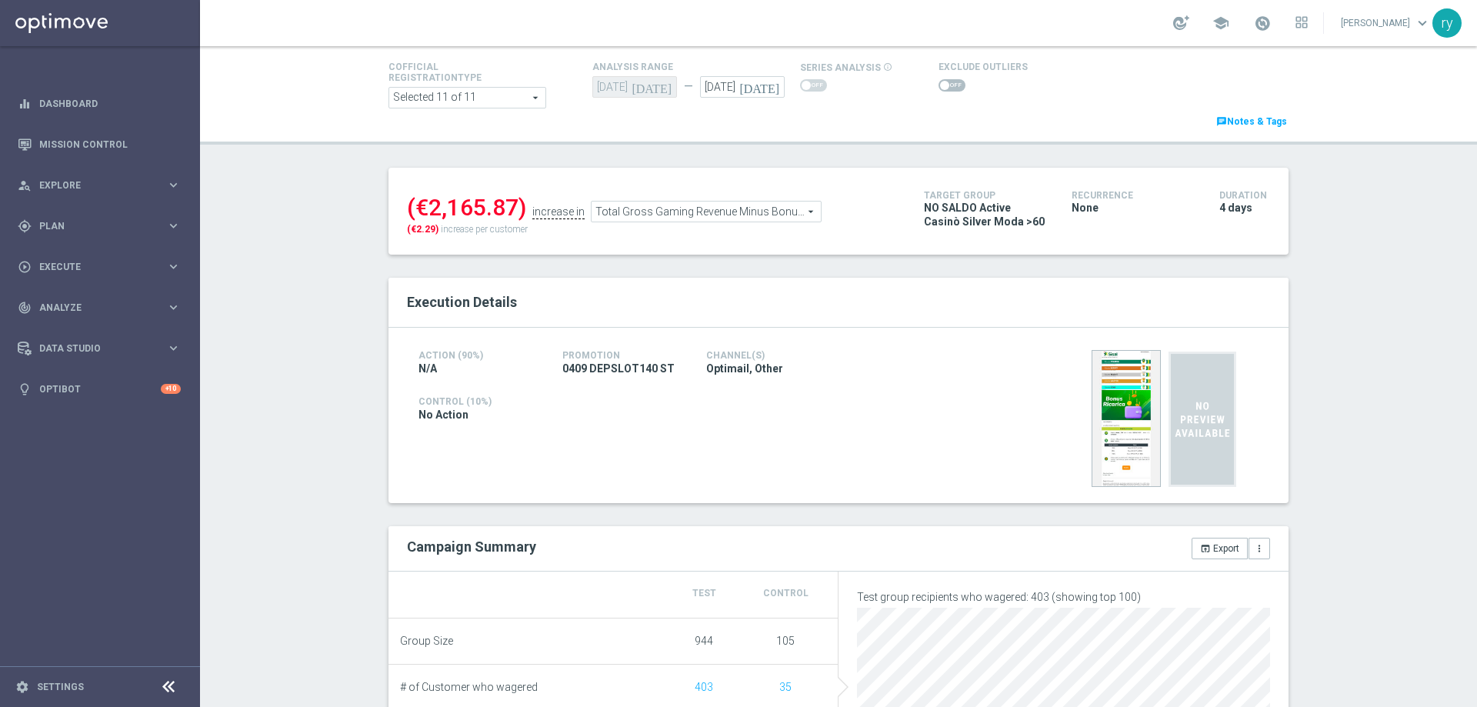
click at [946, 85] on span at bounding box center [952, 85] width 27 height 12
click at [946, 85] on input "checkbox" at bounding box center [952, 85] width 27 height 12
checkbox input "true"
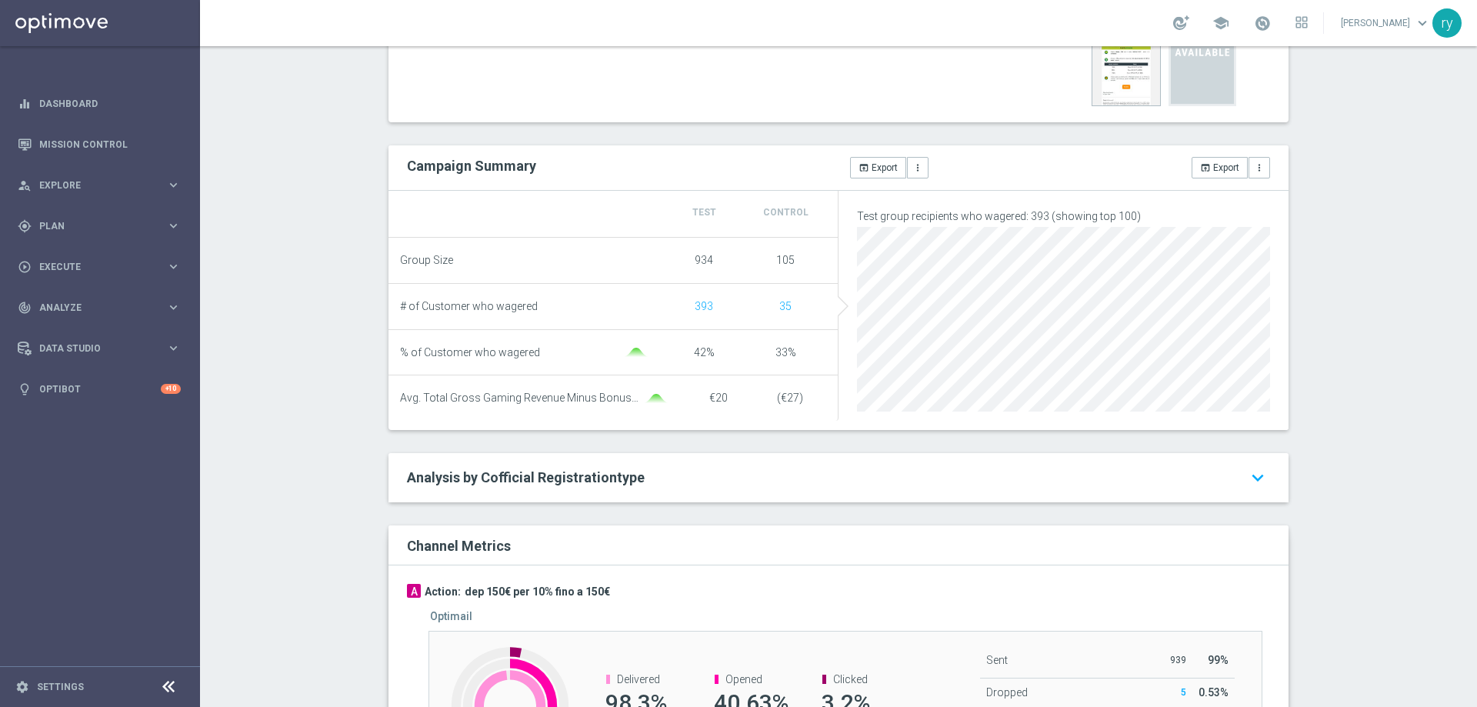
scroll to position [86, 0]
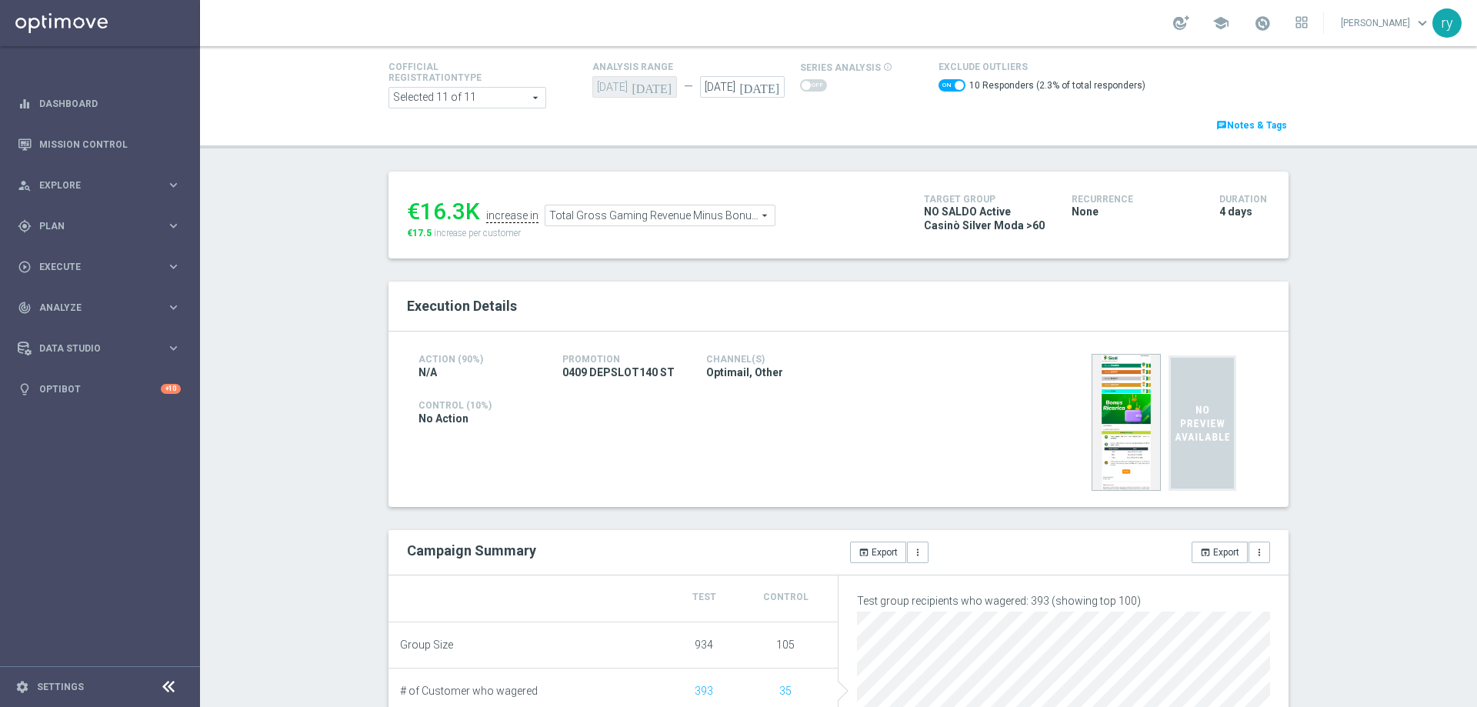
drag, startPoint x: 457, startPoint y: 204, endPoint x: 417, endPoint y: 215, distance: 41.4
click at [417, 215] on div "€16.3K" at bounding box center [443, 212] width 73 height 28
copy div "16.3"
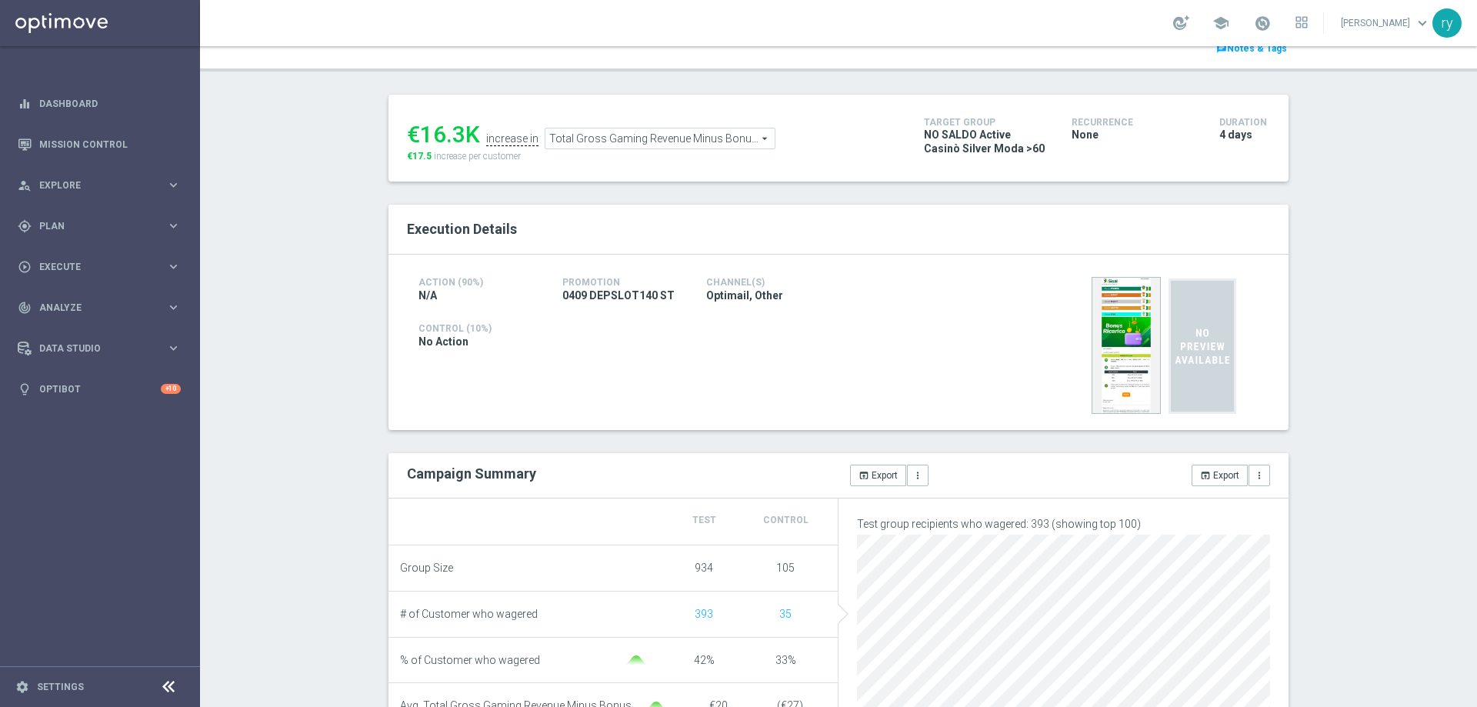
scroll to position [0, 0]
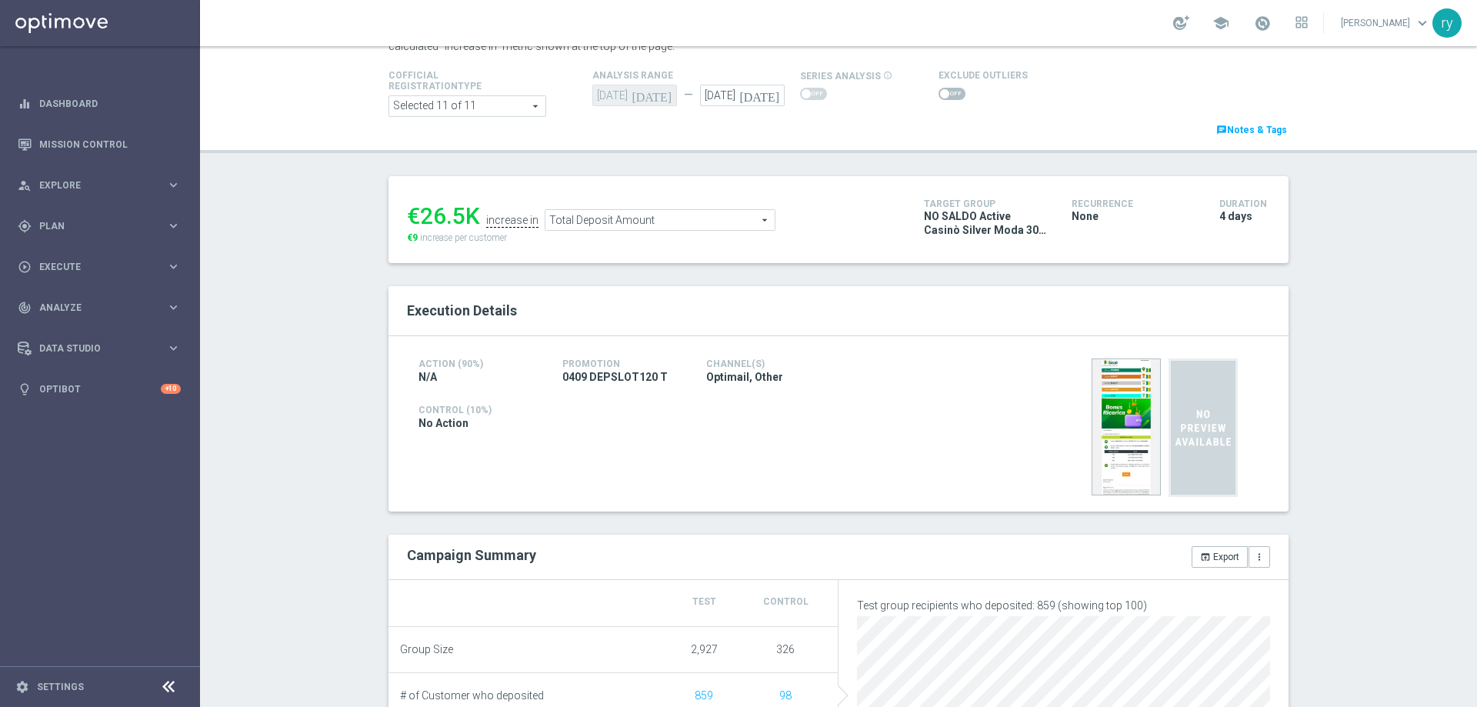
scroll to position [77, 0]
click at [939, 99] on span at bounding box center [952, 94] width 27 height 12
click at [939, 99] on input "checkbox" at bounding box center [952, 94] width 27 height 12
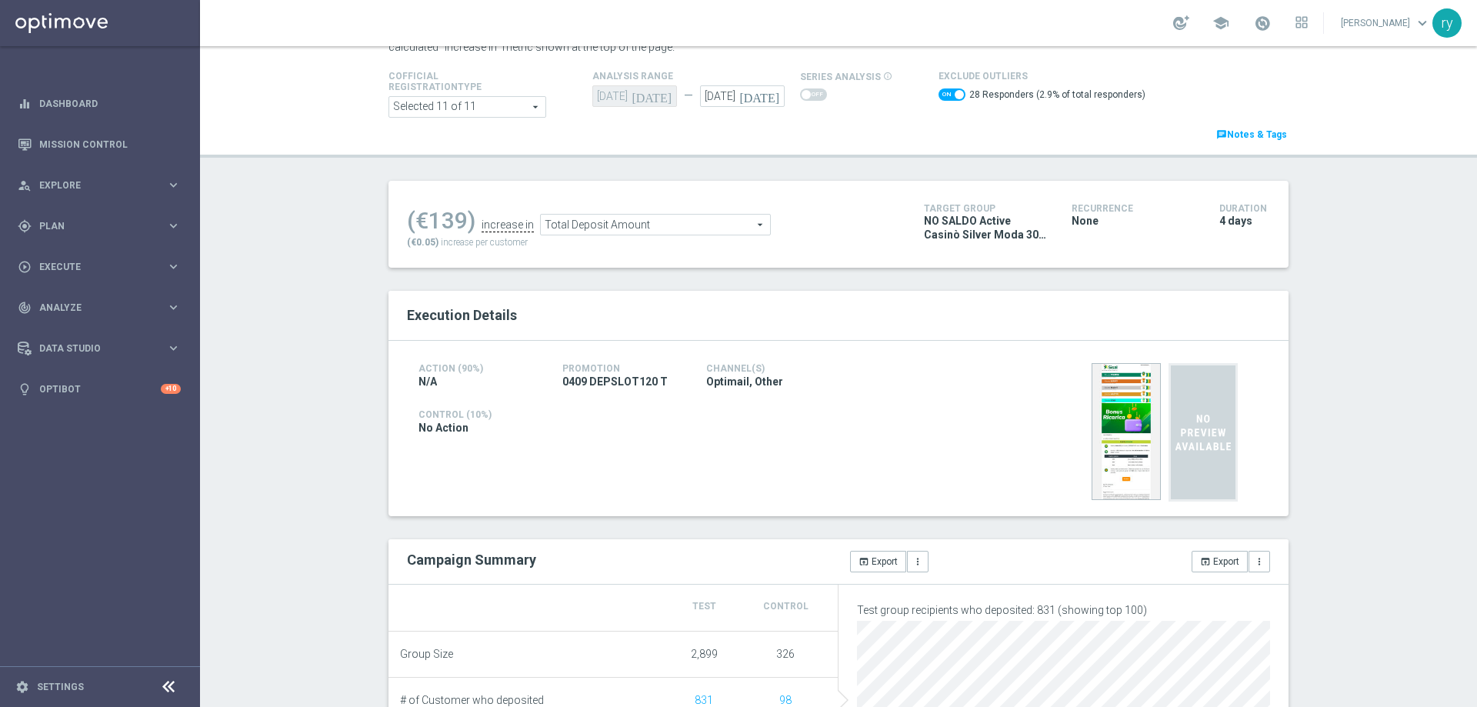
click at [939, 97] on span at bounding box center [952, 94] width 27 height 12
click at [939, 97] on input "checkbox" at bounding box center [952, 94] width 27 height 12
checkbox input "false"
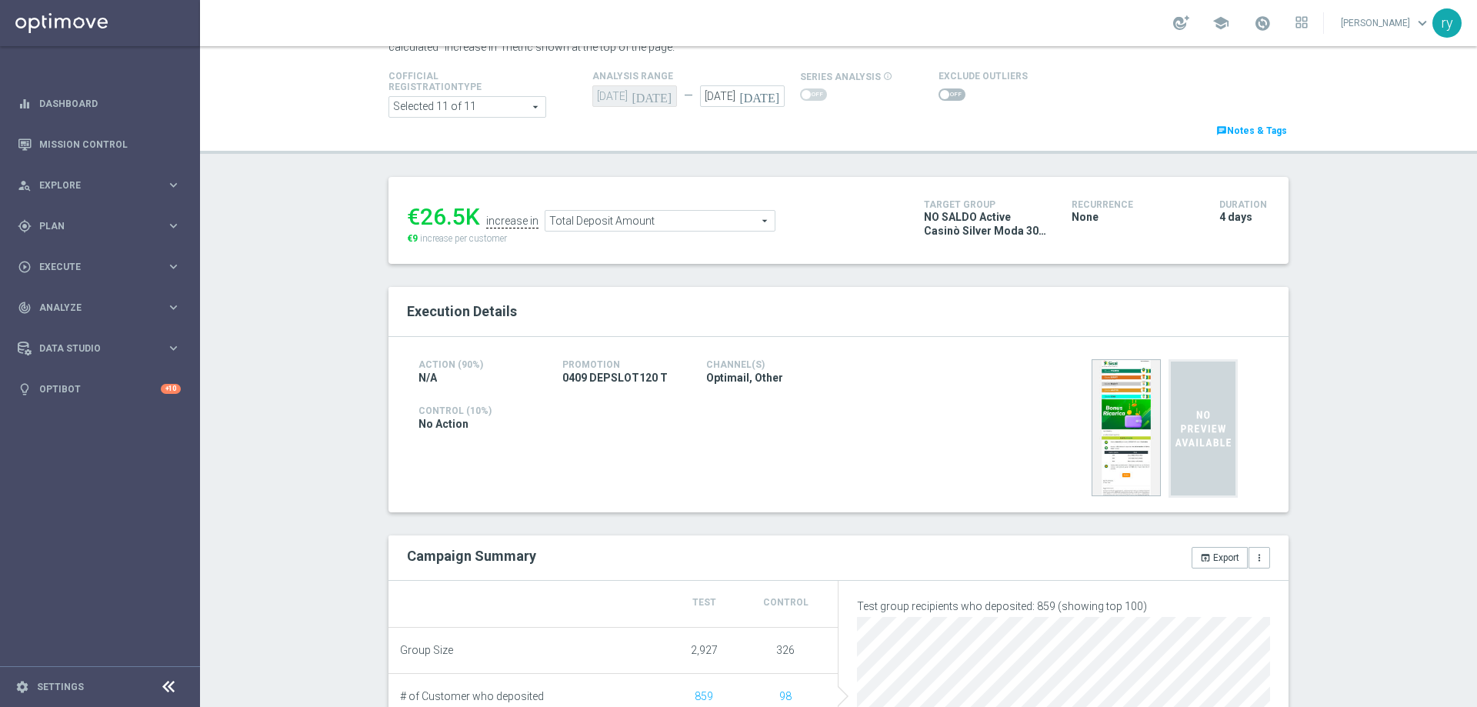
drag, startPoint x: 463, startPoint y: 212, endPoint x: 416, endPoint y: 215, distance: 47.0
click at [416, 215] on div "€26.5K" at bounding box center [443, 217] width 73 height 28
copy div "26.5"
click at [654, 218] on span "Total Deposit Amount" at bounding box center [660, 221] width 229 height 20
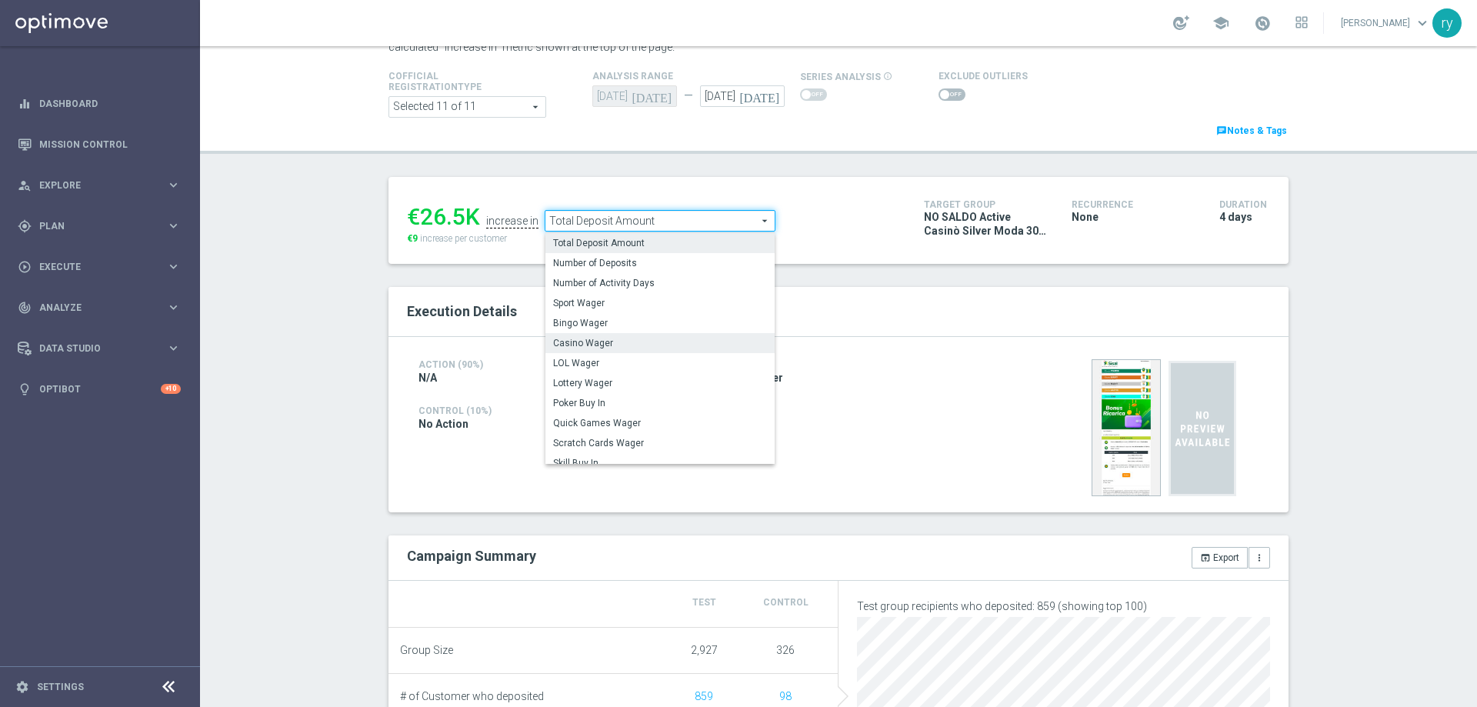
click at [629, 339] on span "Casino Wager" at bounding box center [660, 343] width 214 height 12
type input "Casino Wager"
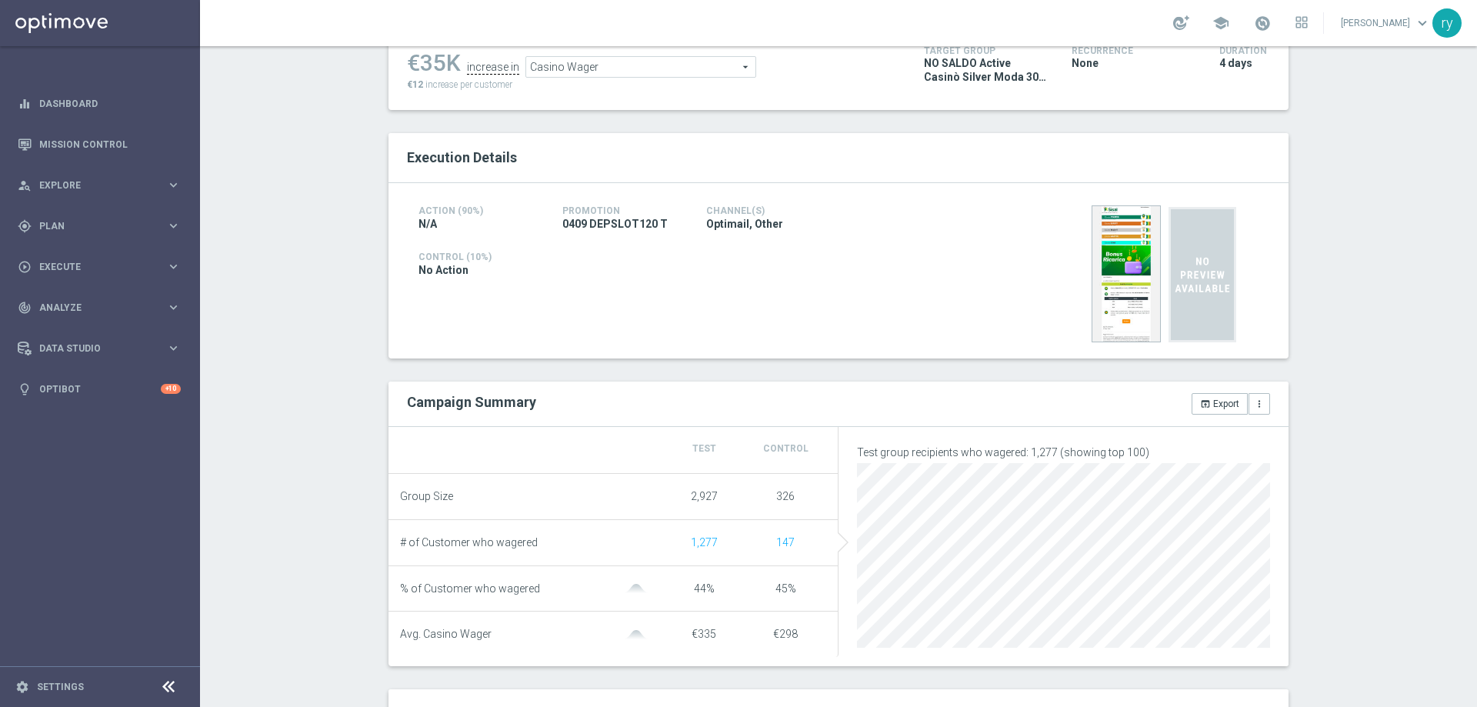
scroll to position [77, 0]
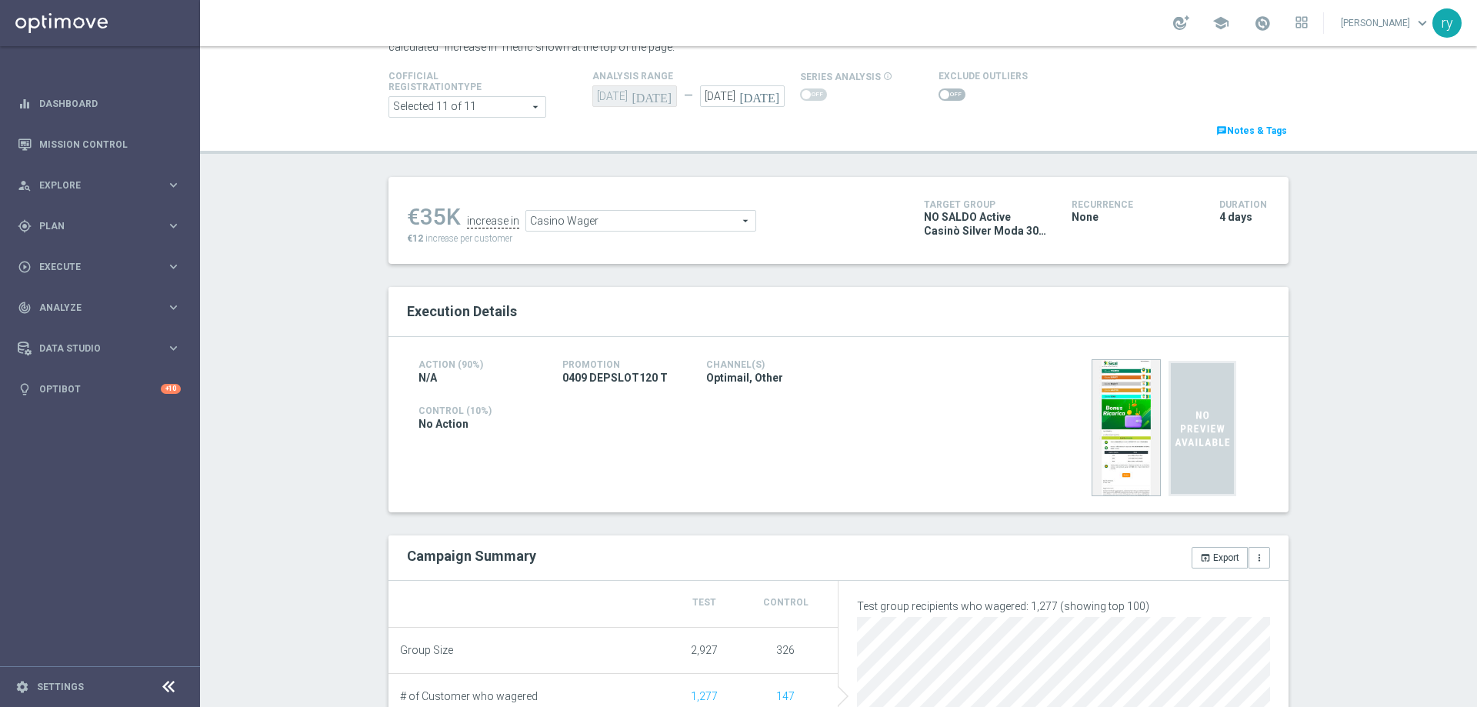
click at [939, 99] on span at bounding box center [952, 94] width 27 height 12
click at [939, 99] on input "checkbox" at bounding box center [952, 94] width 27 height 12
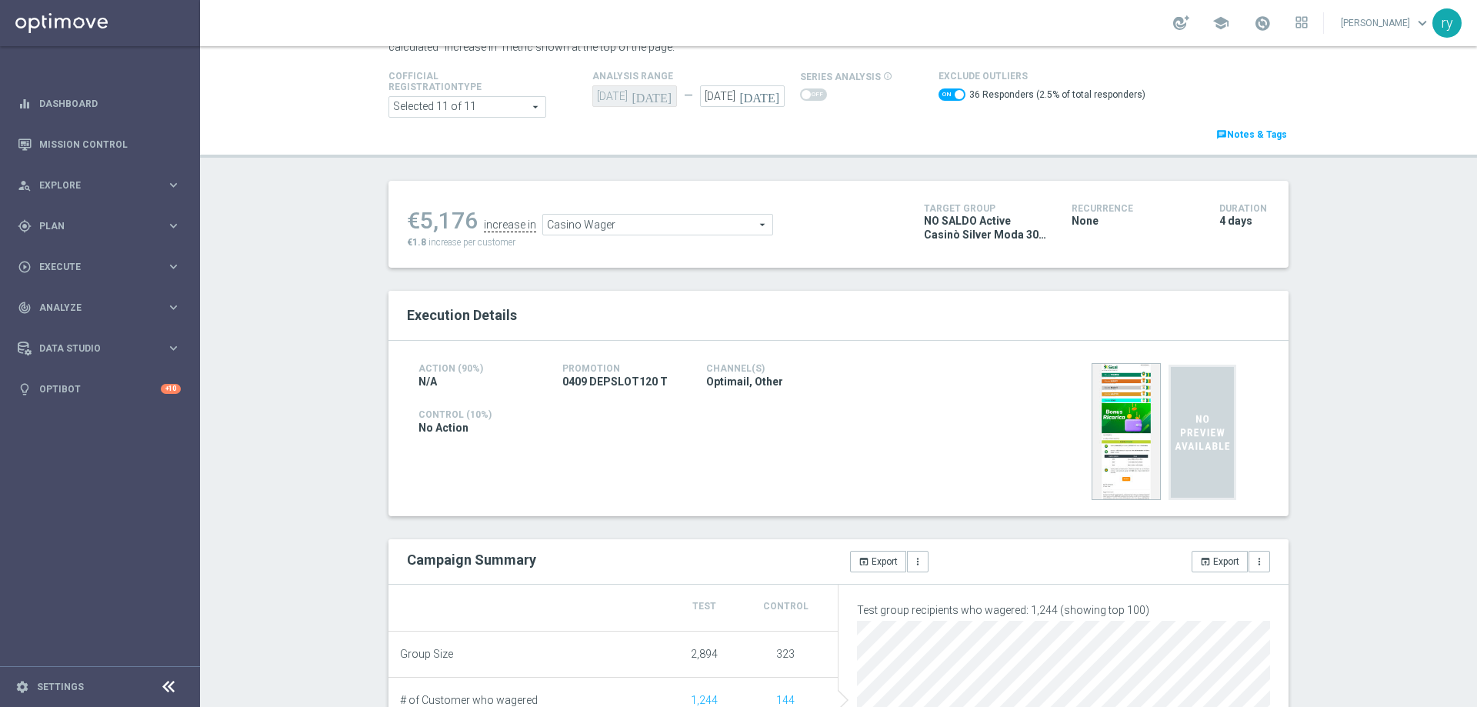
click at [939, 90] on span at bounding box center [952, 94] width 27 height 12
click at [939, 90] on input "checkbox" at bounding box center [952, 94] width 27 height 12
checkbox input "false"
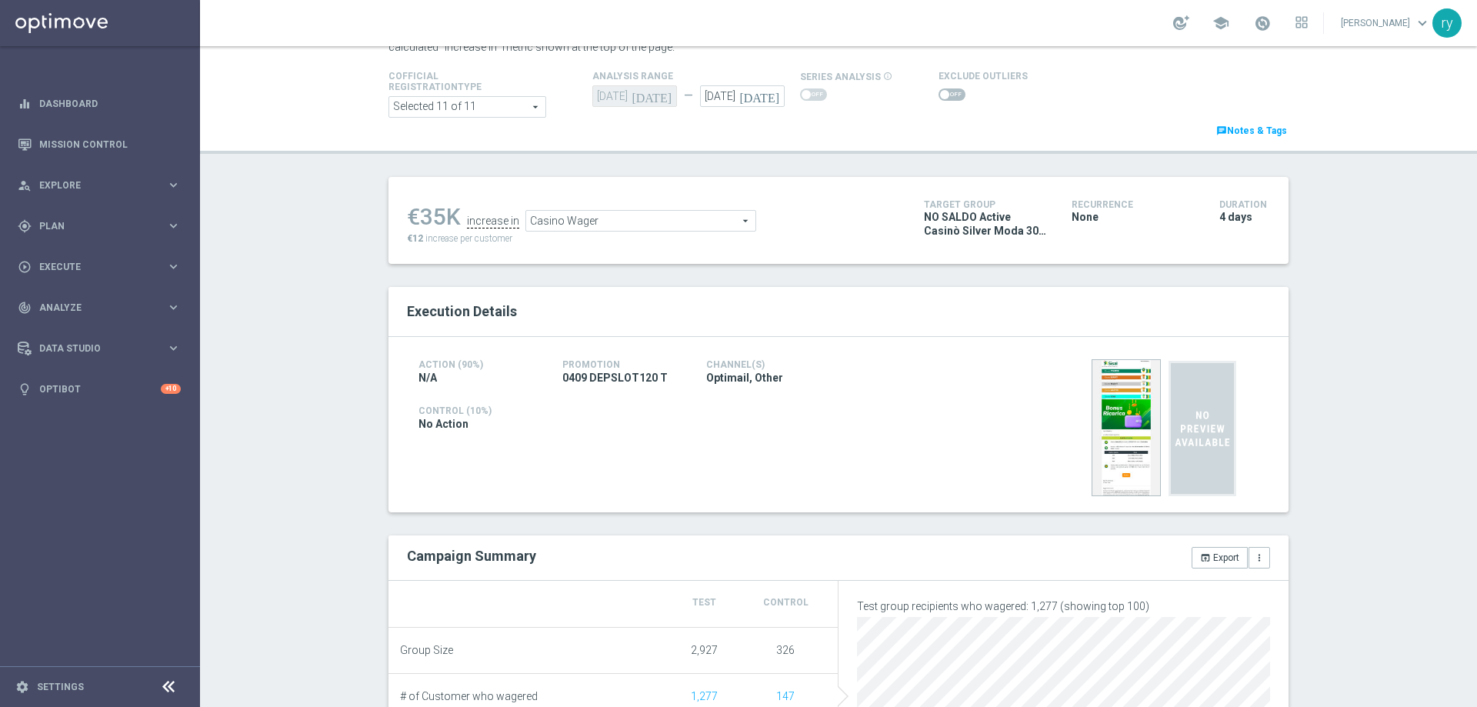
scroll to position [0, 0]
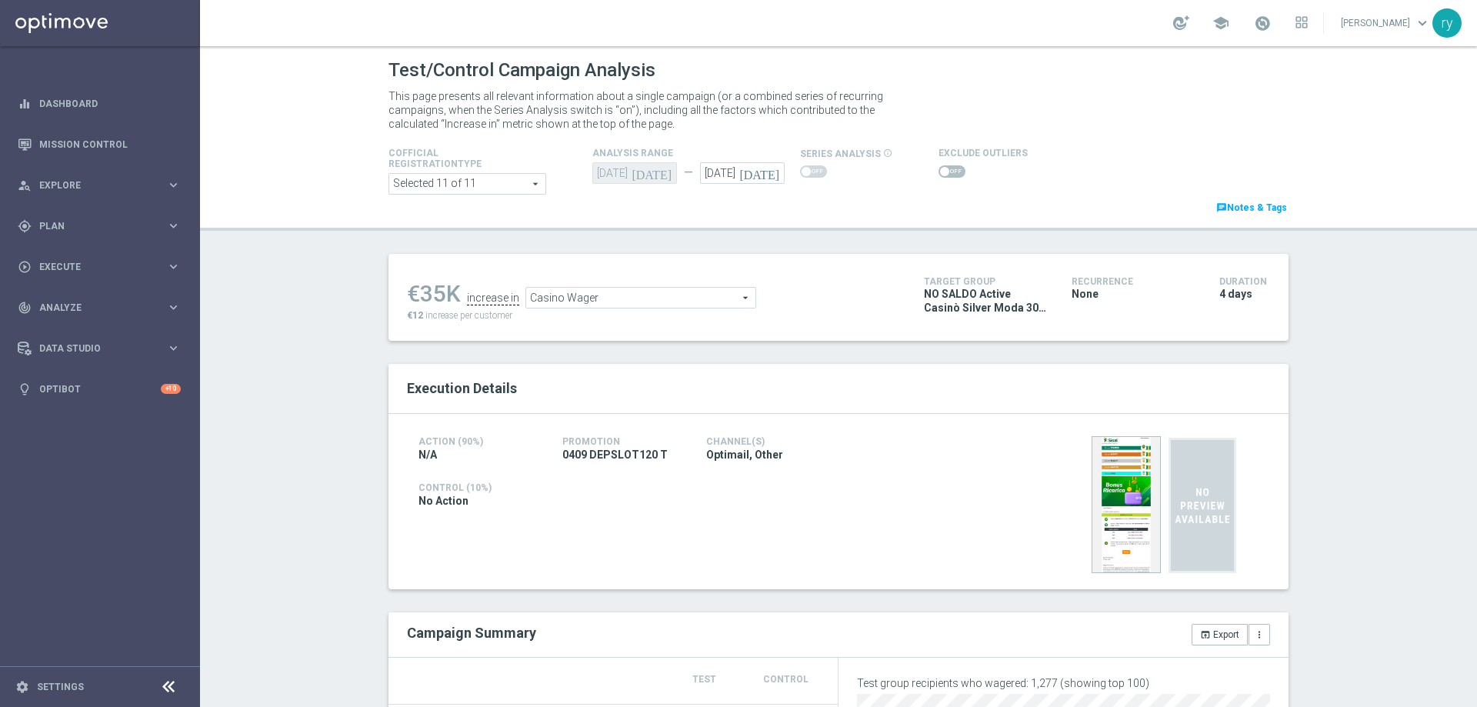
drag, startPoint x: 441, startPoint y: 291, endPoint x: 416, endPoint y: 292, distance: 24.6
click at [416, 292] on div "€35K" at bounding box center [434, 294] width 54 height 28
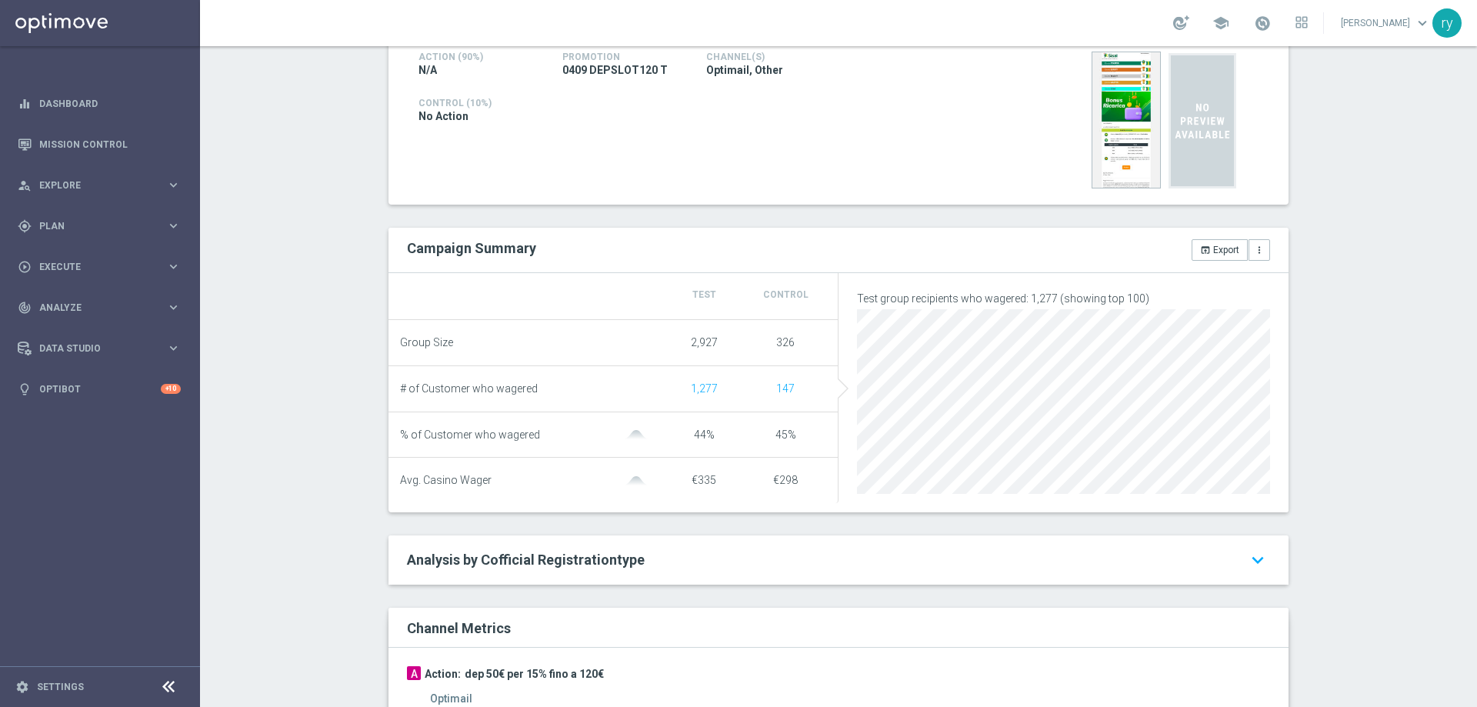
scroll to position [154, 0]
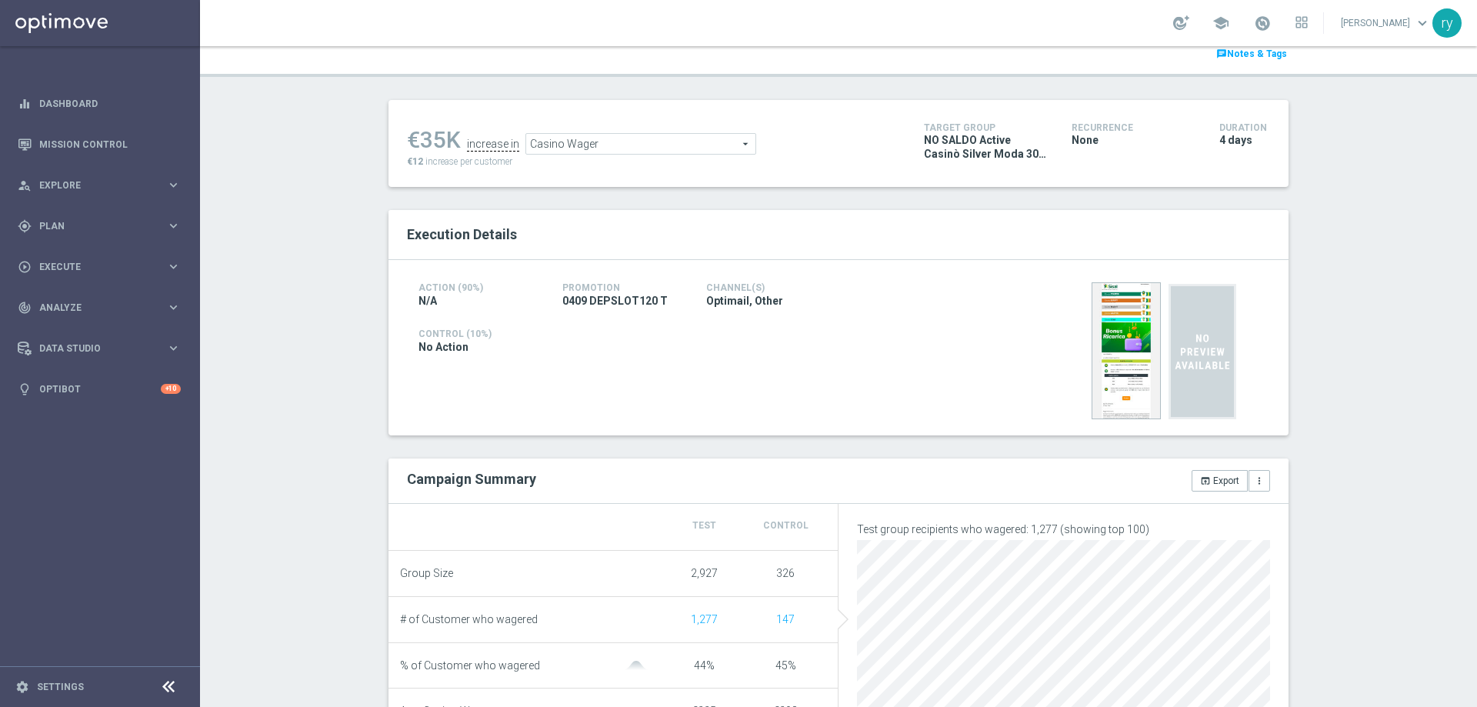
click at [584, 142] on span "Casino Wager" at bounding box center [640, 144] width 229 height 20
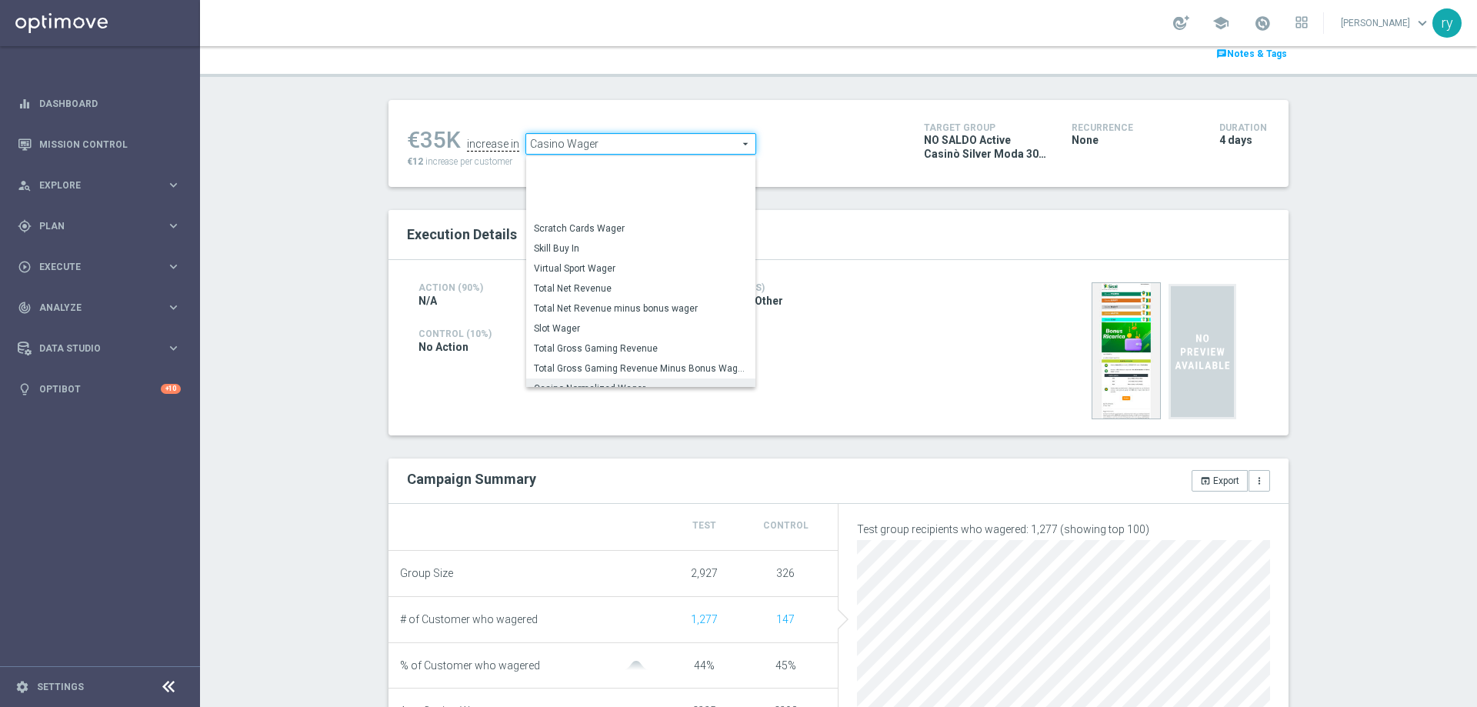
scroll to position [213, 0]
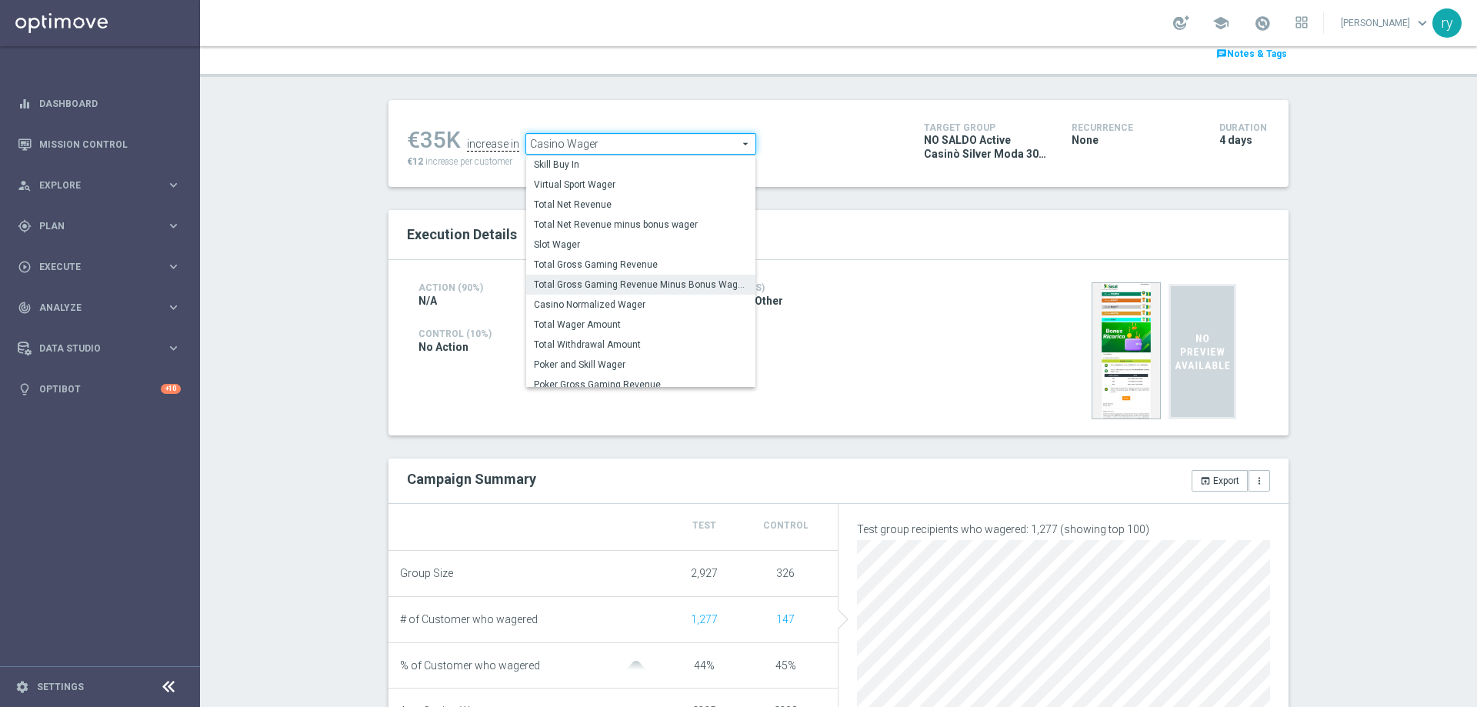
click at [602, 290] on span "Total Gross Gaming Revenue Minus Bonus Wagared" at bounding box center [641, 285] width 214 height 12
type input "Total Gross Gaming Revenue Minus Bonus Wagared"
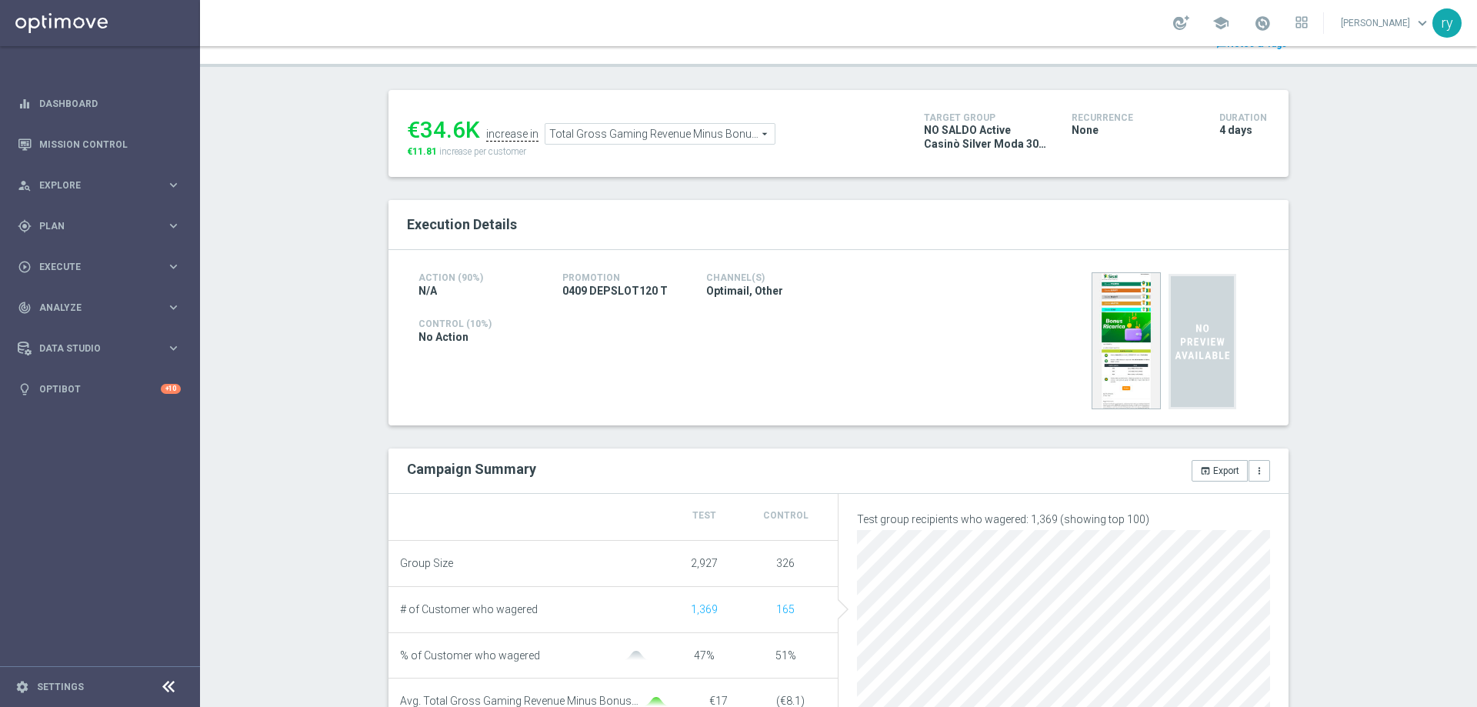
scroll to position [77, 0]
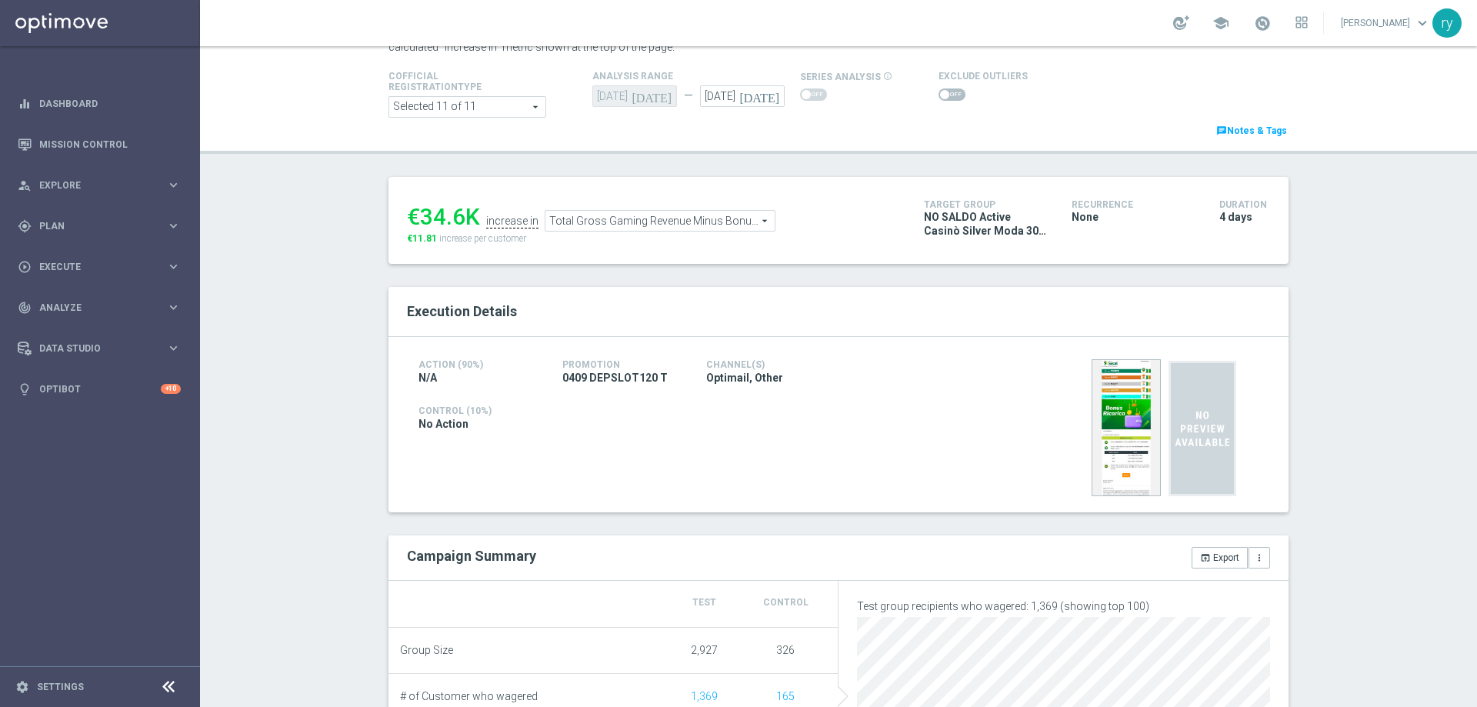
click at [941, 91] on span at bounding box center [952, 94] width 27 height 12
click at [941, 91] on input "checkbox" at bounding box center [952, 94] width 27 height 12
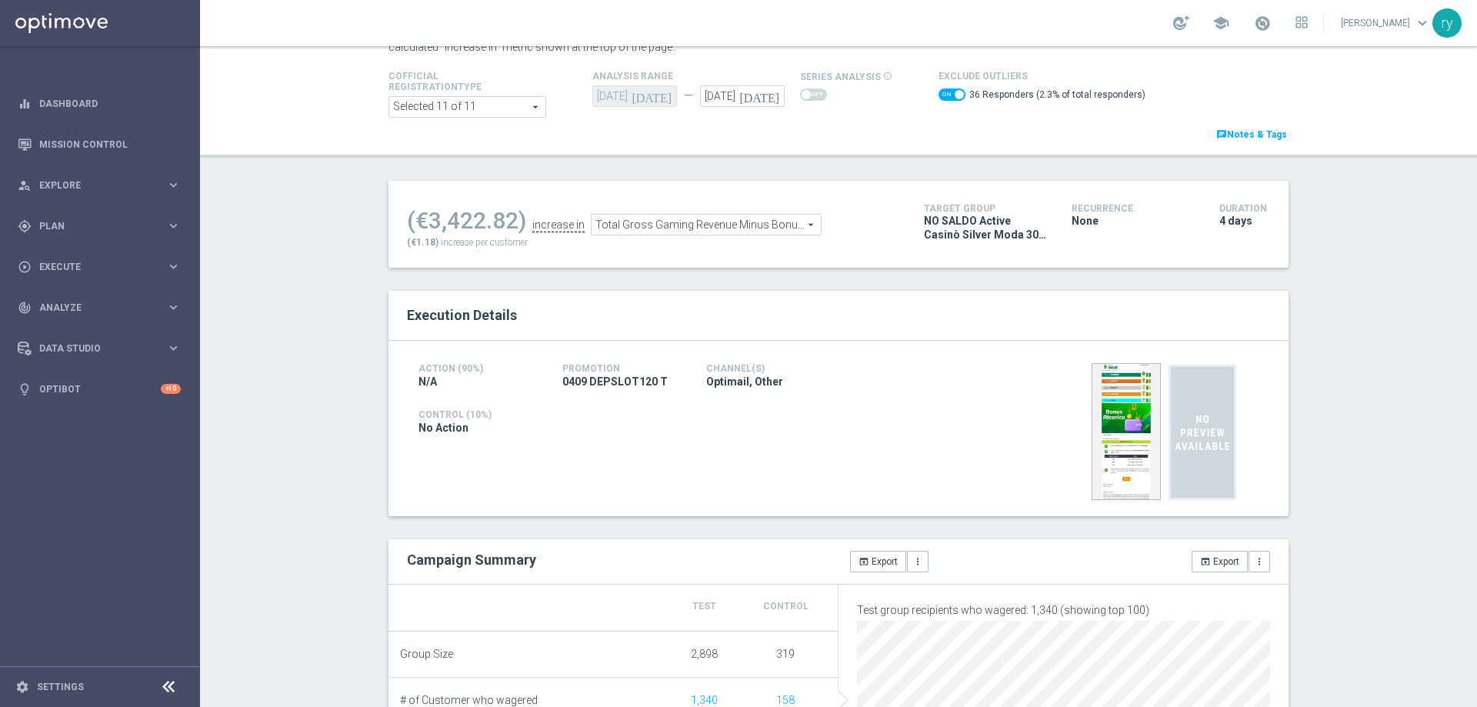
click at [940, 91] on span at bounding box center [952, 94] width 27 height 12
click at [940, 91] on input "checkbox" at bounding box center [952, 94] width 27 height 12
checkbox input "false"
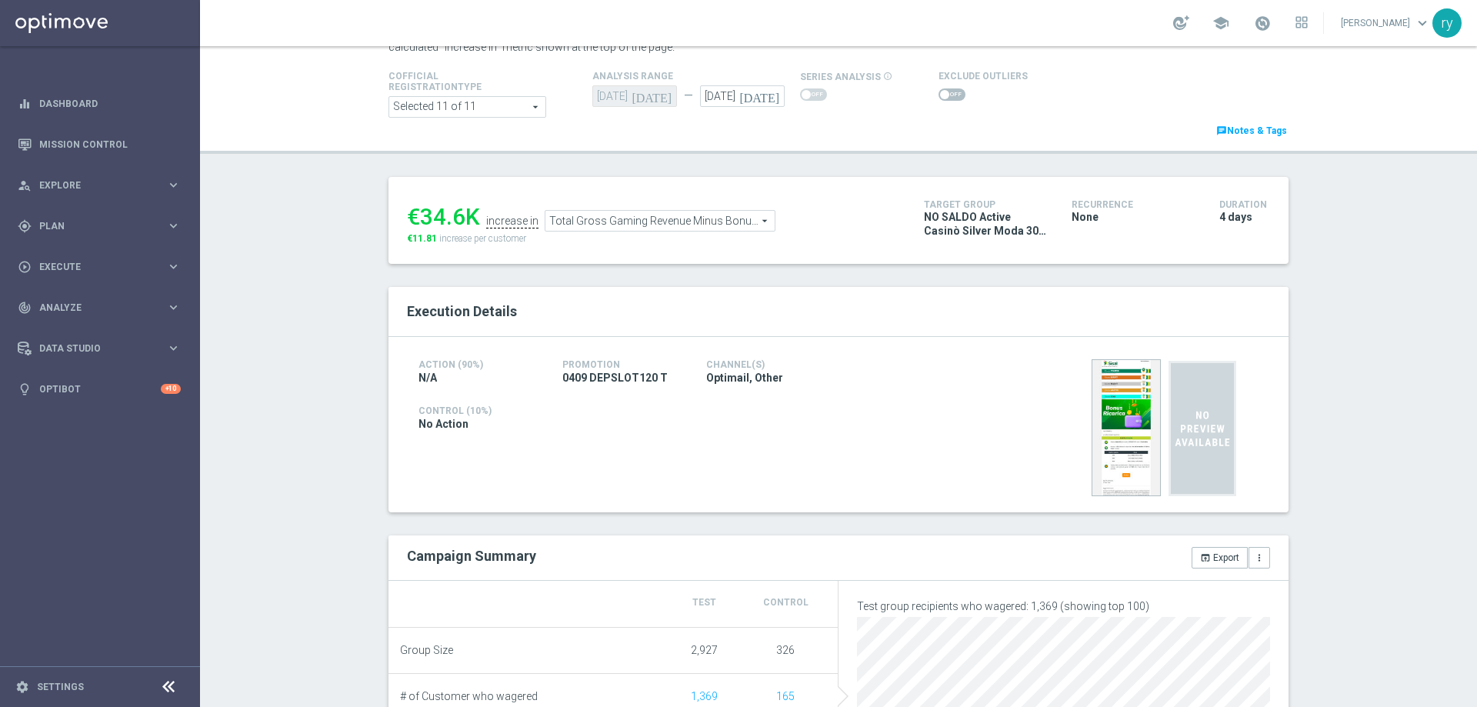
drag, startPoint x: 458, startPoint y: 216, endPoint x: 419, endPoint y: 213, distance: 38.6
click at [419, 213] on div "€34.6K" at bounding box center [443, 217] width 73 height 28
copy div "34.6"
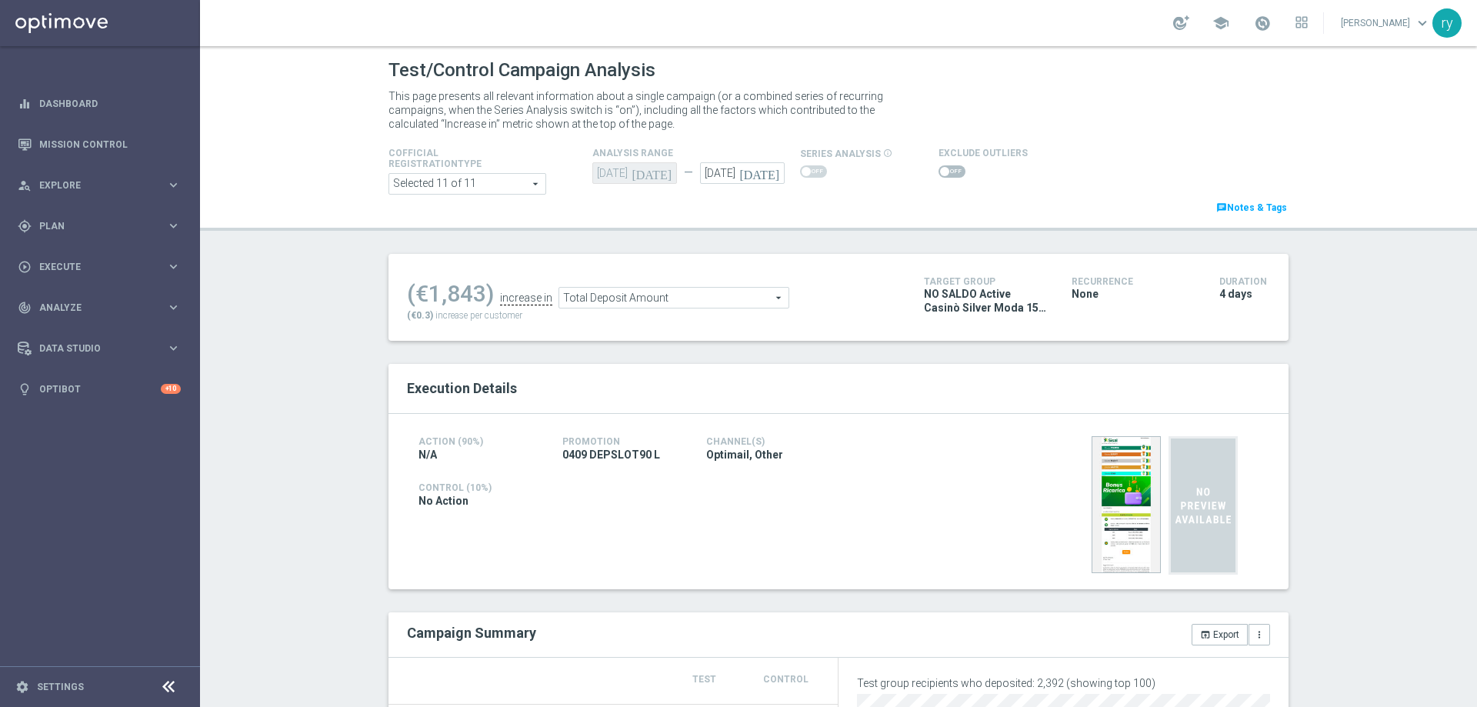
click at [940, 169] on span at bounding box center [944, 171] width 9 height 9
click at [939, 169] on input "checkbox" at bounding box center [952, 171] width 27 height 12
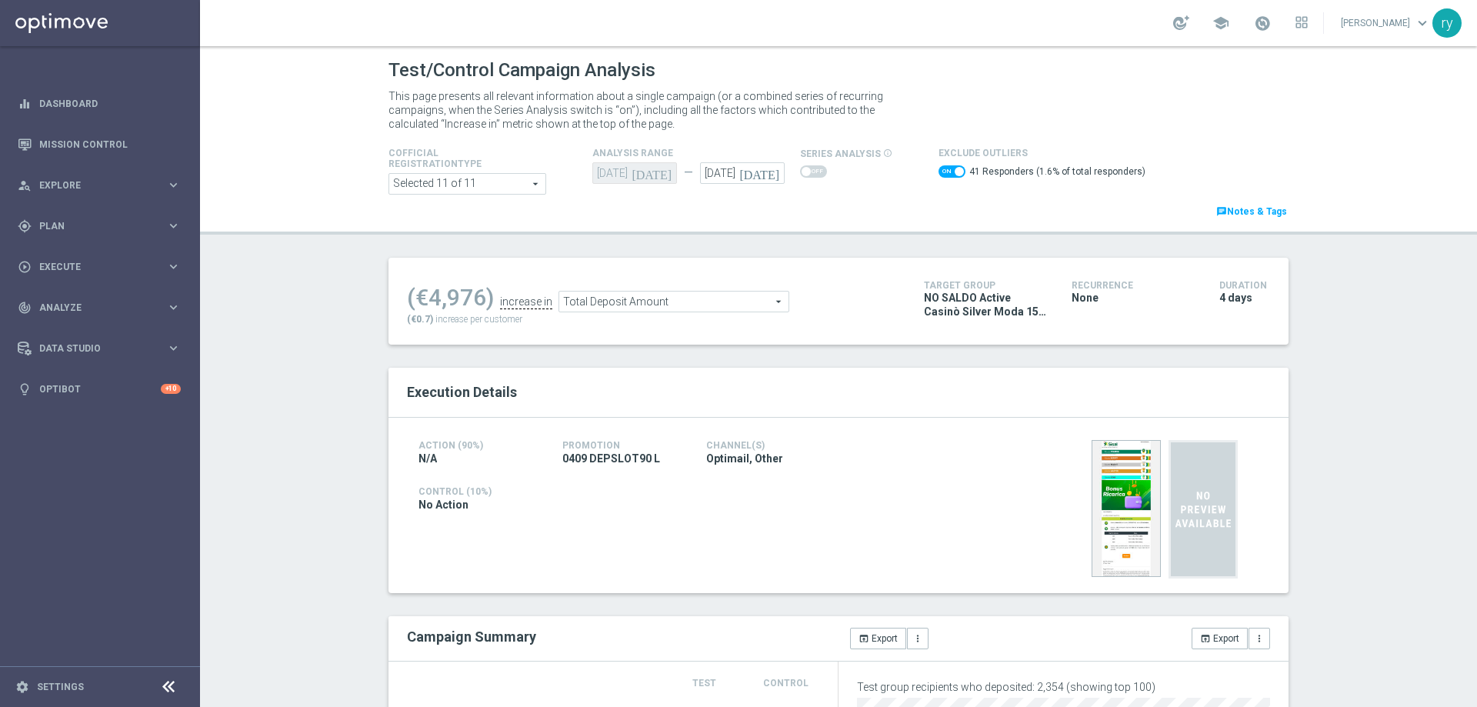
click at [943, 169] on span at bounding box center [952, 171] width 27 height 12
click at [943, 169] on input "checkbox" at bounding box center [952, 171] width 27 height 12
checkbox input "false"
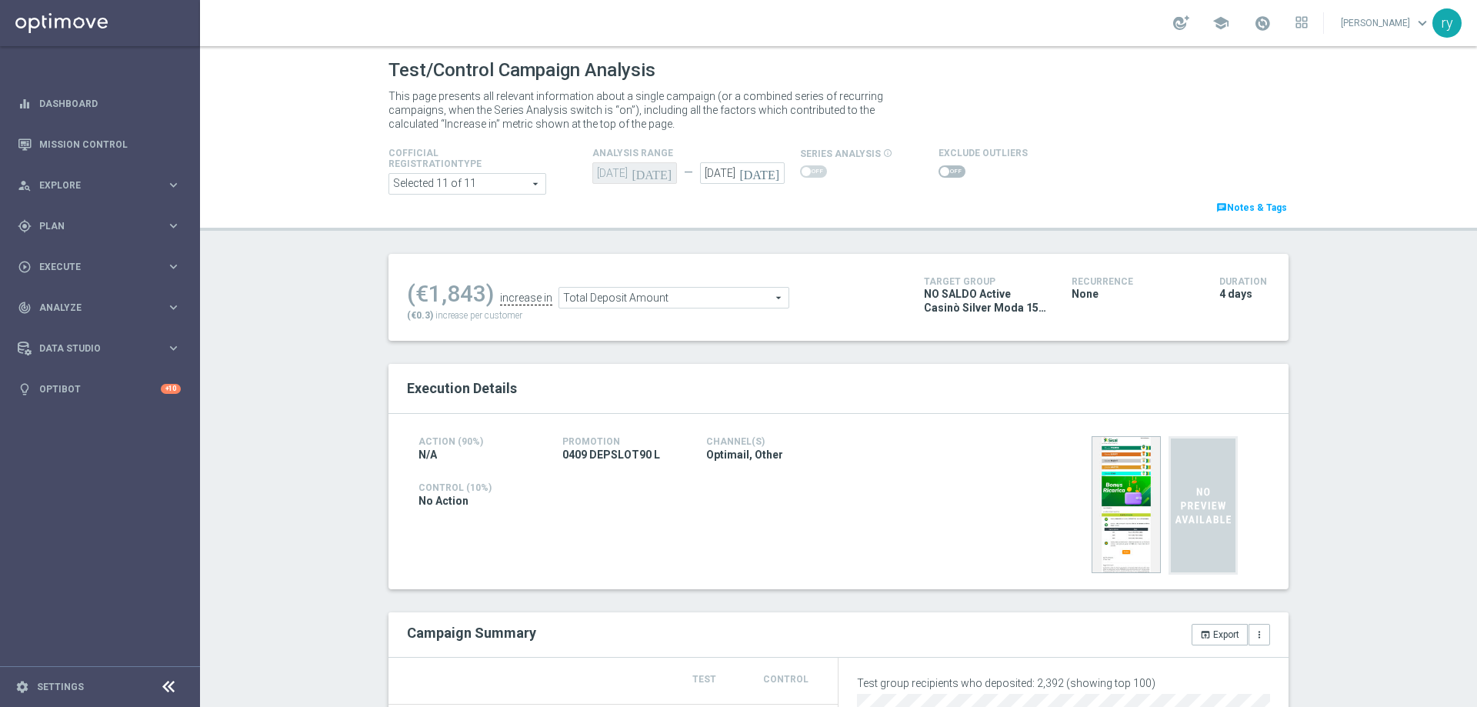
drag, startPoint x: 468, startPoint y: 292, endPoint x: 413, endPoint y: 293, distance: 54.6
click at [413, 293] on div "(€1,843)" at bounding box center [450, 294] width 87 height 28
copy div "€1,843"
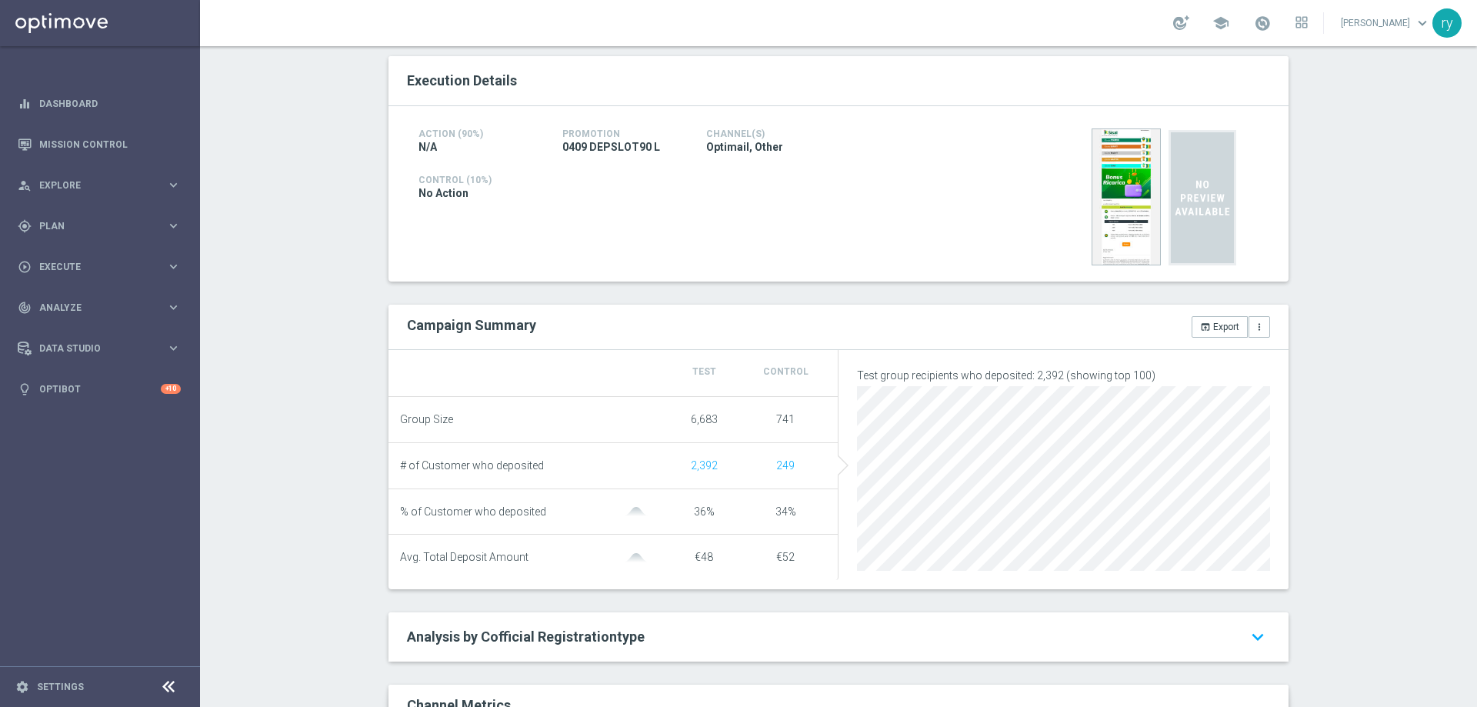
scroll to position [154, 0]
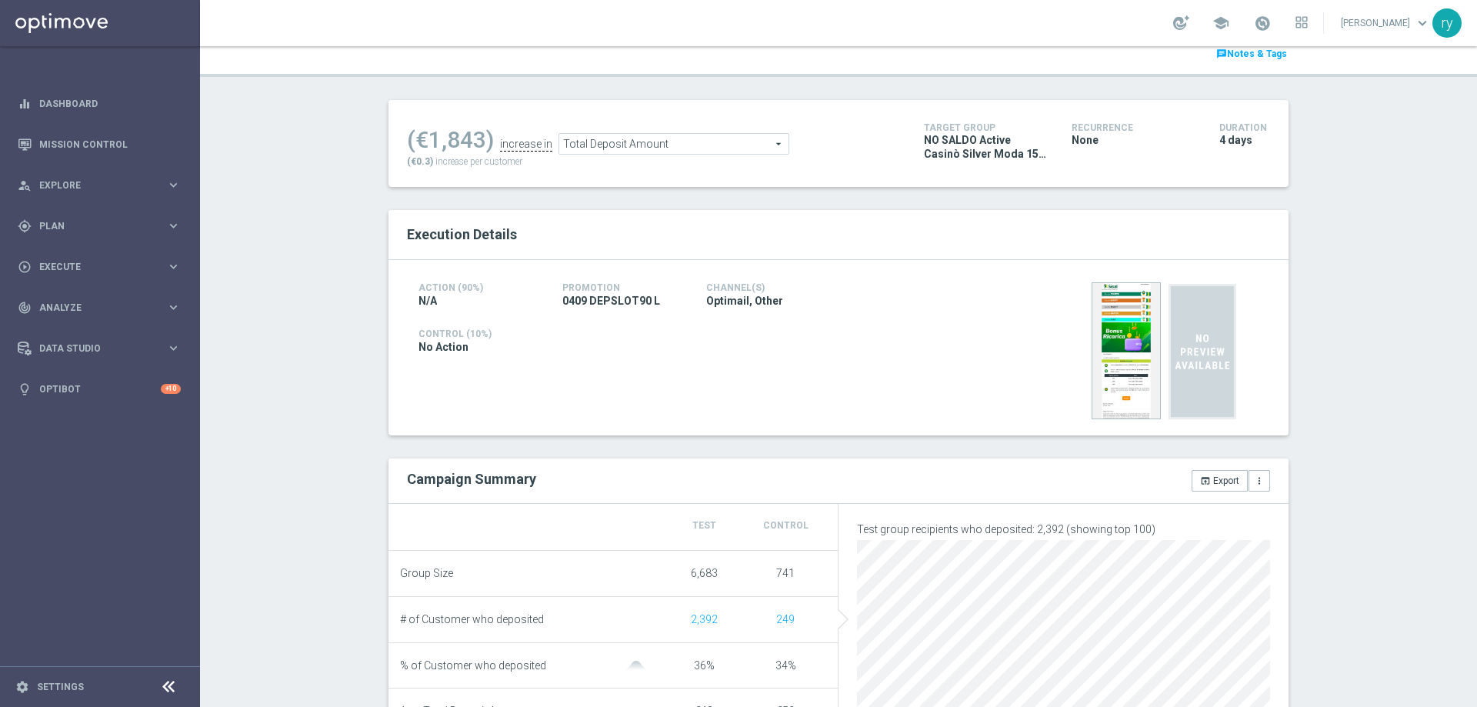
click at [608, 142] on span "Total Deposit Amount" at bounding box center [673, 144] width 229 height 20
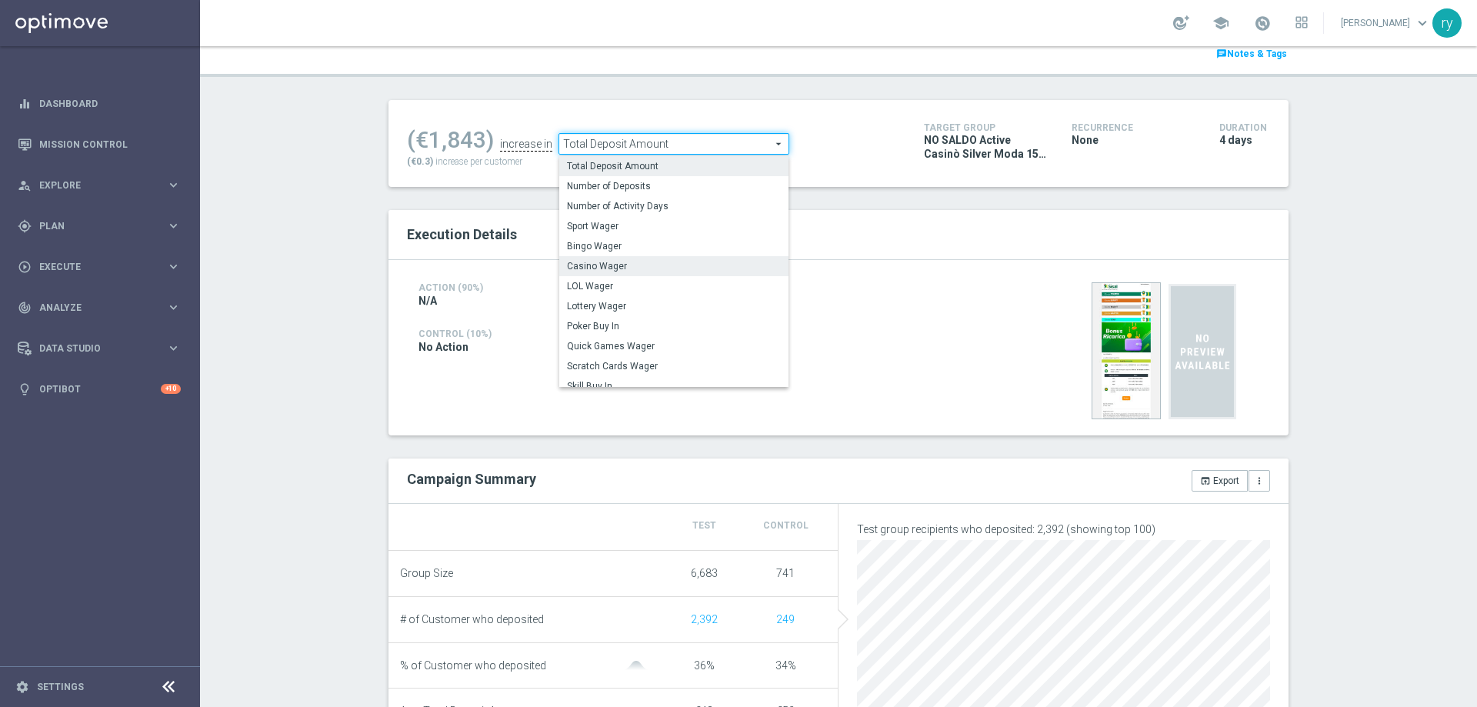
click at [636, 272] on span "Casino Wager" at bounding box center [674, 266] width 214 height 12
type input "Casino Wager"
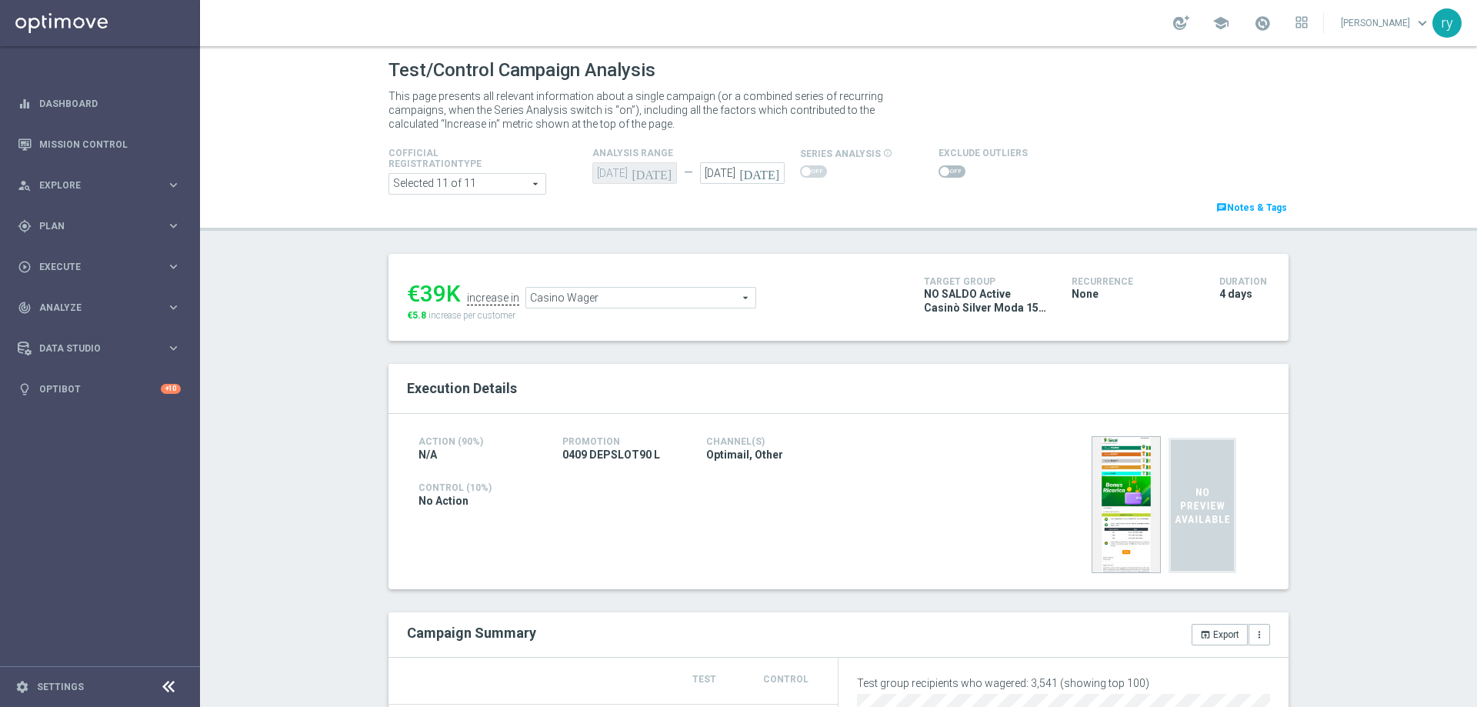
click at [946, 172] on span at bounding box center [952, 171] width 27 height 12
click at [946, 172] on input "checkbox" at bounding box center [952, 171] width 27 height 12
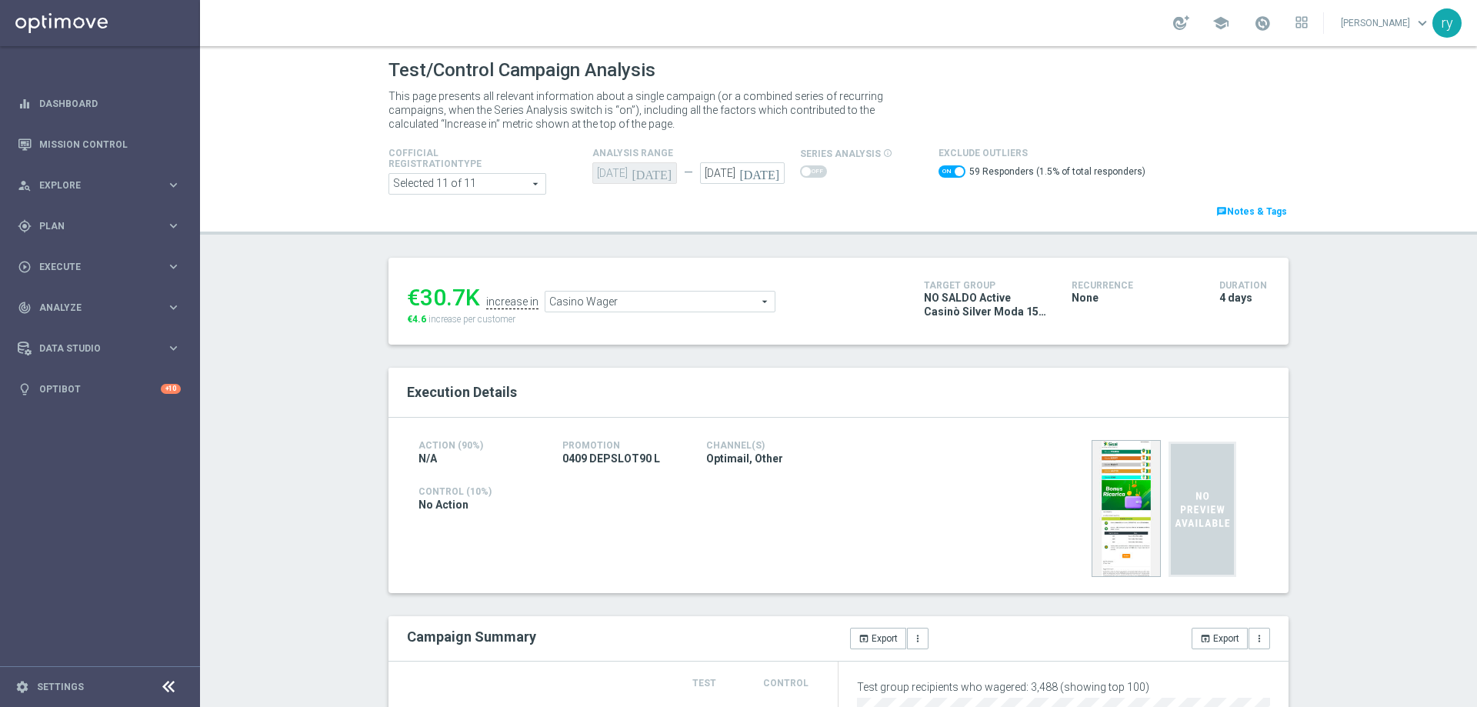
click at [943, 168] on span at bounding box center [952, 171] width 27 height 12
click at [943, 168] on input "checkbox" at bounding box center [952, 171] width 27 height 12
checkbox input "false"
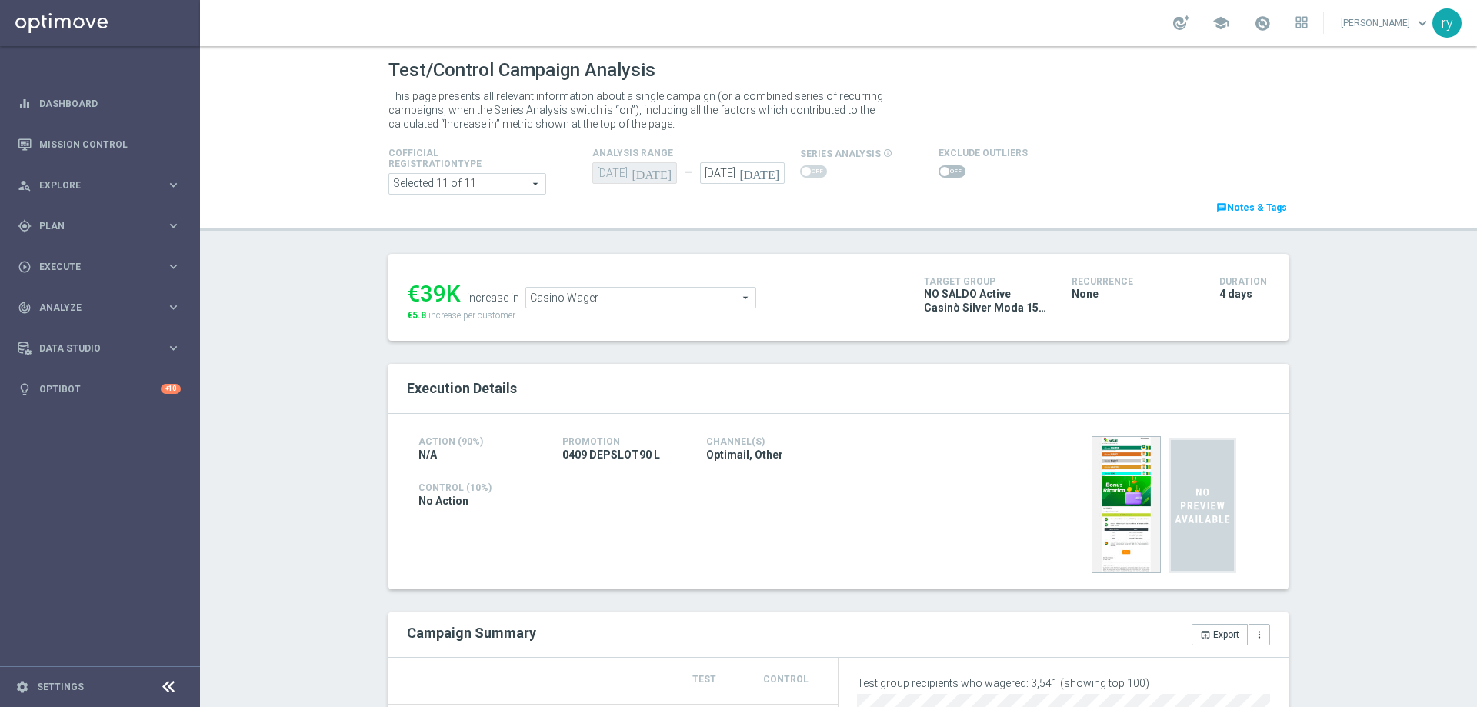
click at [558, 292] on span "Casino Wager" at bounding box center [640, 298] width 229 height 20
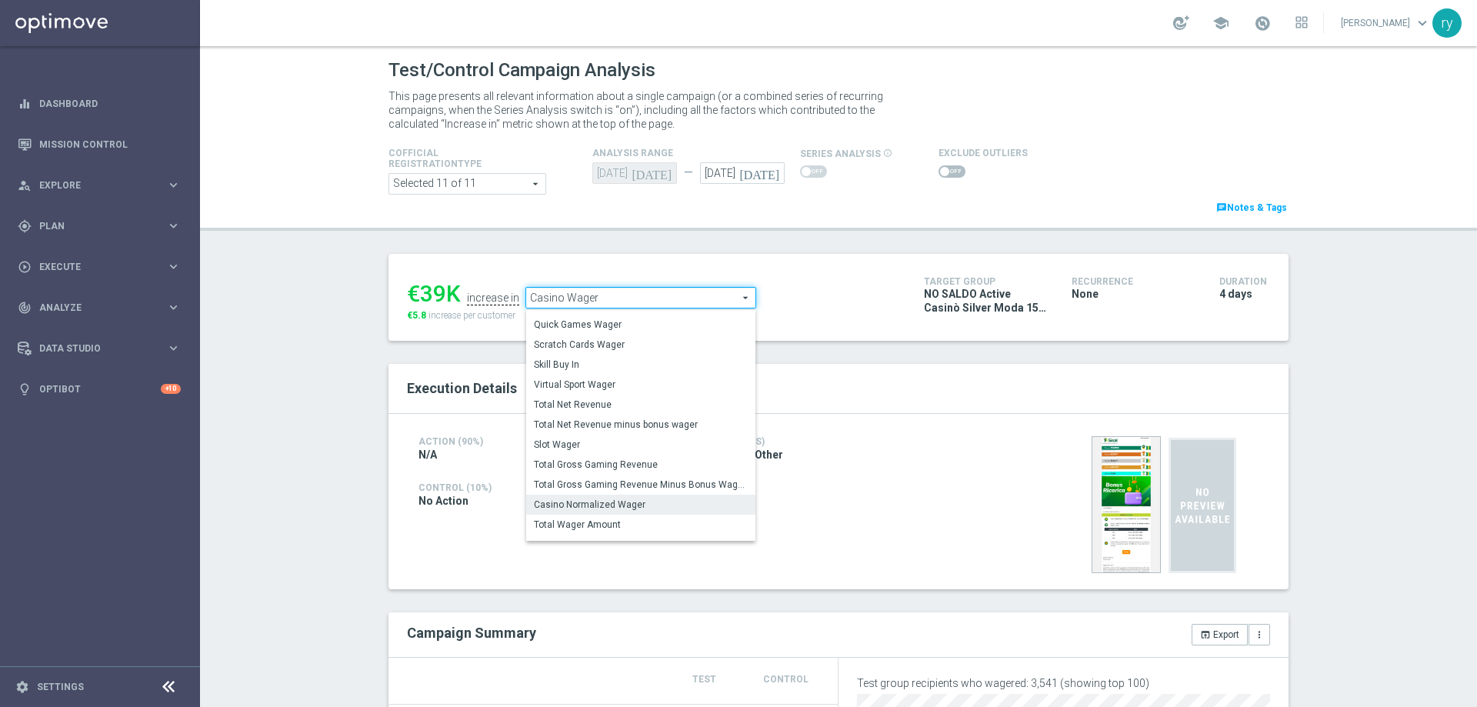
scroll to position [214, 0]
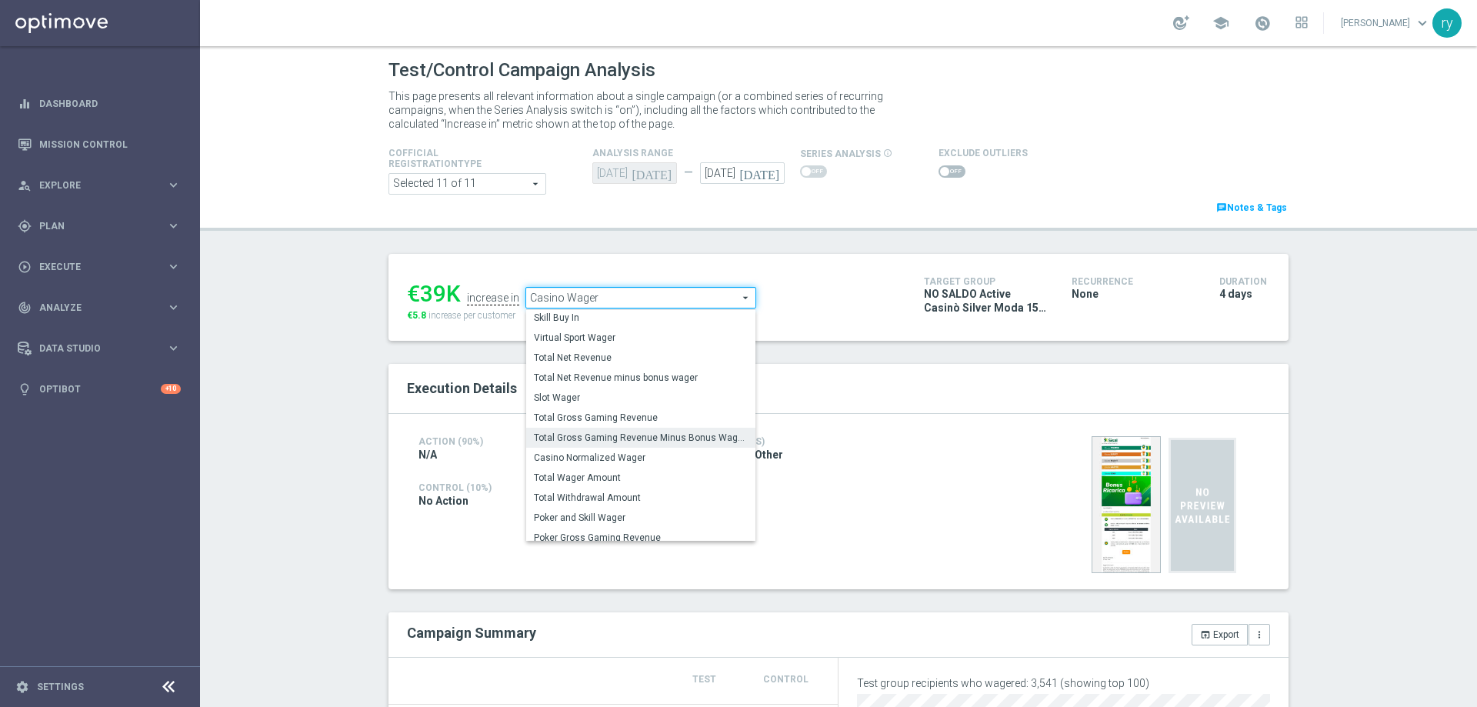
click at [604, 444] on span "Total Gross Gaming Revenue Minus Bonus Wagared" at bounding box center [641, 438] width 214 height 12
type input "Total Gross Gaming Revenue Minus Bonus Wagared"
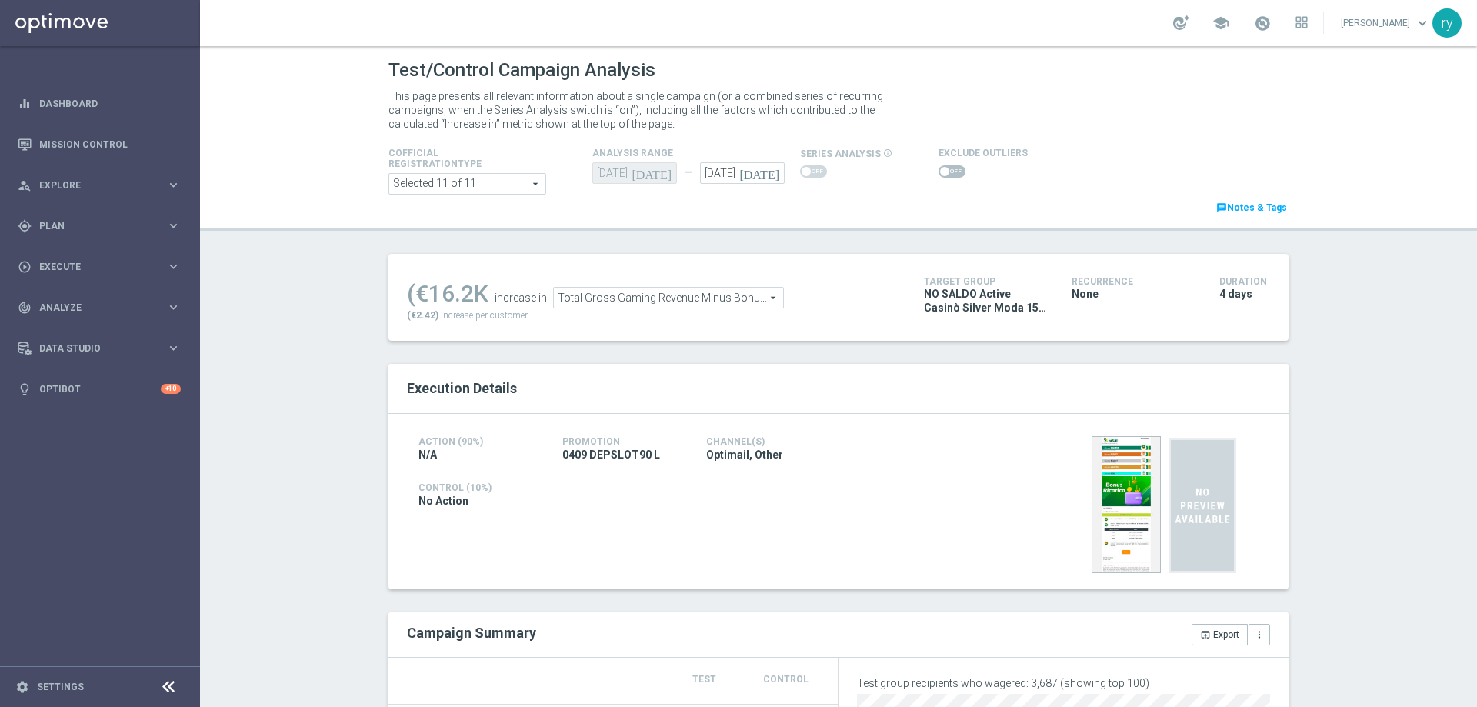
click at [948, 176] on span at bounding box center [952, 171] width 27 height 12
click at [948, 176] on input "checkbox" at bounding box center [952, 171] width 27 height 12
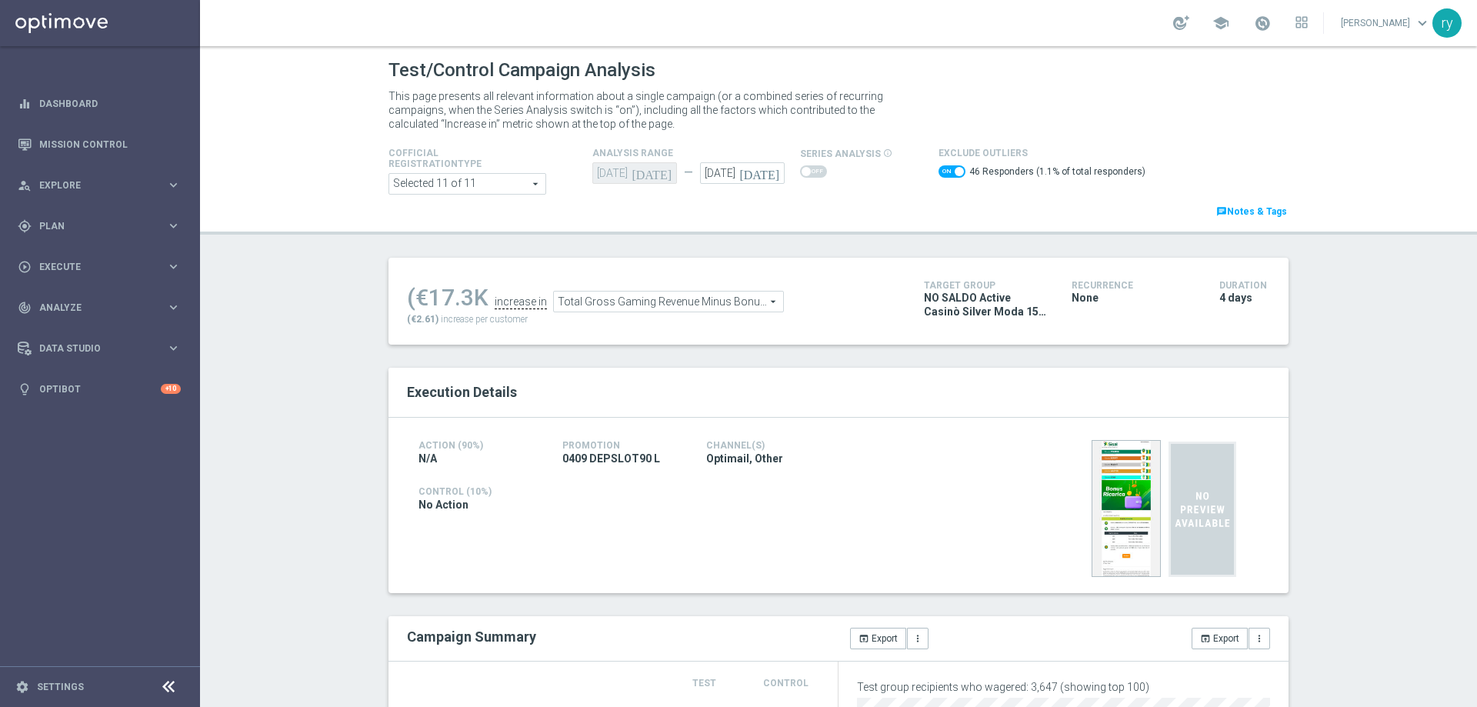
click at [946, 165] on span at bounding box center [952, 171] width 27 height 12
click at [946, 165] on input "checkbox" at bounding box center [952, 171] width 27 height 12
checkbox input "false"
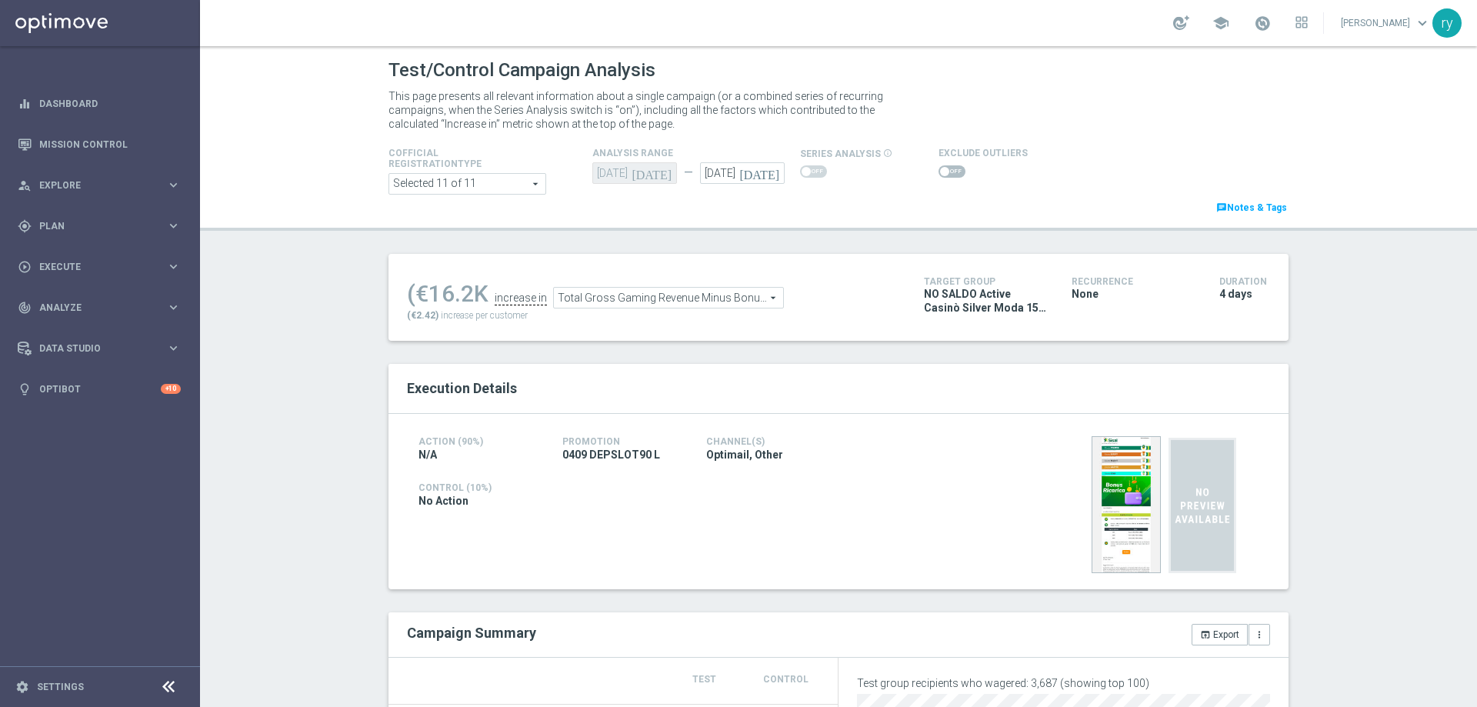
click at [472, 297] on div "(€16.2K" at bounding box center [448, 294] width 82 height 28
drag, startPoint x: 471, startPoint y: 295, endPoint x: 436, endPoint y: 294, distance: 35.4
click at [436, 294] on div "(€16.2K" at bounding box center [448, 294] width 82 height 28
click at [472, 297] on div "(€16.2K" at bounding box center [448, 294] width 82 height 28
click at [470, 295] on div "(€16.2K" at bounding box center [448, 294] width 82 height 28
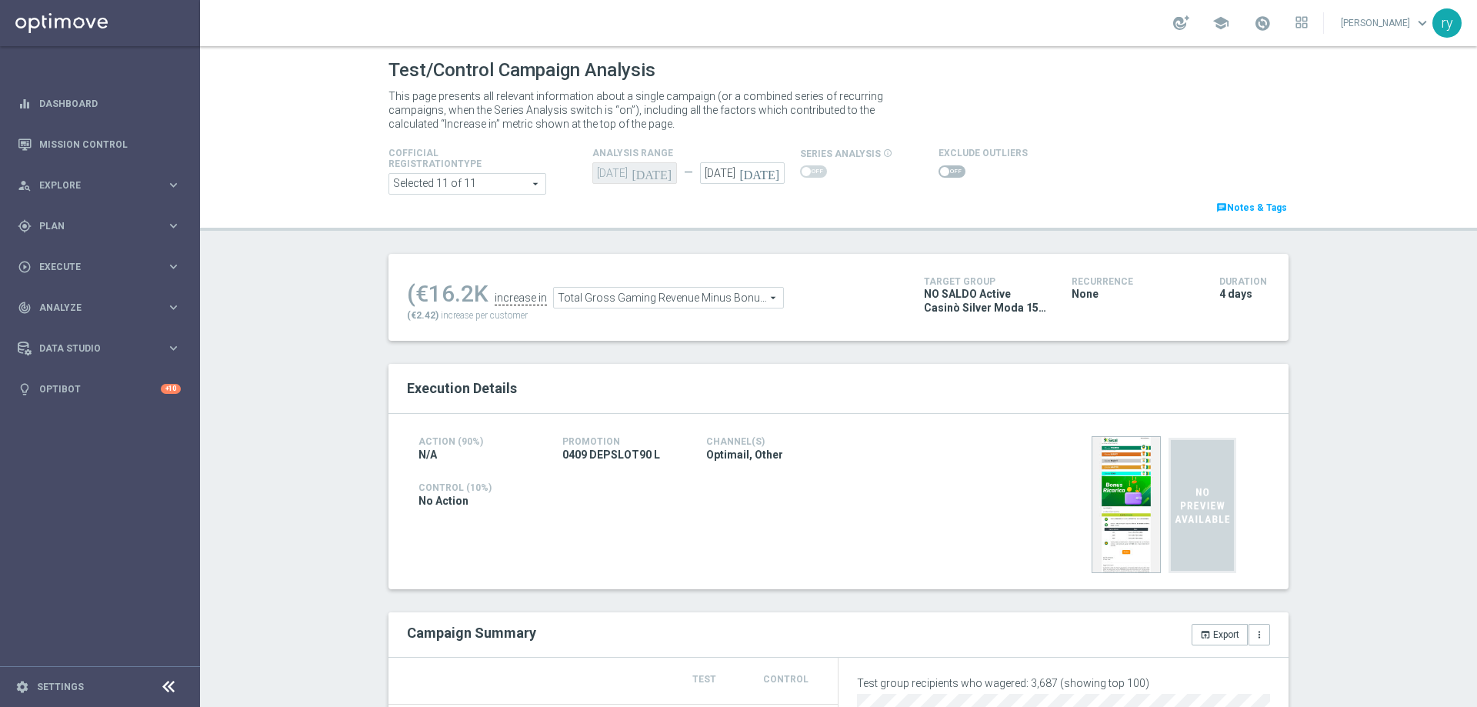
drag, startPoint x: 470, startPoint y: 295, endPoint x: 441, endPoint y: 295, distance: 29.2
click at [441, 295] on div "(€16.2K" at bounding box center [448, 294] width 82 height 28
drag, startPoint x: 452, startPoint y: 294, endPoint x: 459, endPoint y: 289, distance: 9.0
click at [452, 294] on div "(€16.2K" at bounding box center [448, 294] width 82 height 28
click at [467, 289] on div "(€16.2K" at bounding box center [448, 294] width 82 height 28
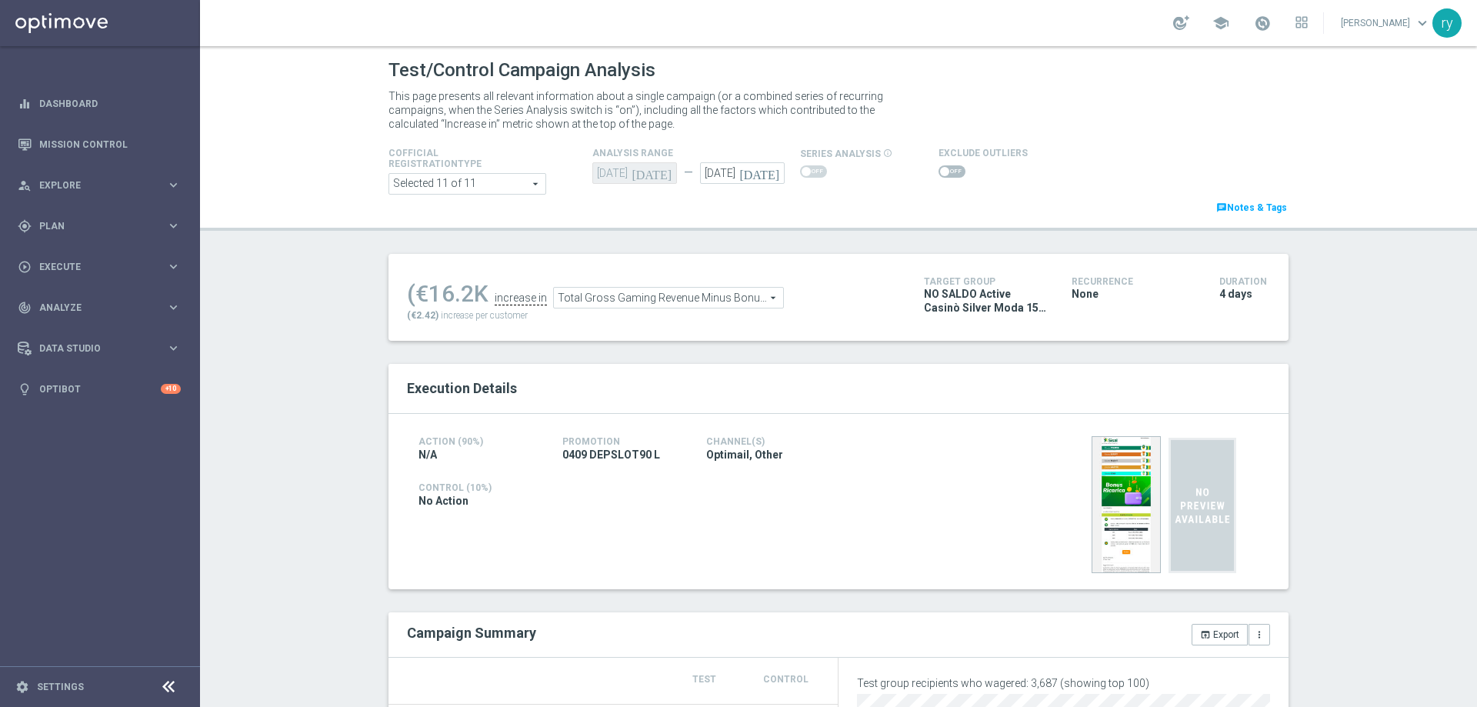
click at [445, 286] on div "(€16.2K" at bounding box center [448, 294] width 82 height 28
drag, startPoint x: 460, startPoint y: 289, endPoint x: 429, endPoint y: 292, distance: 31.7
click at [429, 292] on div "(€16.2K" at bounding box center [448, 294] width 82 height 28
copy div "16.2"
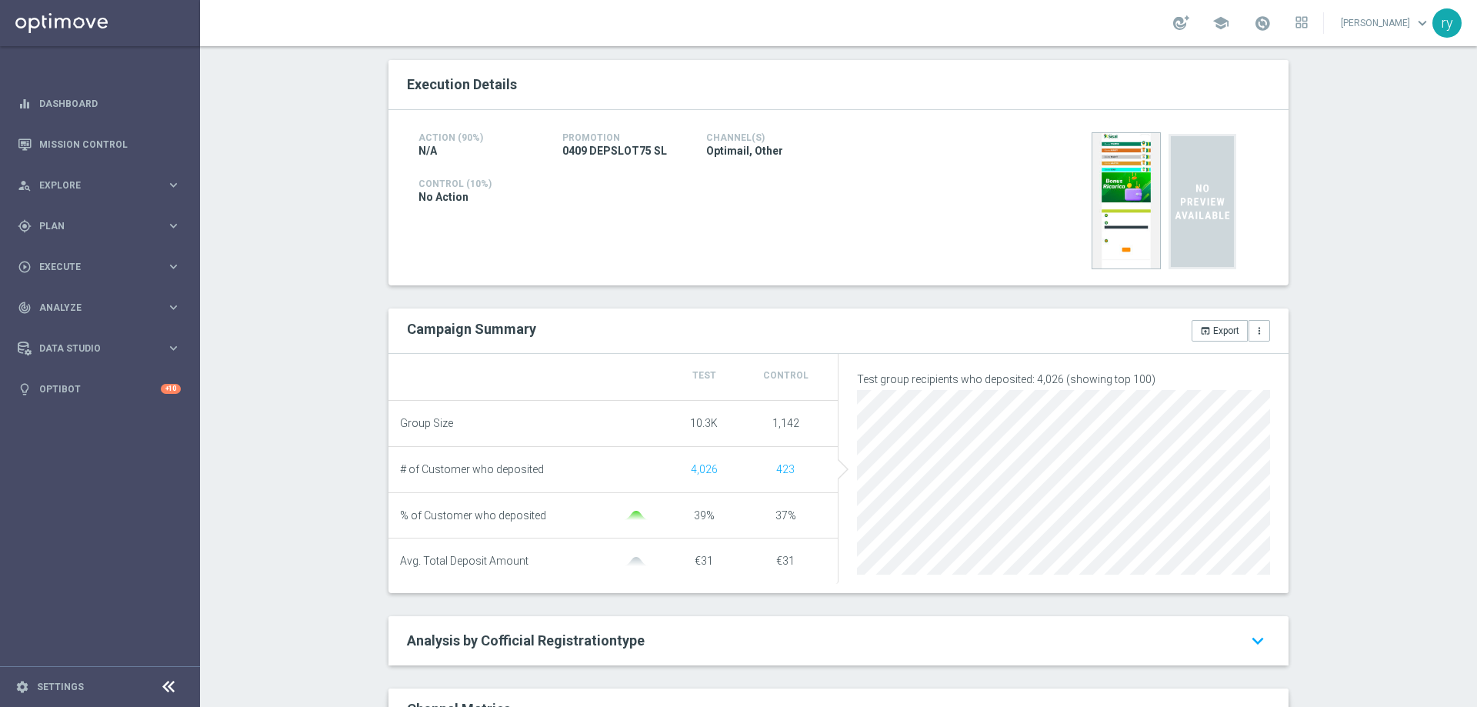
scroll to position [77, 0]
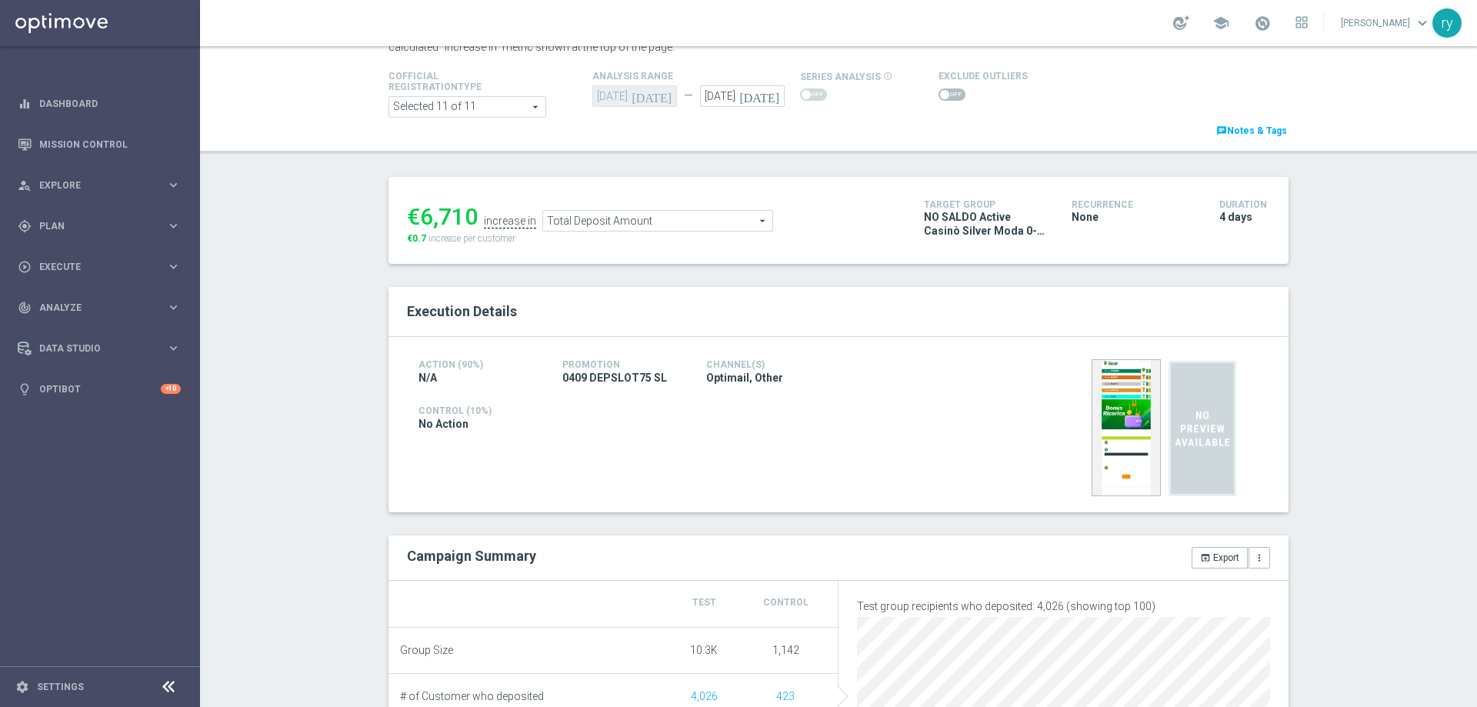
click at [942, 95] on span at bounding box center [952, 94] width 27 height 12
click at [942, 95] on input "checkbox" at bounding box center [952, 94] width 27 height 12
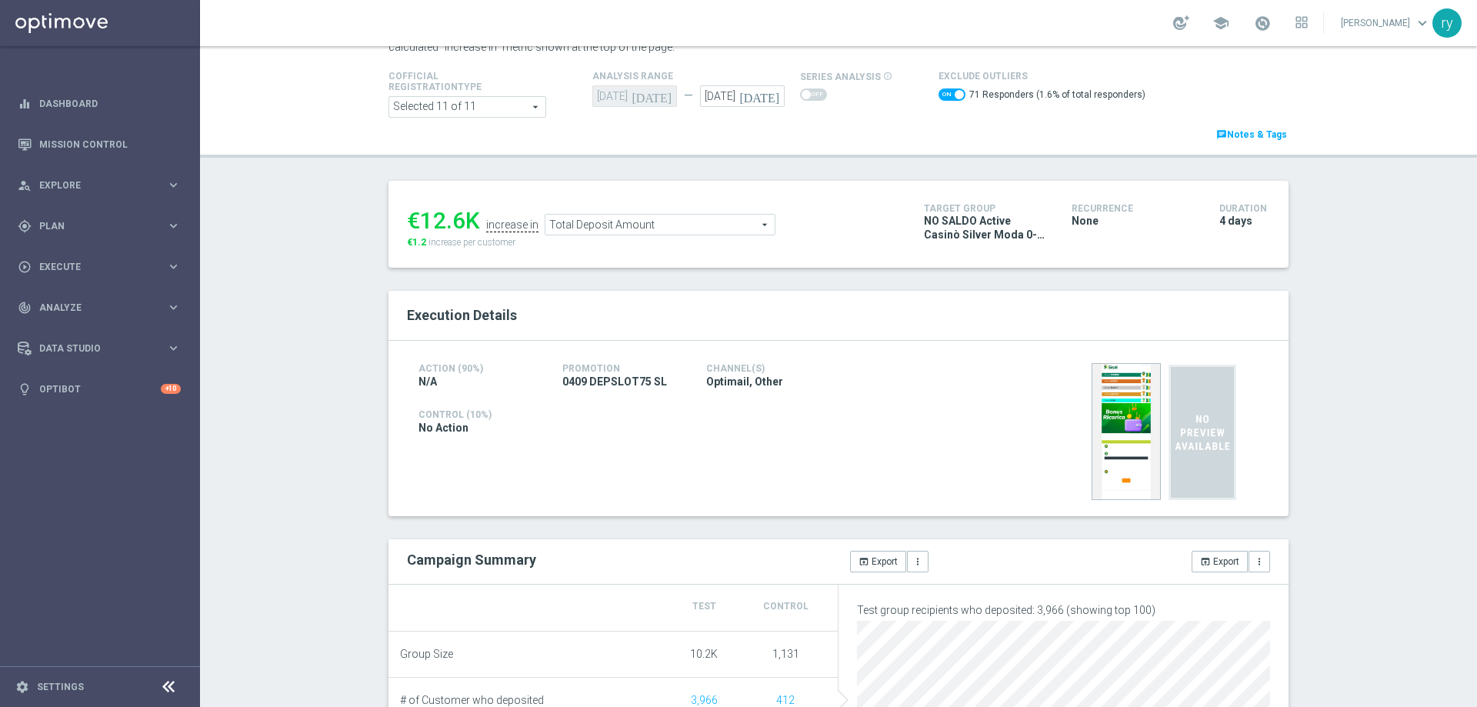
click at [619, 227] on span "Total Deposit Amount" at bounding box center [660, 225] width 229 height 20
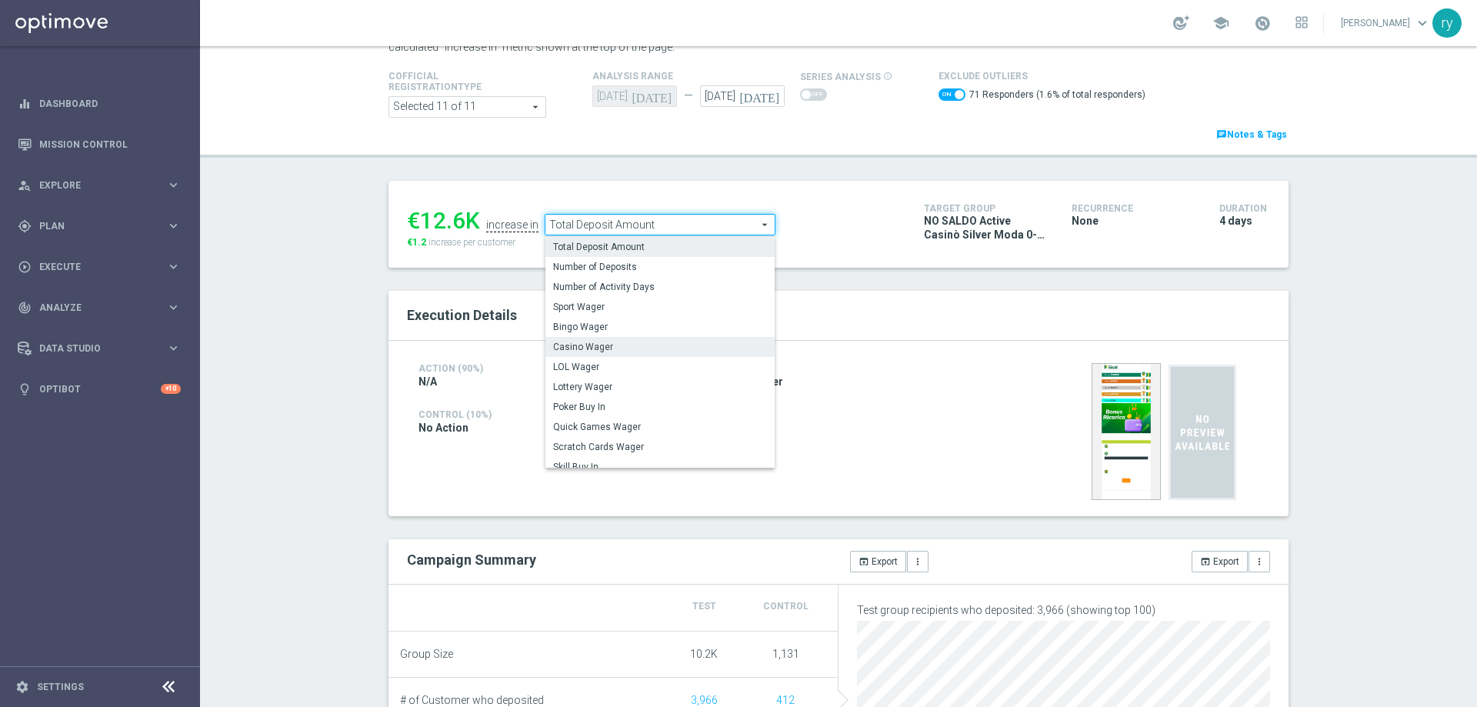
click at [616, 342] on span "Casino Wager" at bounding box center [660, 347] width 214 height 12
checkbox input "false"
type input "Casino Wager"
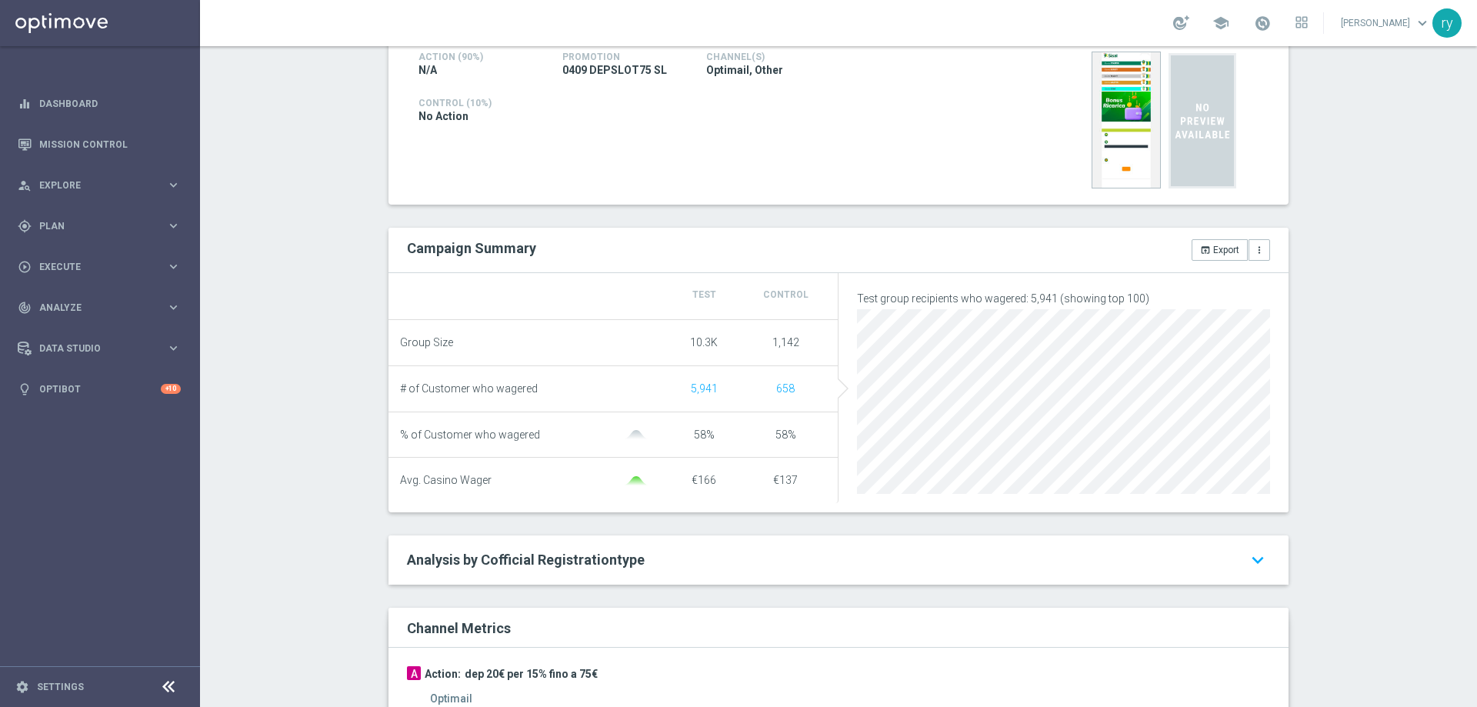
scroll to position [77, 0]
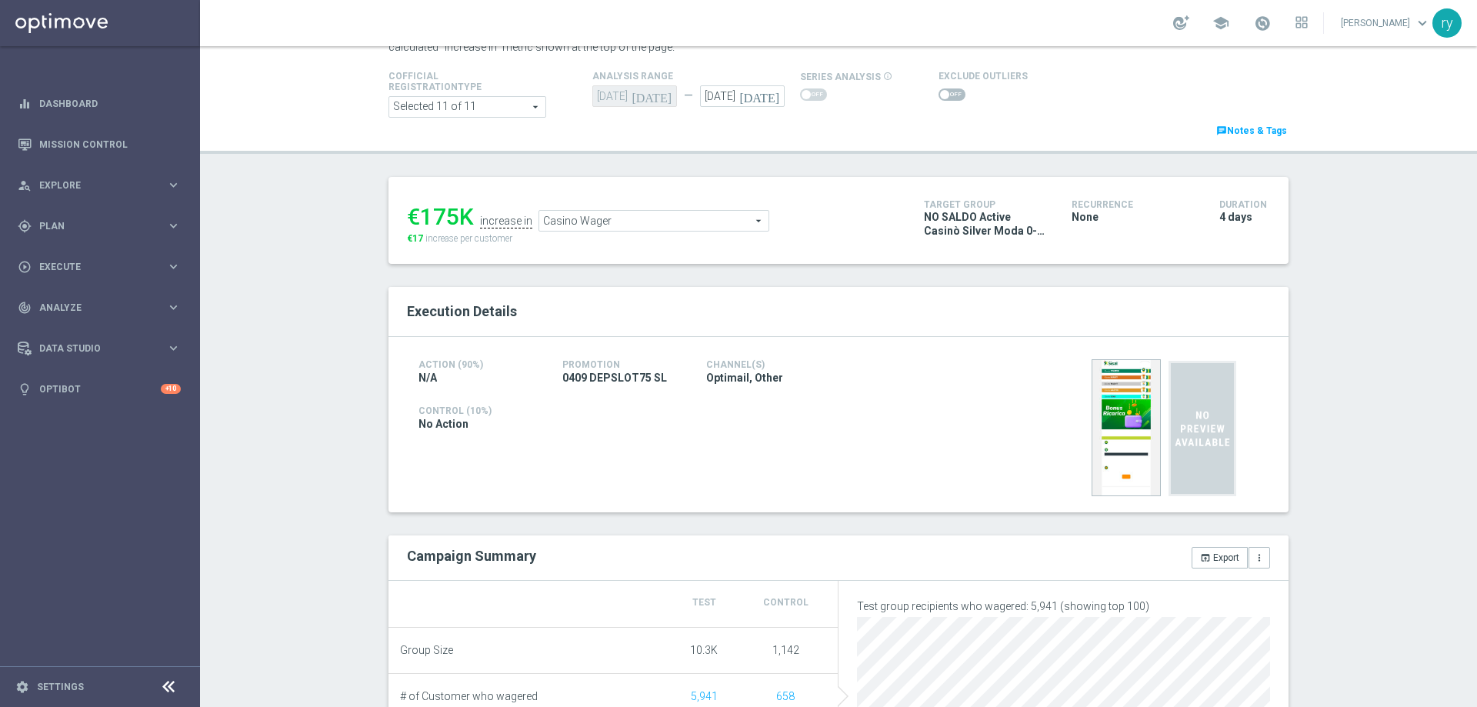
click at [939, 102] on div at bounding box center [983, 94] width 89 height 18
click at [940, 96] on span at bounding box center [944, 94] width 9 height 9
click at [939, 96] on input "checkbox" at bounding box center [952, 94] width 27 height 12
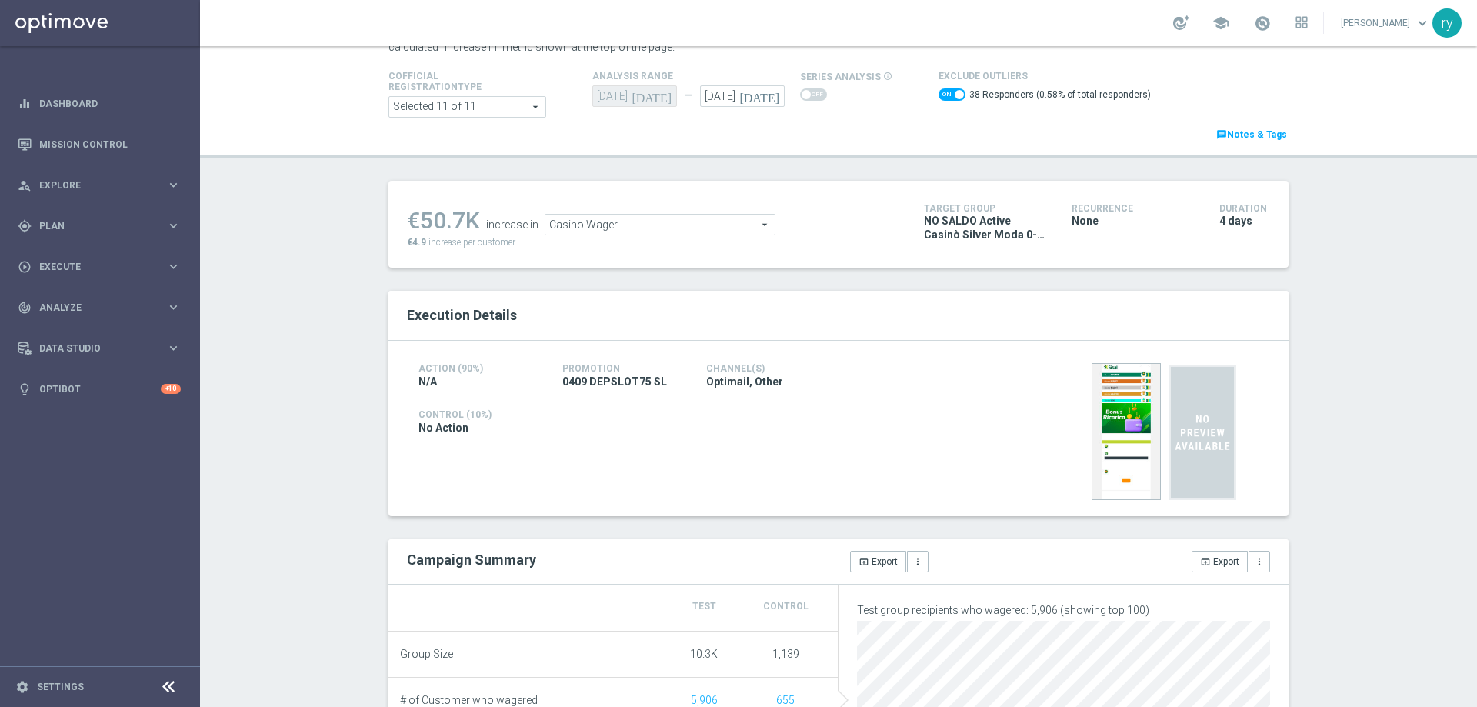
click at [939, 91] on span at bounding box center [952, 94] width 27 height 12
click at [939, 91] on input "checkbox" at bounding box center [952, 94] width 27 height 12
checkbox input "false"
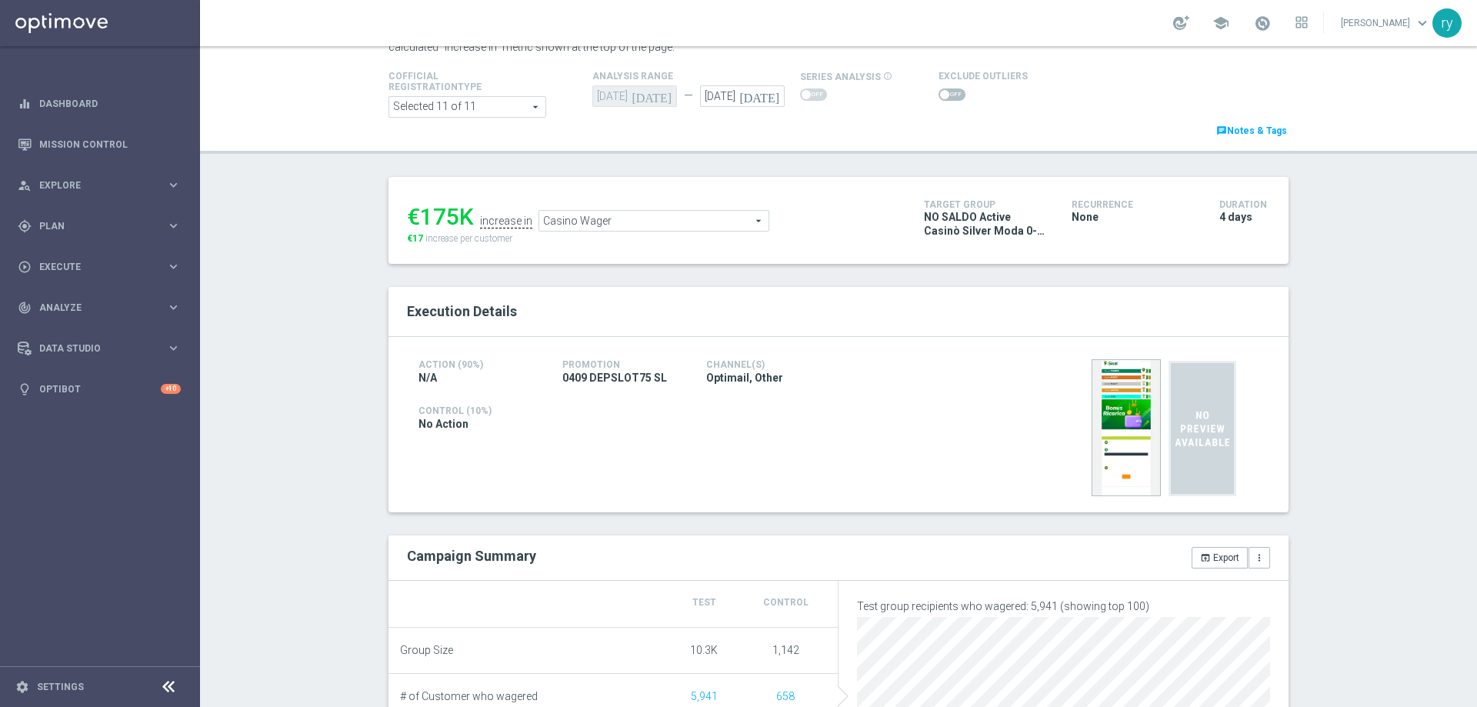
drag, startPoint x: 450, startPoint y: 222, endPoint x: 414, endPoint y: 220, distance: 36.2
click at [414, 220] on div "€175K" at bounding box center [440, 217] width 67 height 28
copy div "175"
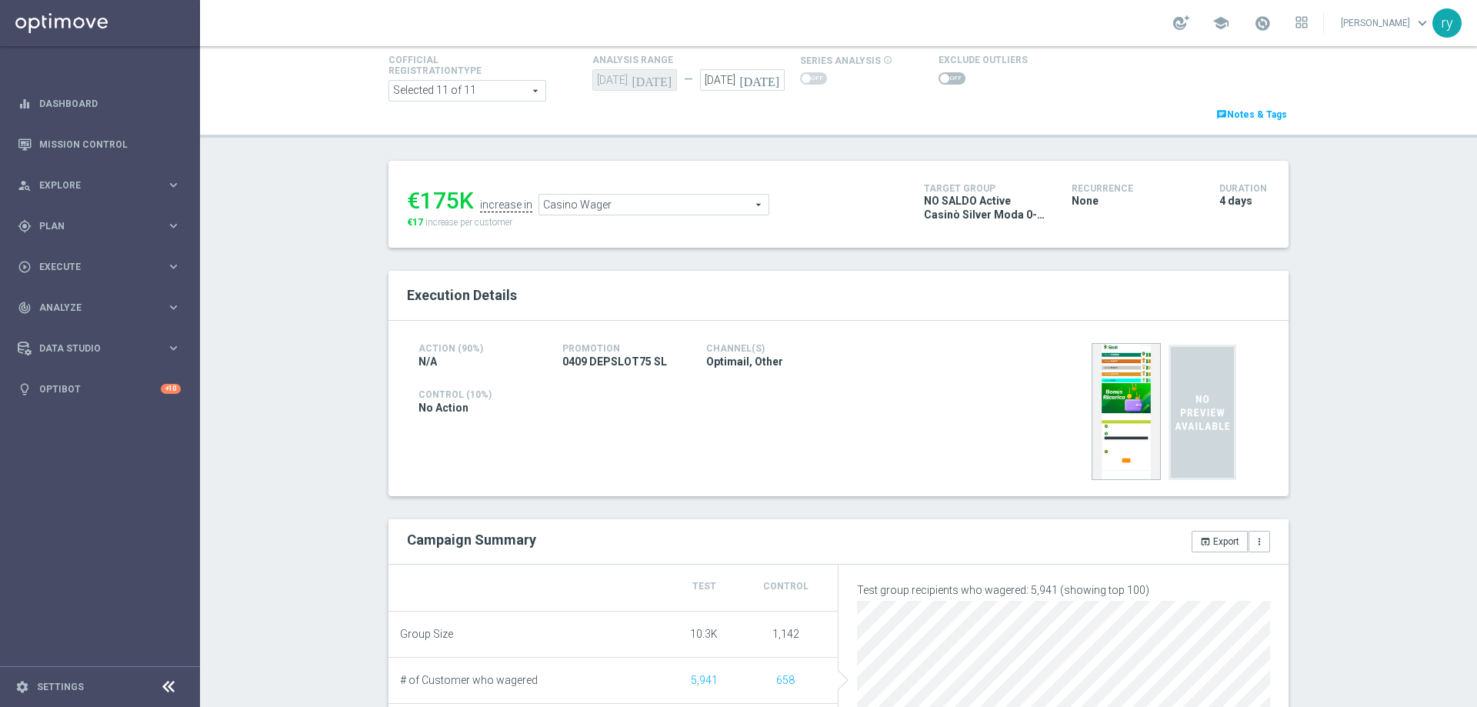
scroll to position [154, 0]
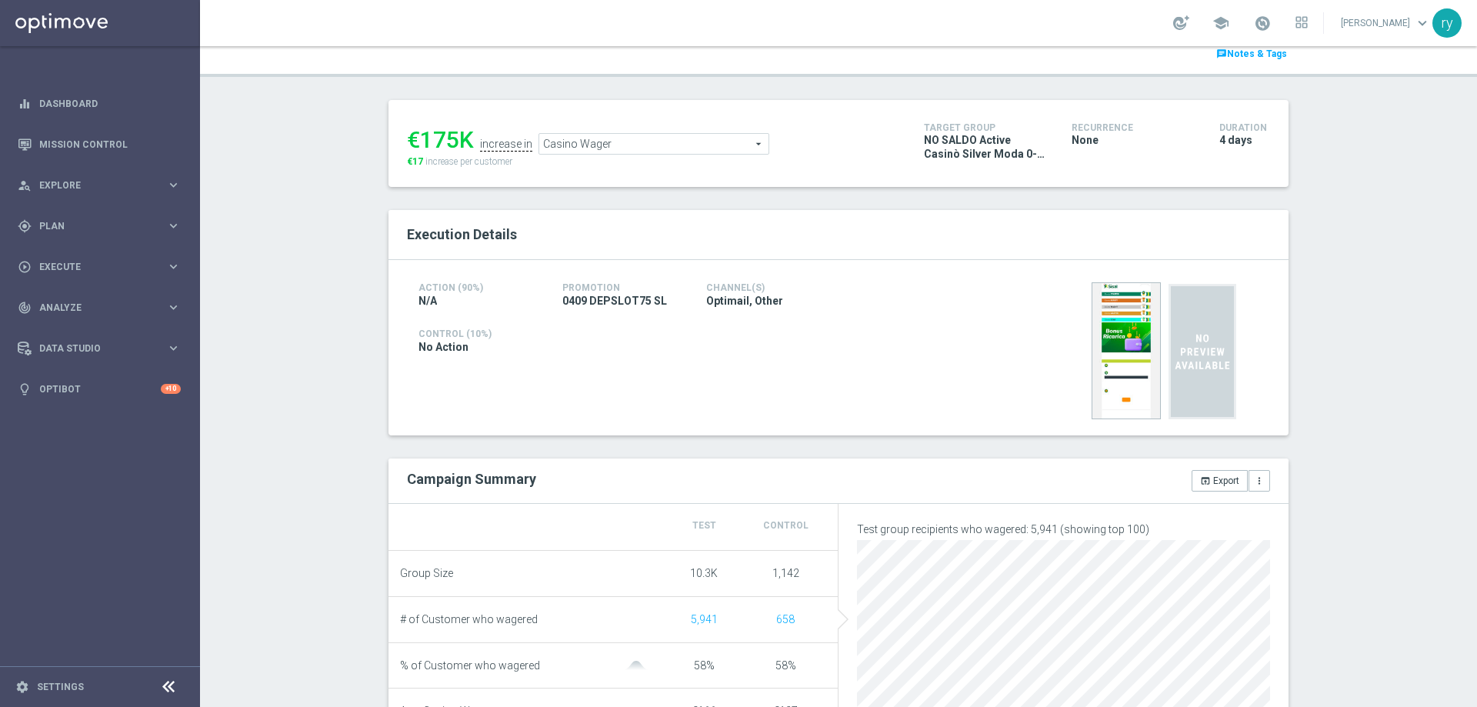
copy div "175"
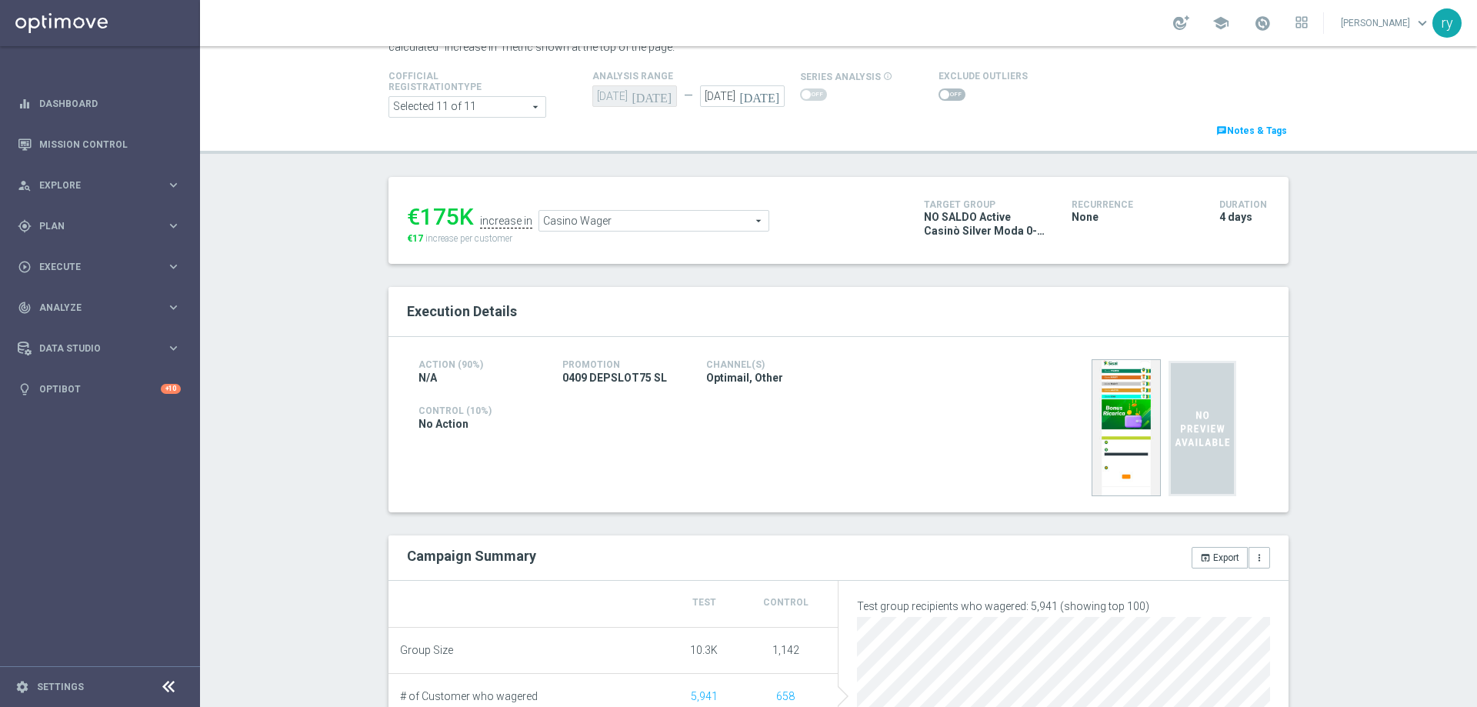
scroll to position [0, 0]
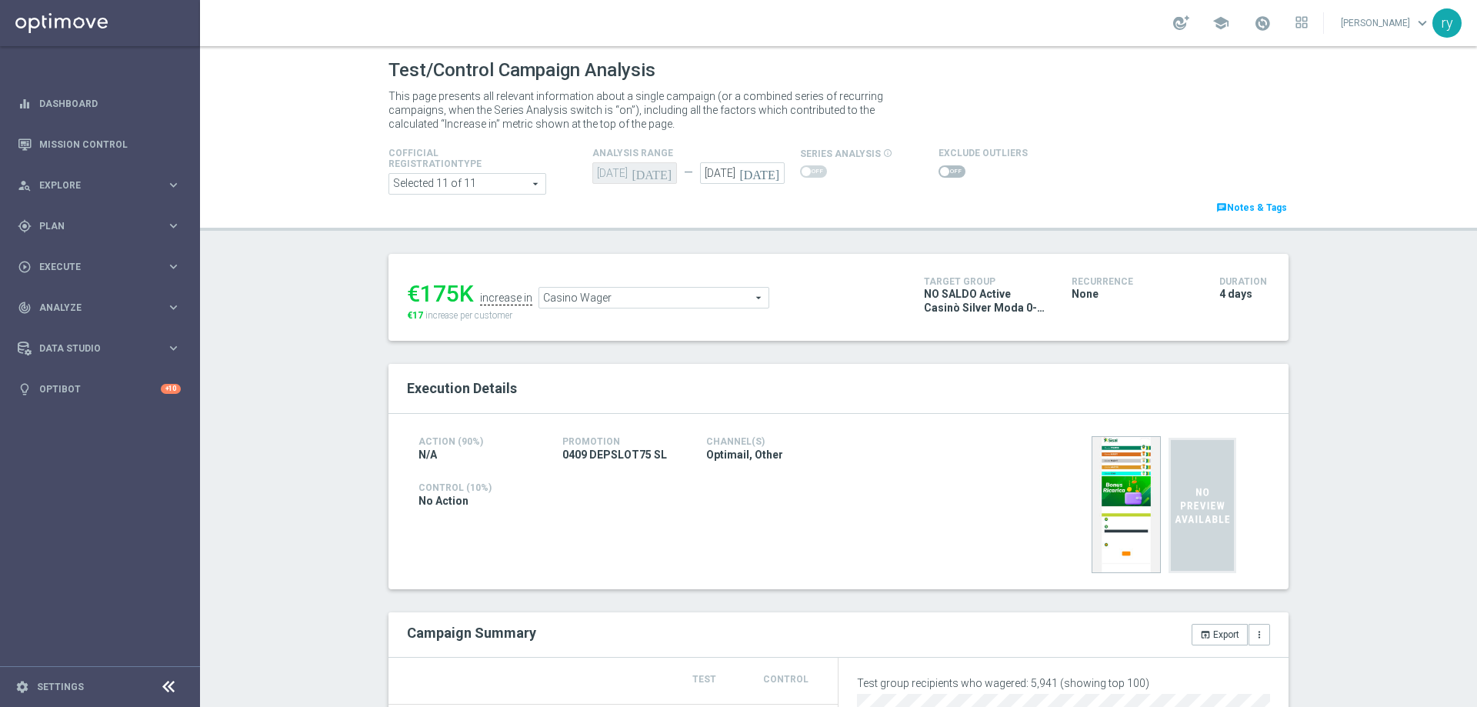
click at [601, 302] on span "Casino Wager" at bounding box center [653, 298] width 229 height 20
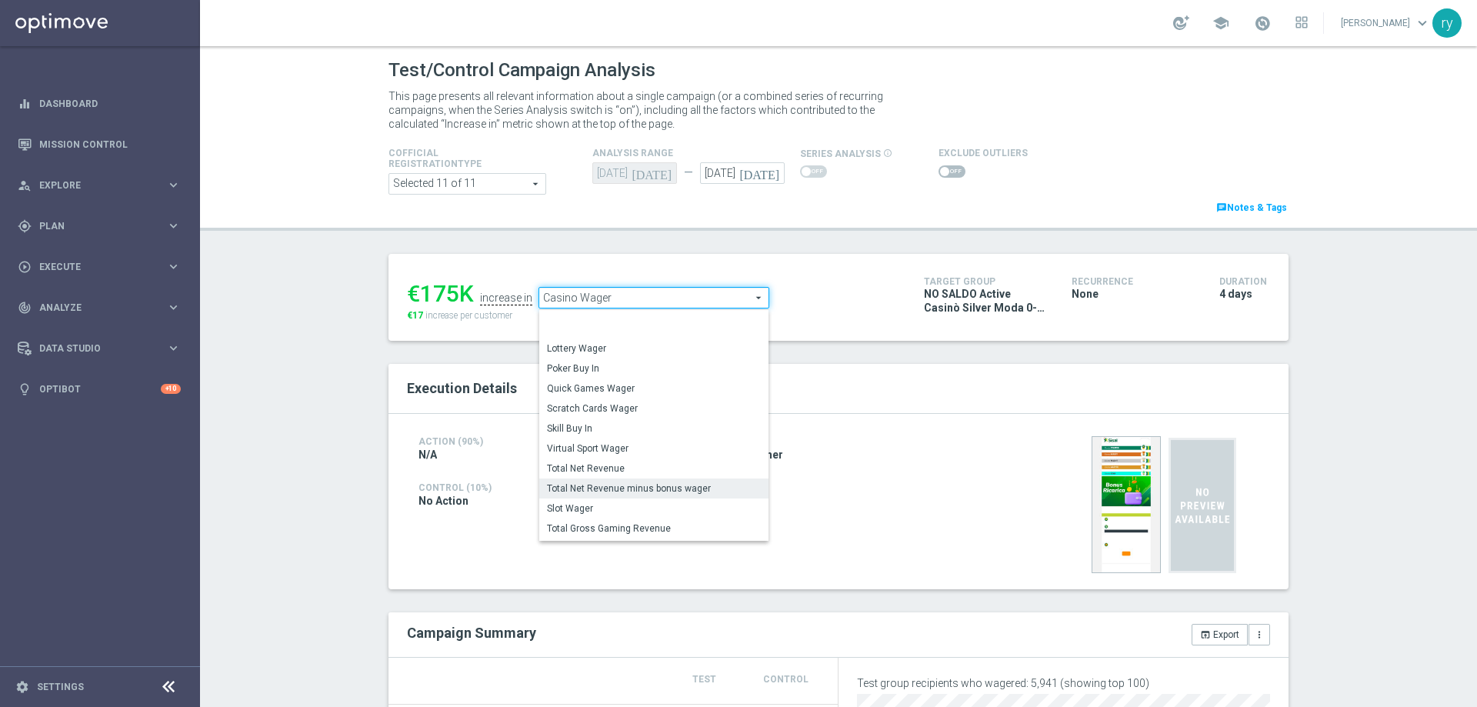
scroll to position [149, 0]
click at [601, 502] on span "Total Gross Gaming Revenue Minus Bonus Wagared" at bounding box center [654, 506] width 214 height 12
type input "Total Gross Gaming Revenue Minus Bonus Wagared"
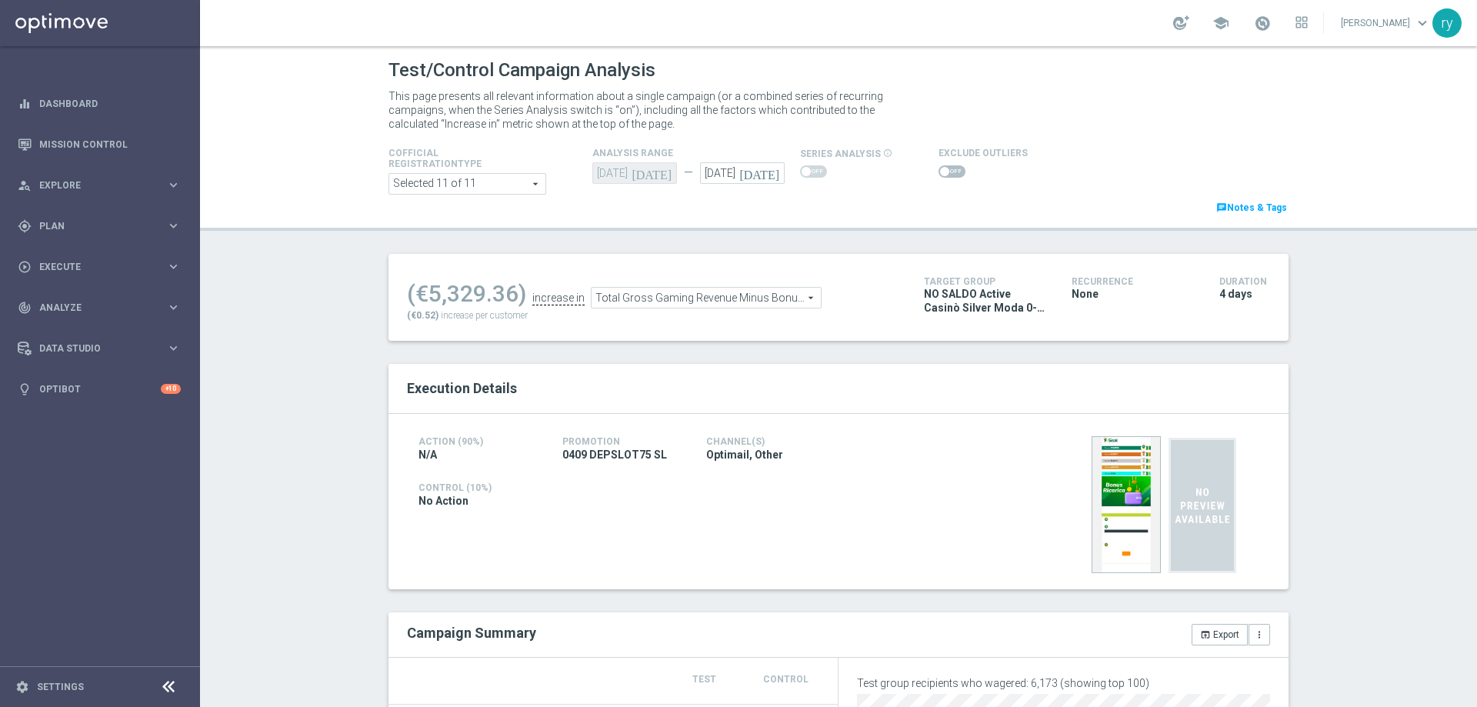
click at [944, 172] on span at bounding box center [952, 171] width 27 height 12
click at [944, 172] on input "checkbox" at bounding box center [952, 171] width 27 height 12
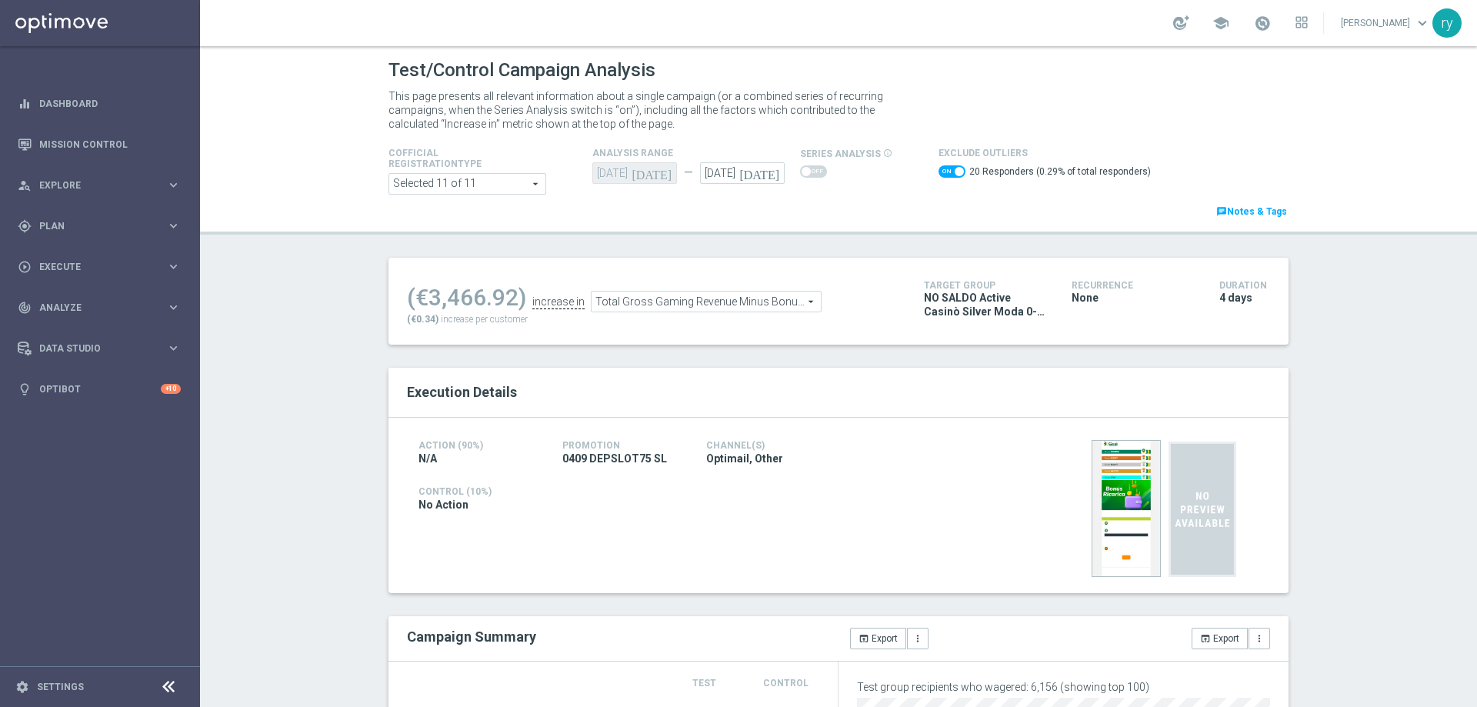
click at [939, 167] on span at bounding box center [952, 171] width 27 height 12
click at [939, 167] on input "checkbox" at bounding box center [952, 171] width 27 height 12
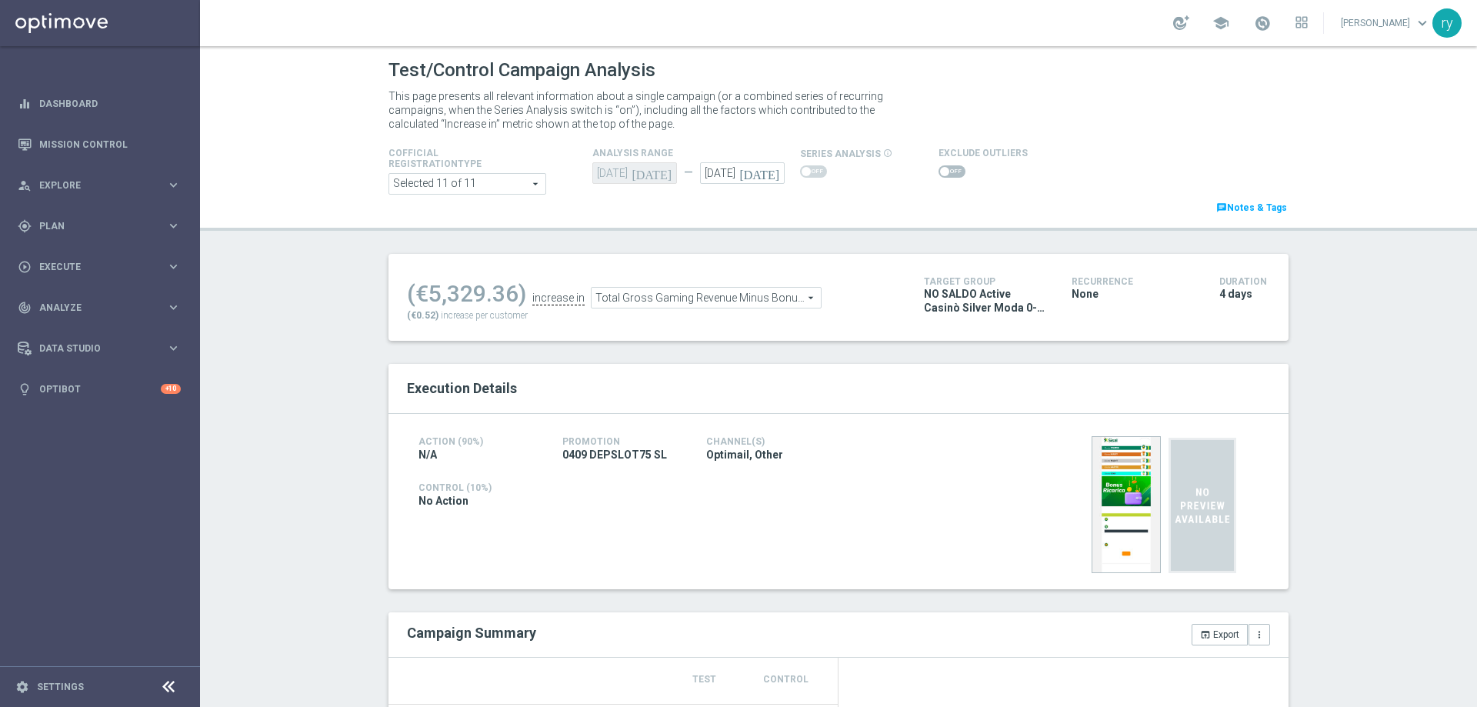
click at [940, 169] on span at bounding box center [944, 171] width 9 height 9
click at [939, 169] on input "checkbox" at bounding box center [952, 171] width 27 height 12
checkbox input "true"
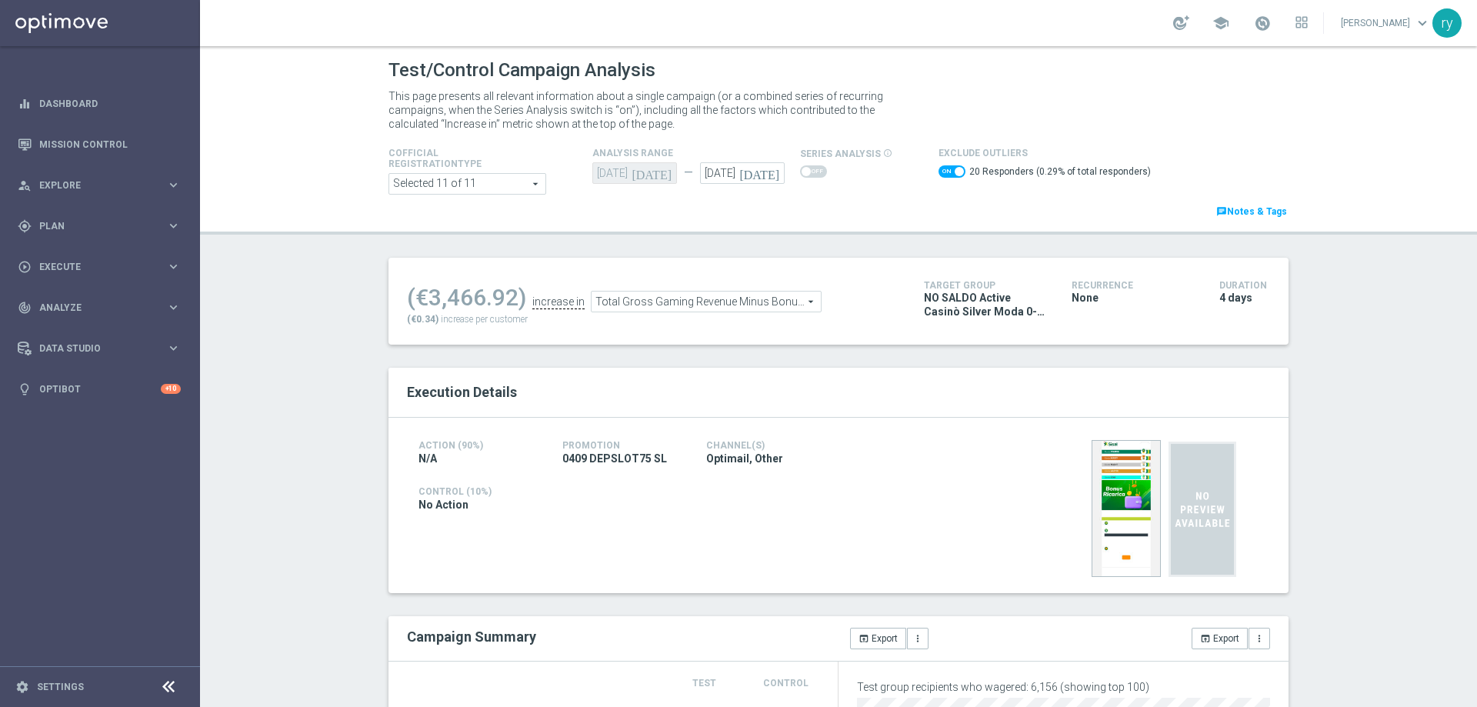
drag, startPoint x: 510, startPoint y: 295, endPoint x: 415, endPoint y: 302, distance: 95.7
click at [415, 302] on div "(€3,466.92)" at bounding box center [466, 298] width 119 height 28
copy div "€3,466.92"
click at [507, 302] on div "(€3,466.92)" at bounding box center [466, 298] width 119 height 28
drag, startPoint x: 512, startPoint y: 295, endPoint x: 426, endPoint y: 294, distance: 85.4
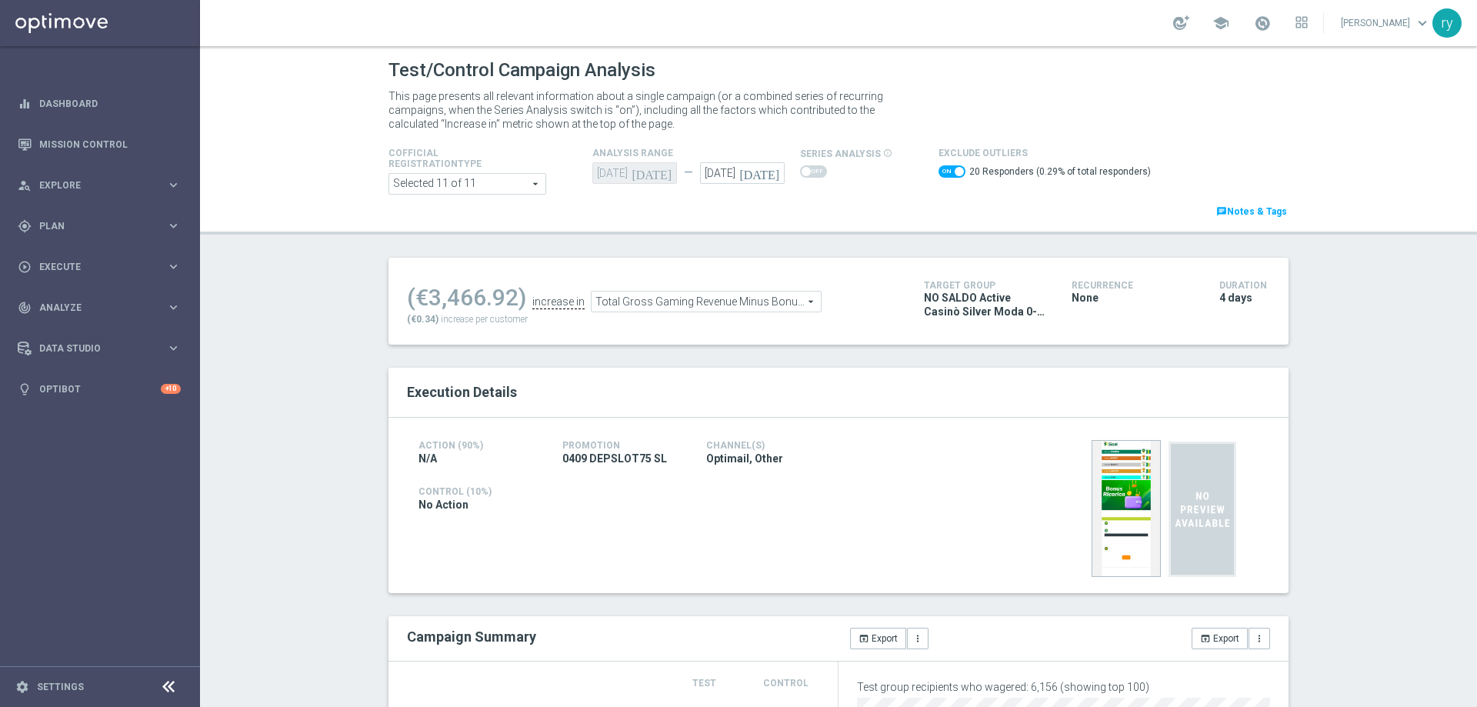
click at [426, 294] on div "(€3,466.92)" at bounding box center [466, 298] width 119 height 28
copy div "3,466.92"
